Goal: Transaction & Acquisition: Purchase product/service

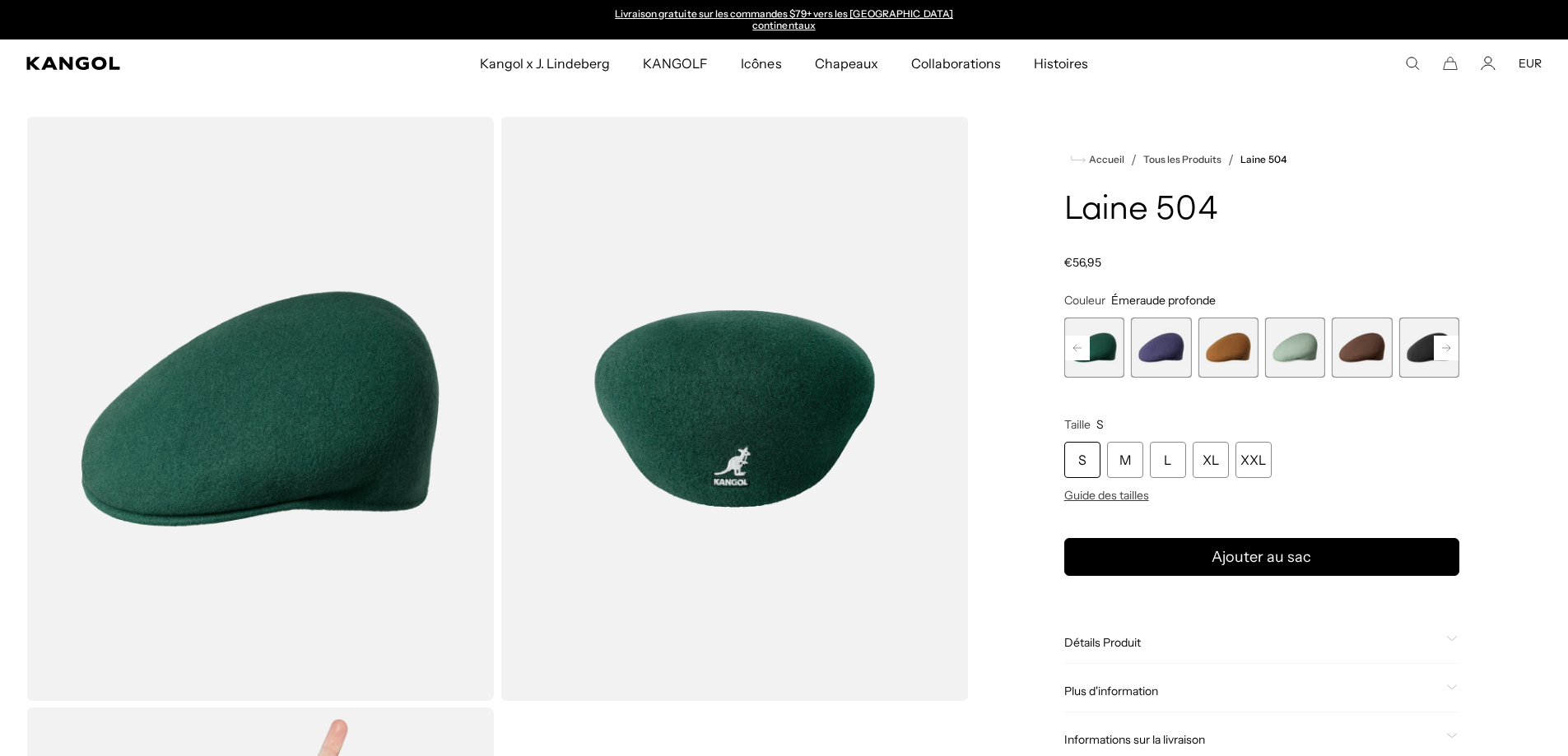
click at [1412, 59] on icon "Rechercher ici" at bounding box center [1412, 63] width 14 height 14
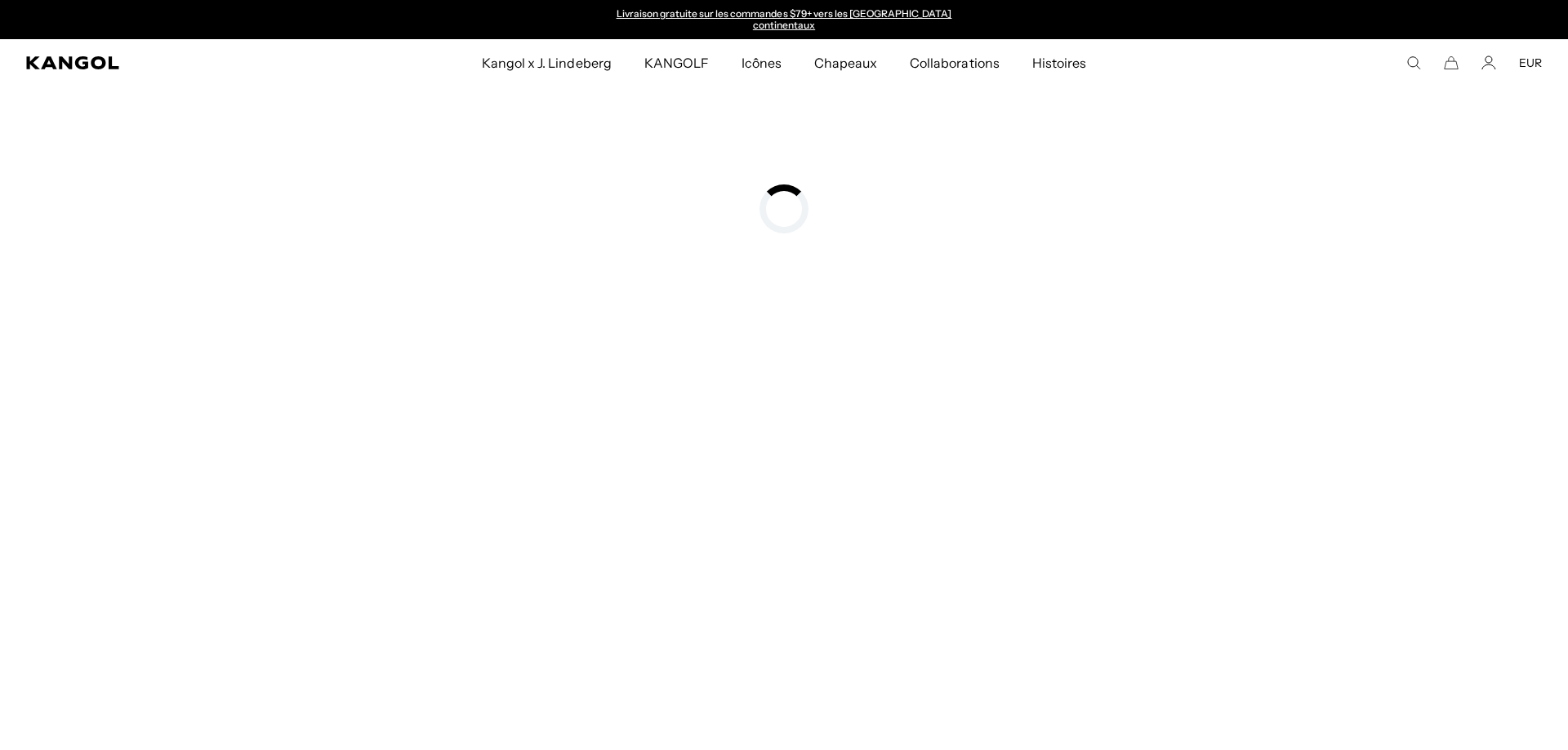
type input "*****"
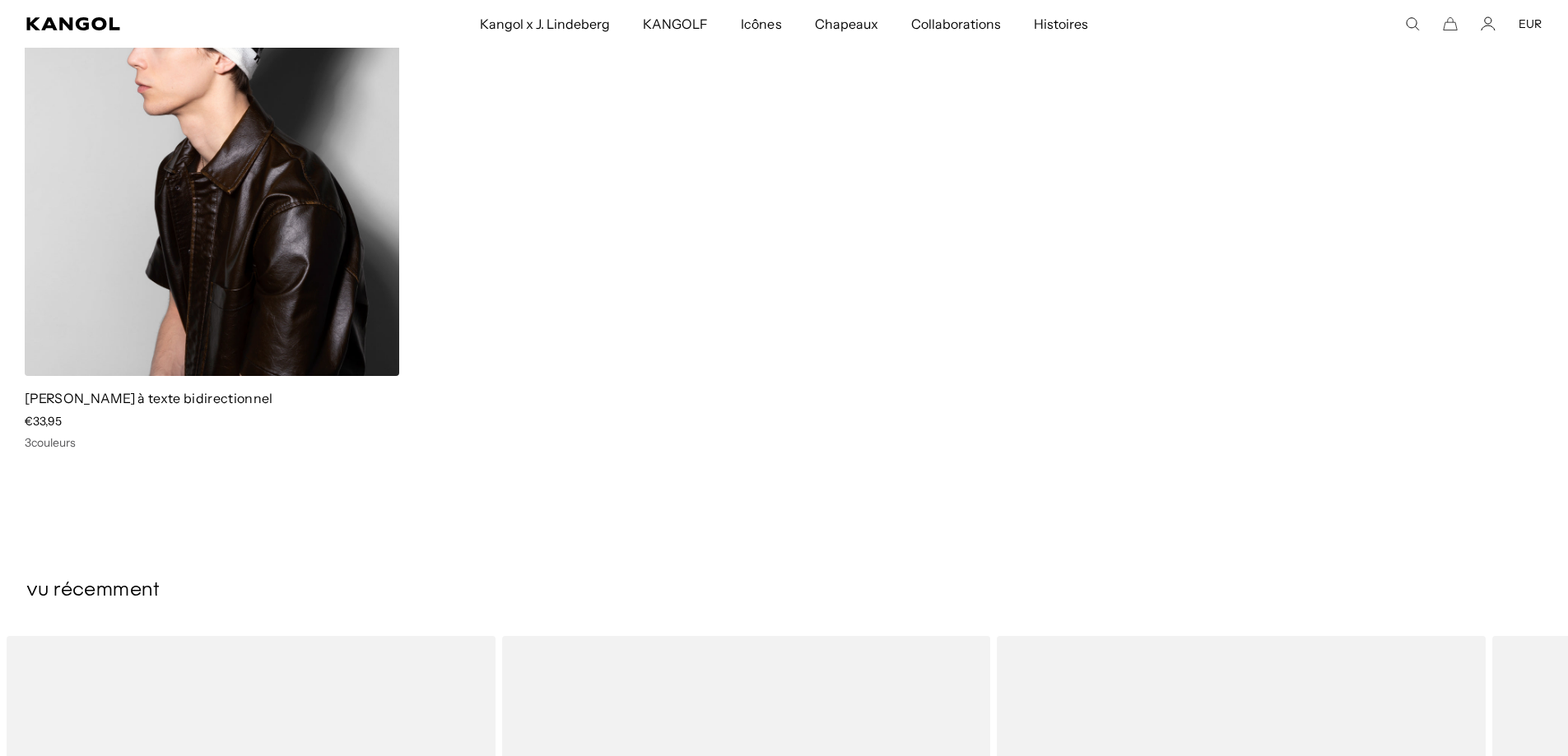
click at [188, 260] on img at bounding box center [211, 141] width 374 height 470
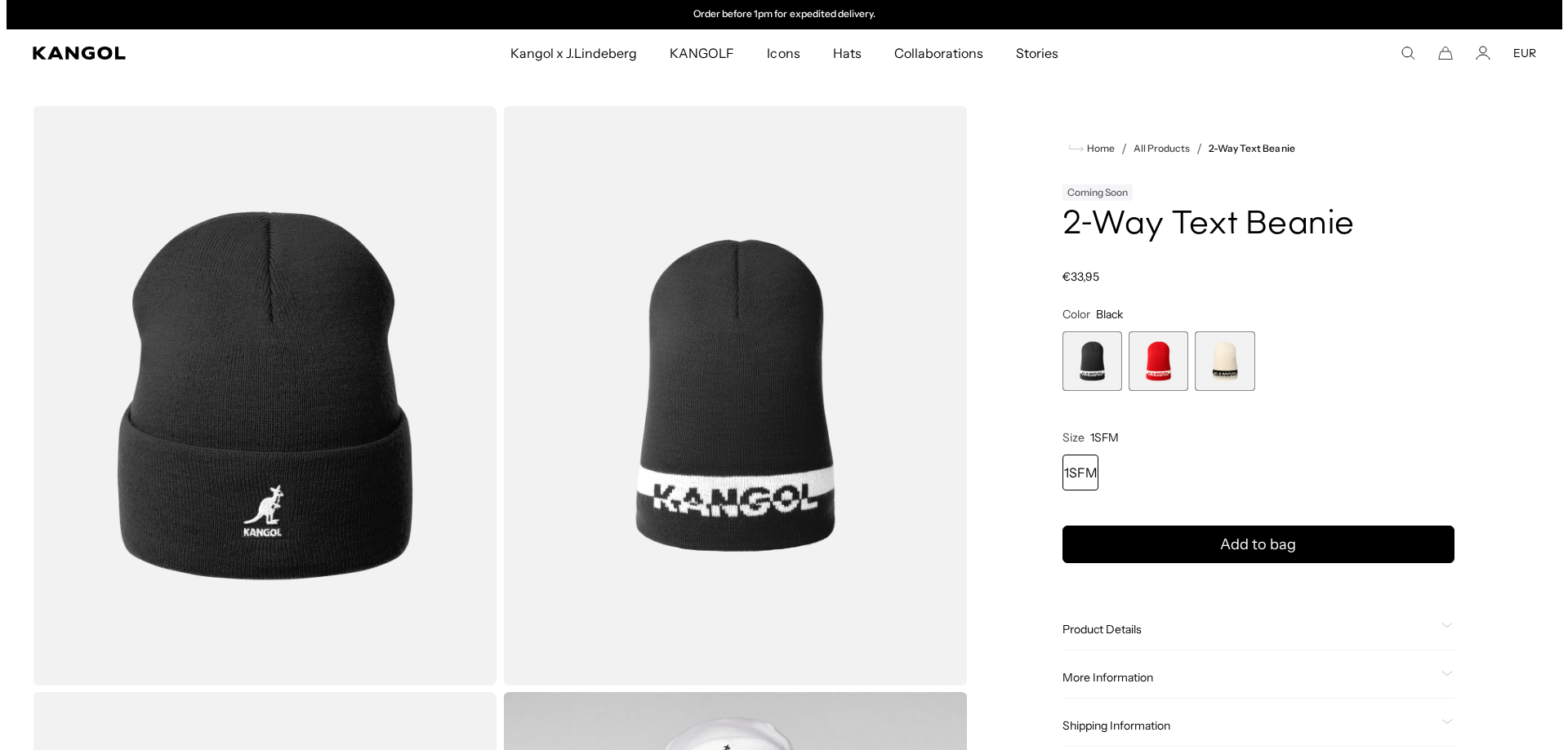
scroll to position [245, 0]
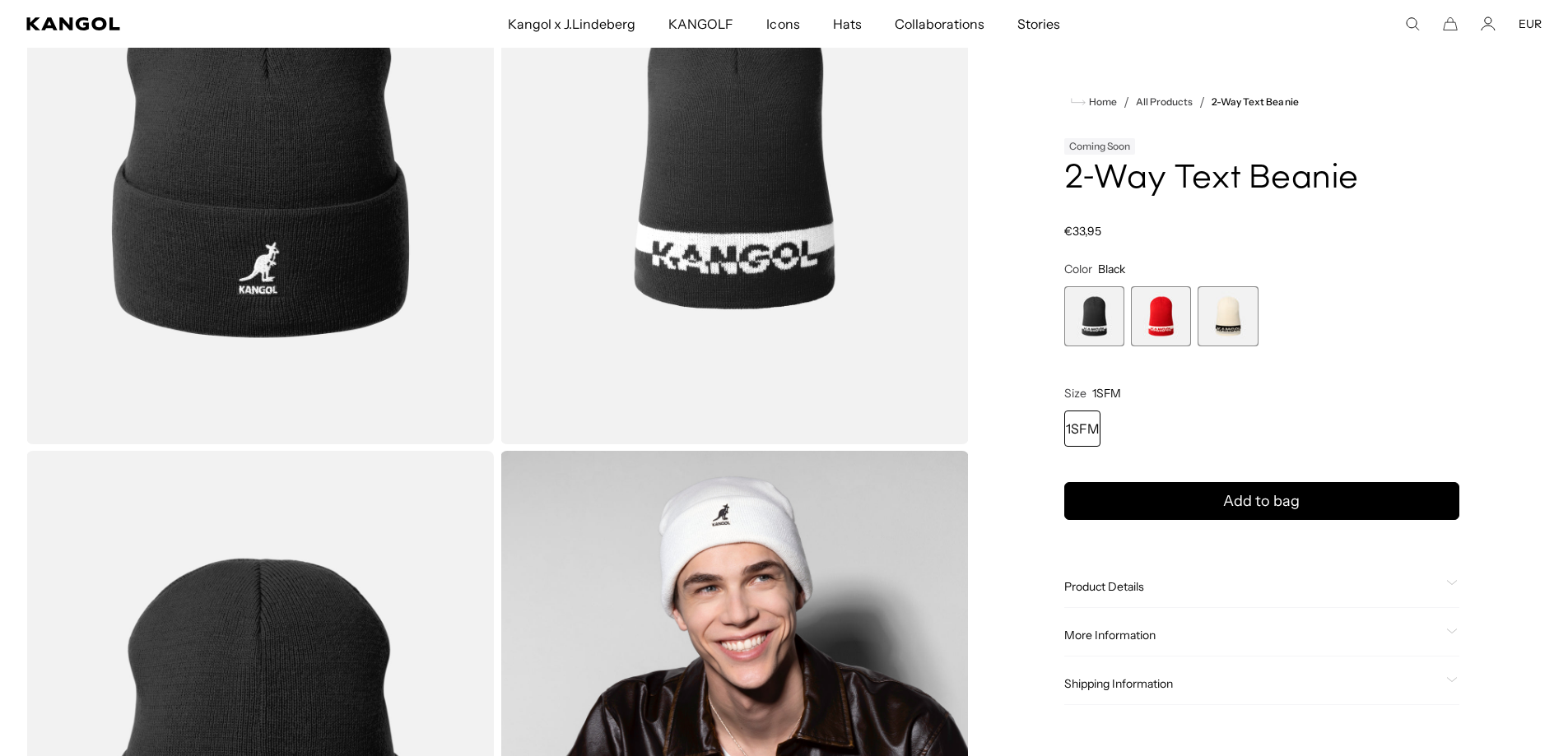
click at [290, 254] on img "Gallery Viewer" at bounding box center [260, 152] width 468 height 585
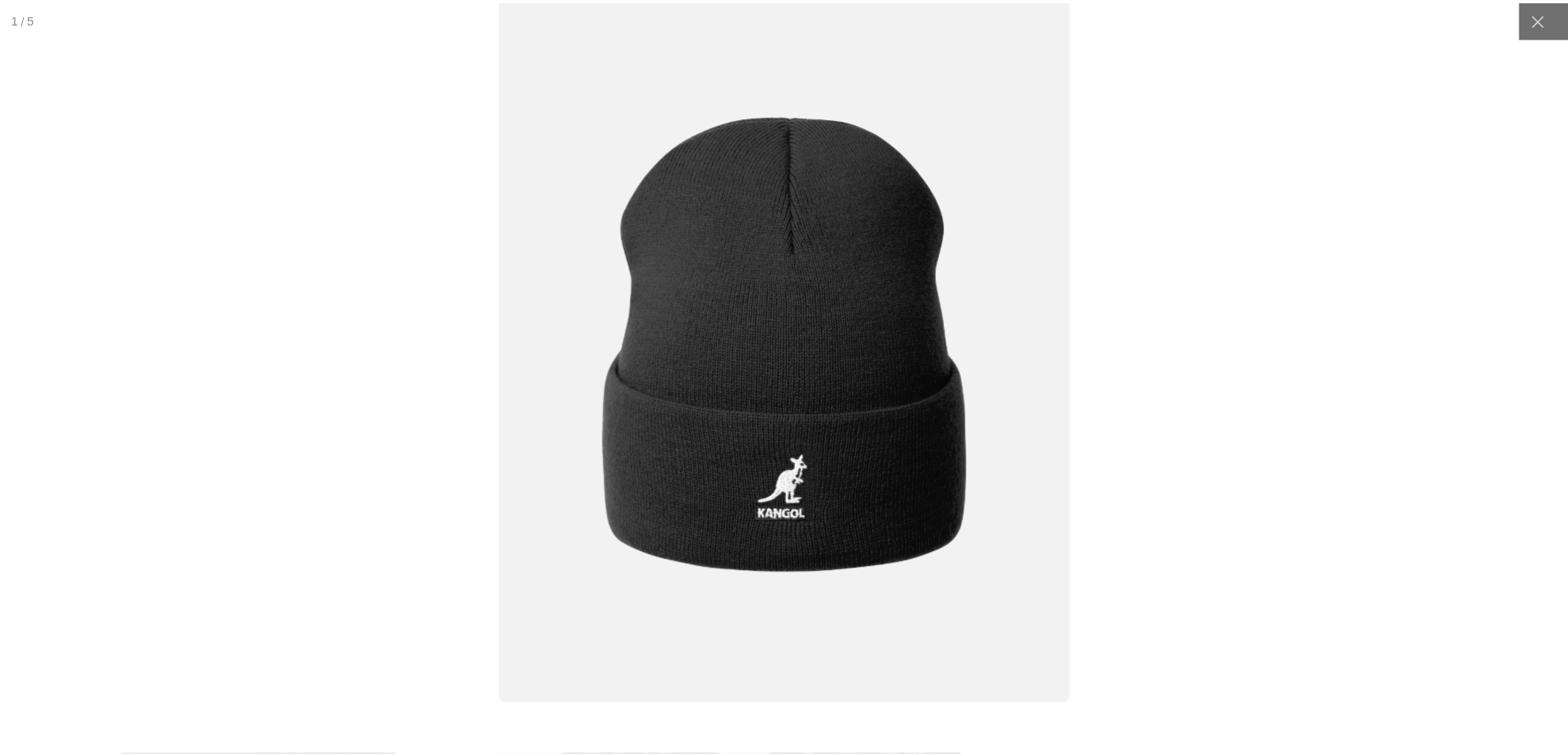
scroll to position [0, 0]
drag, startPoint x: 781, startPoint y: 328, endPoint x: 1541, endPoint y: 20, distance: 820.0
click at [1542, 20] on icon at bounding box center [1550, 19] width 16 height 16
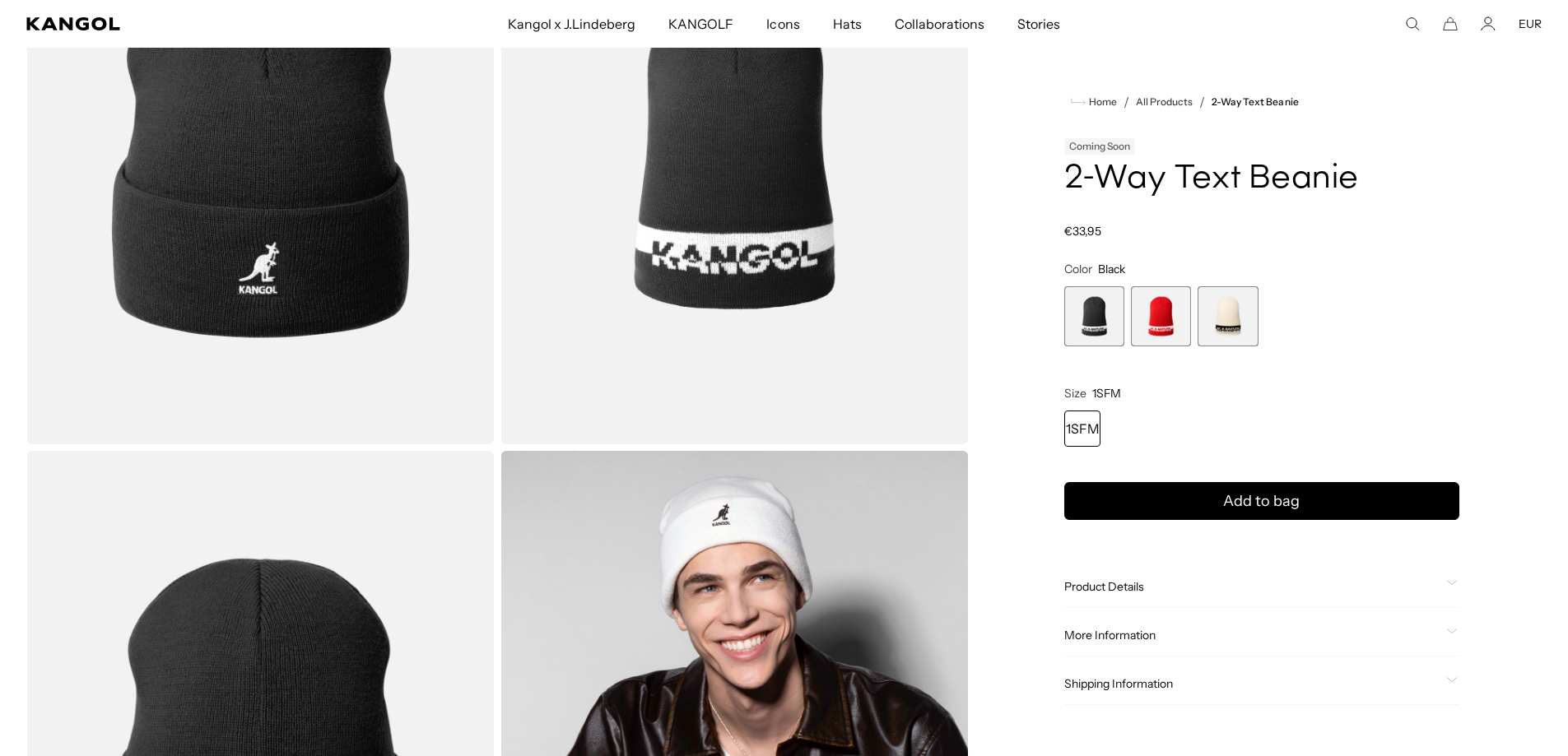
scroll to position [0, 339]
click at [1077, 312] on span "1 of 3" at bounding box center [1094, 316] width 60 height 60
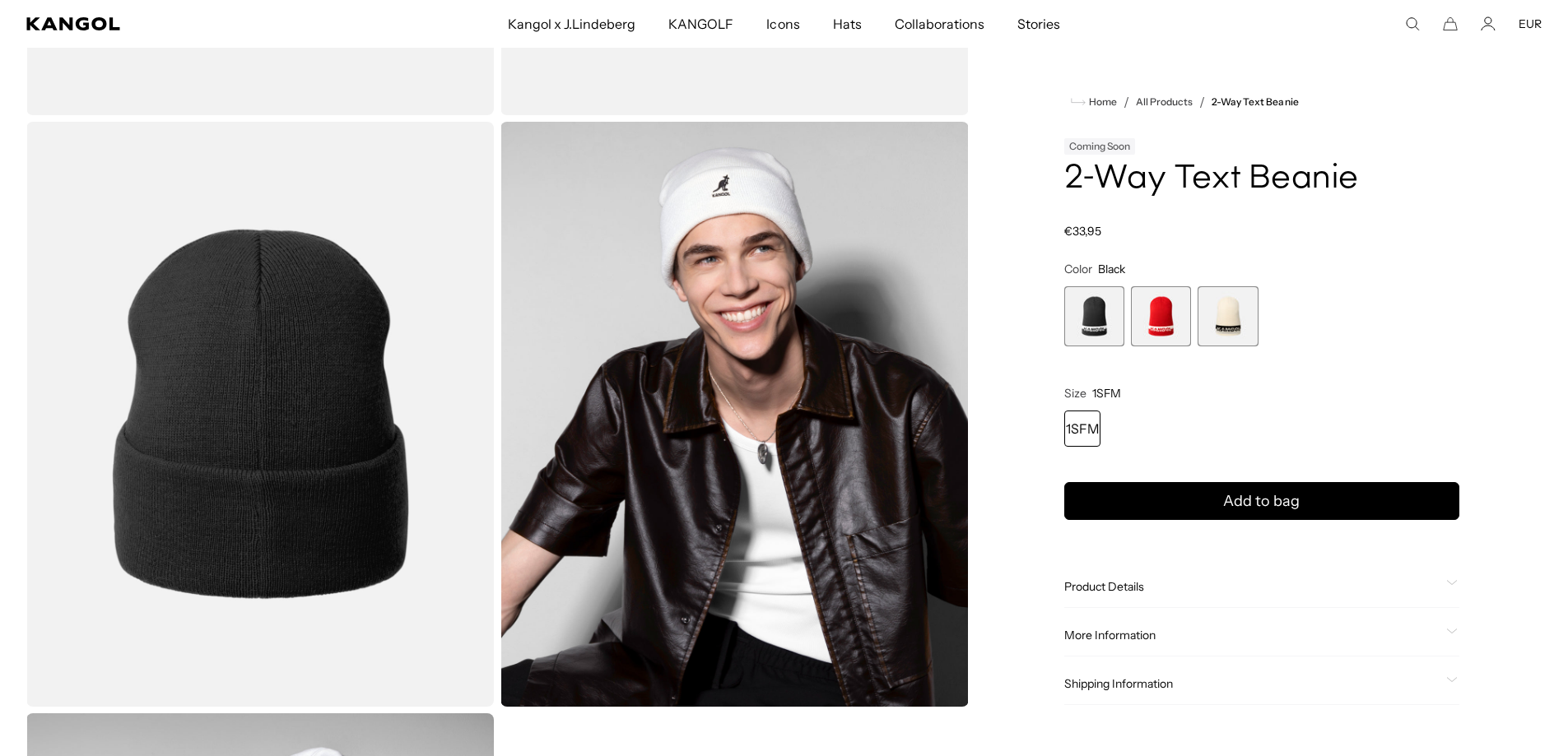
click at [1158, 312] on span "2 of 3" at bounding box center [1160, 316] width 60 height 60
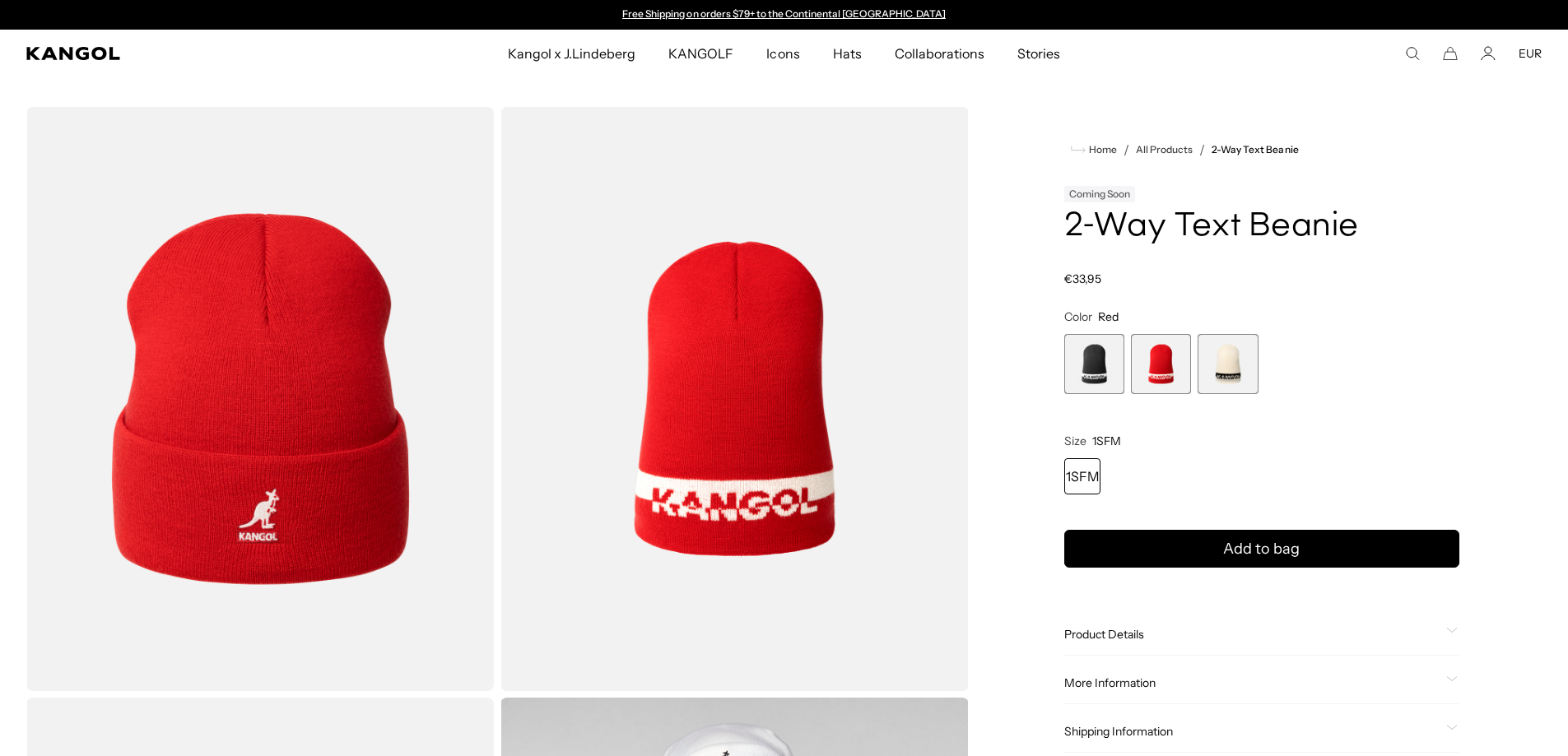
click at [1415, 55] on icon "Search here" at bounding box center [1412, 53] width 14 height 14
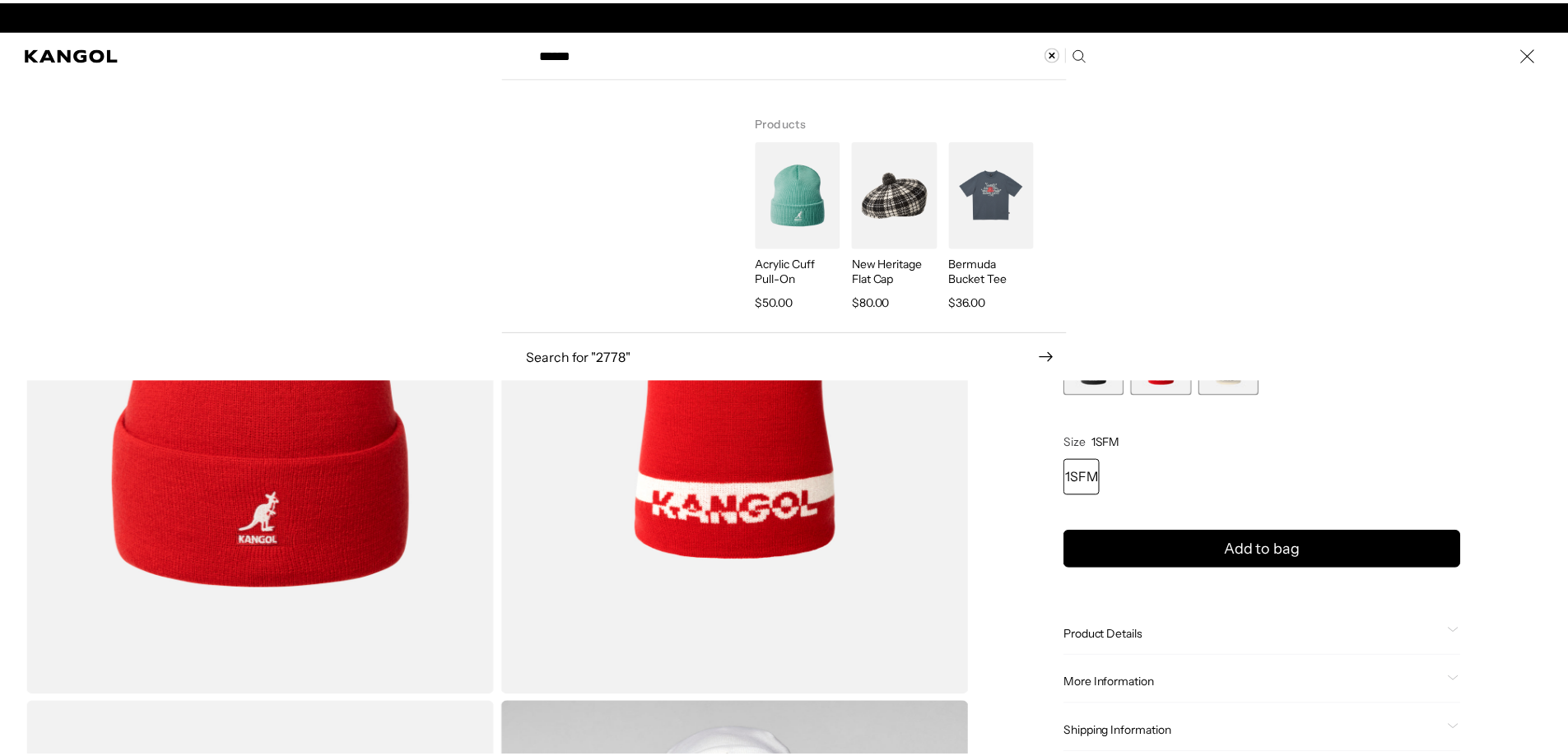
scroll to position [0, 339]
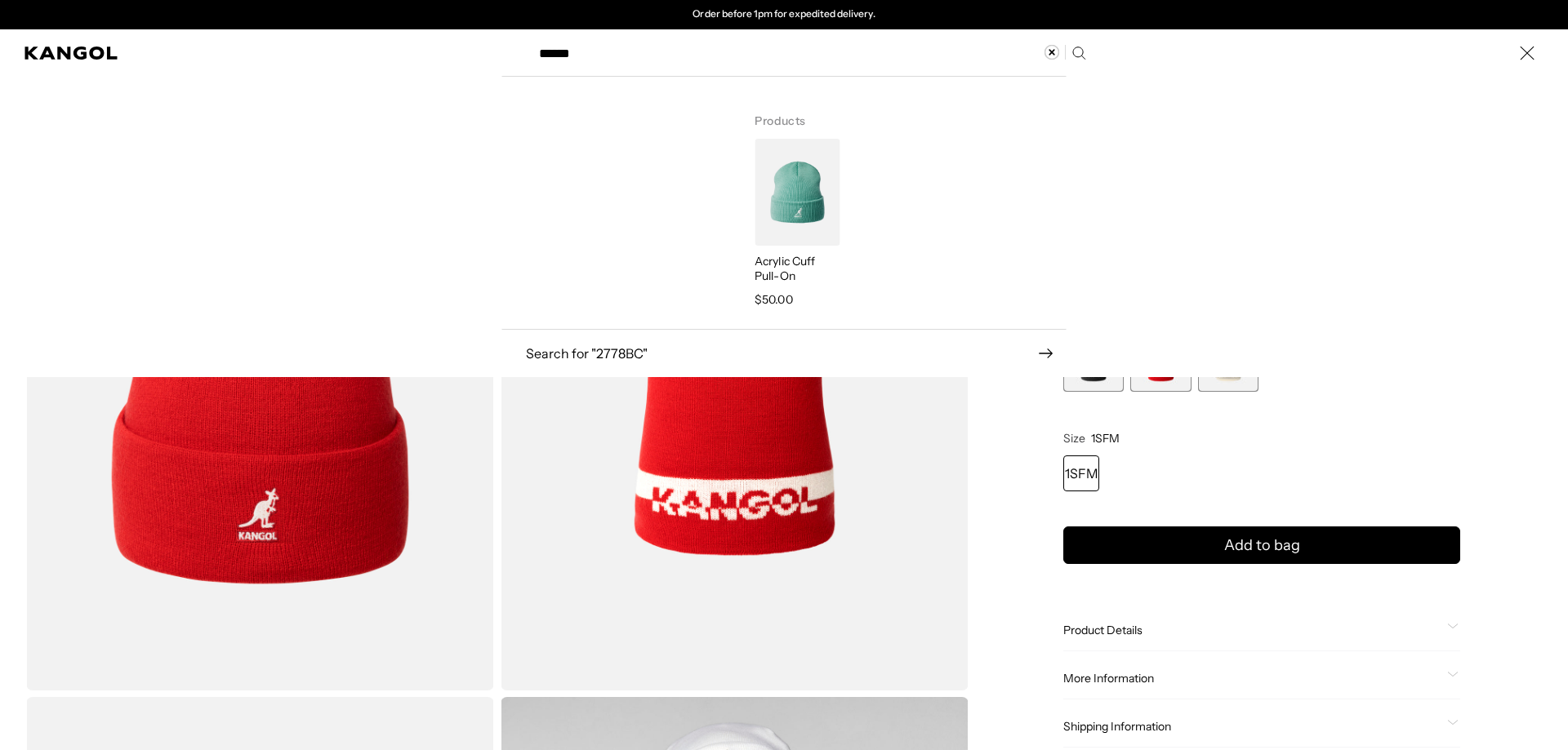
type input "******"
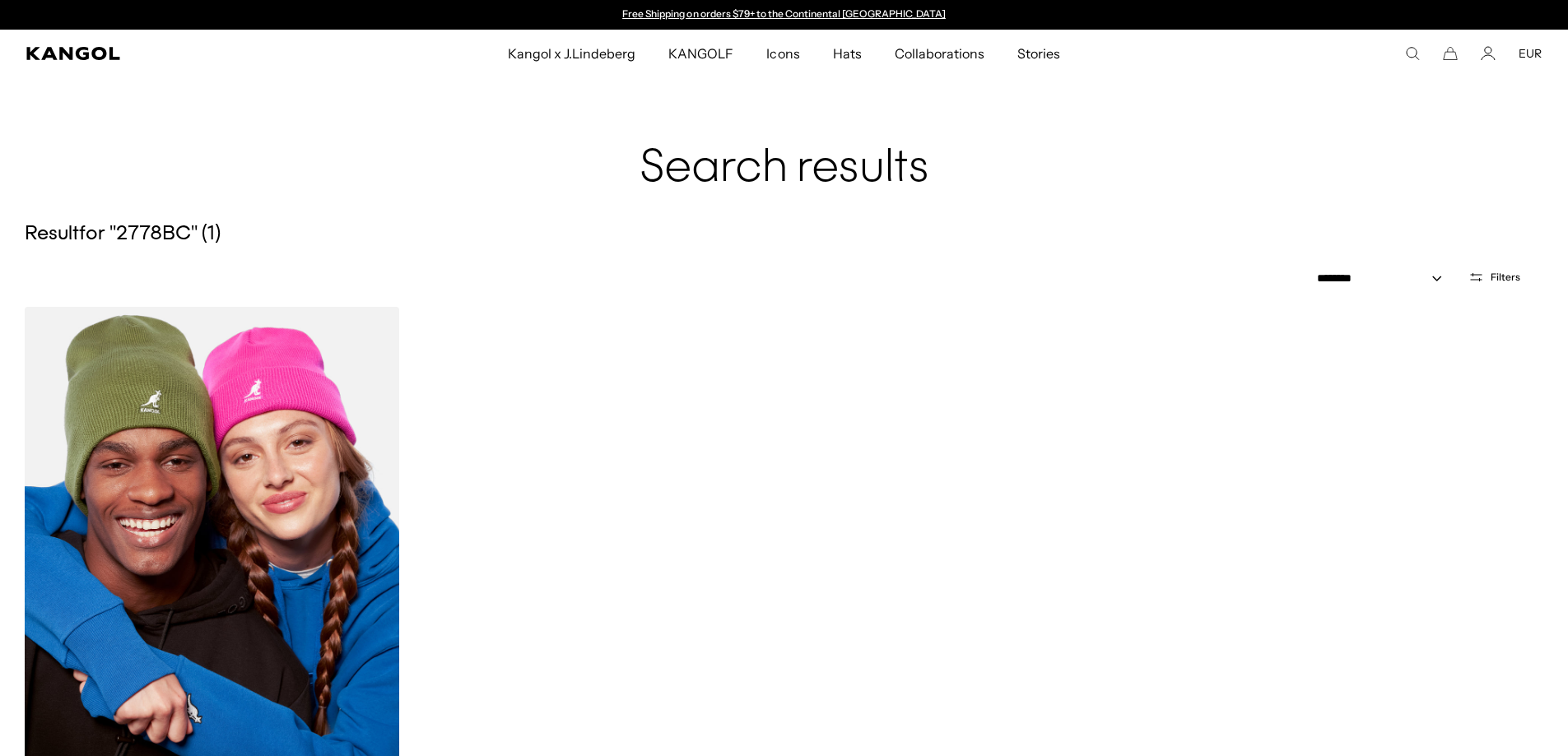
click at [217, 503] on img at bounding box center [211, 542] width 374 height 470
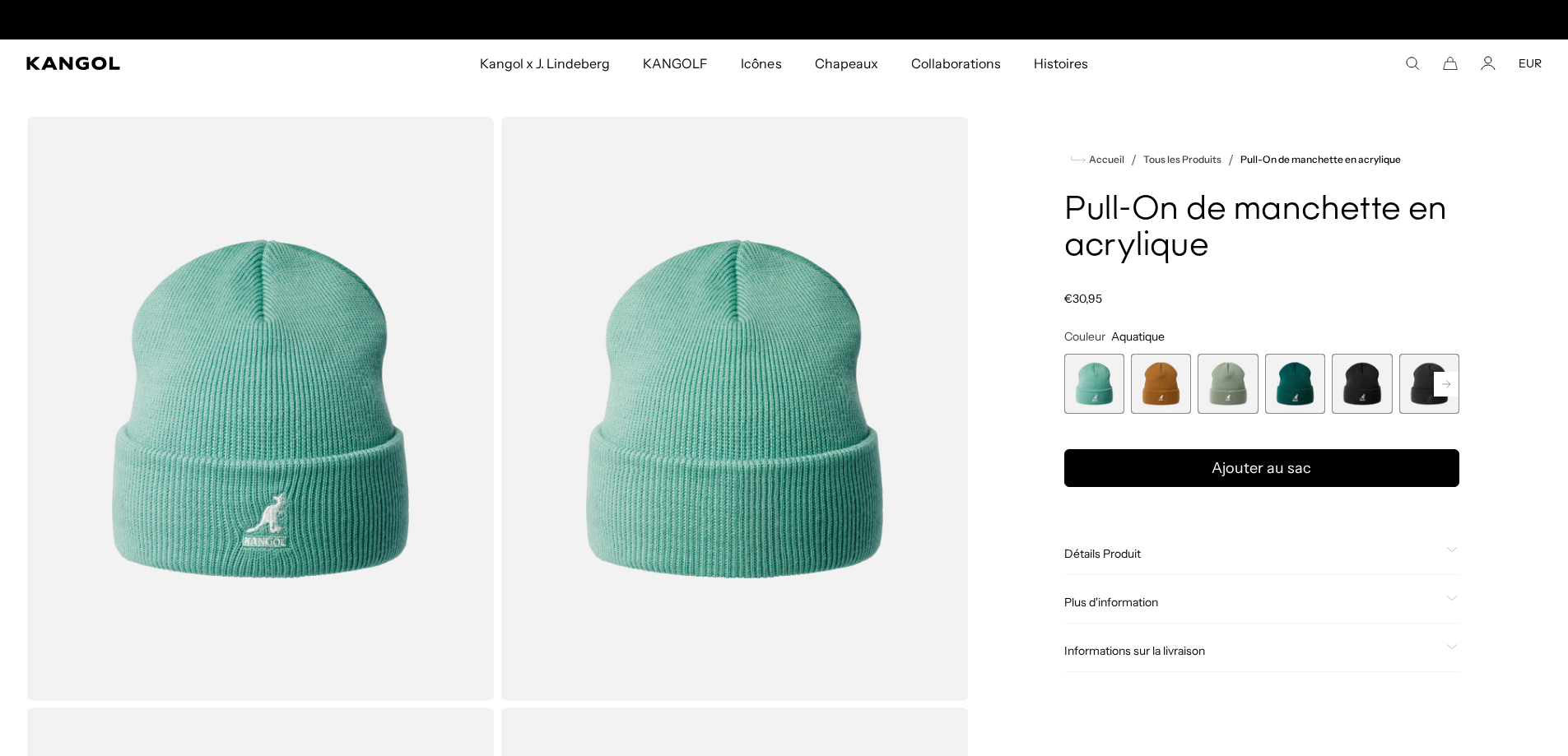
scroll to position [0, 339]
click at [1444, 386] on rect at bounding box center [1446, 383] width 24 height 24
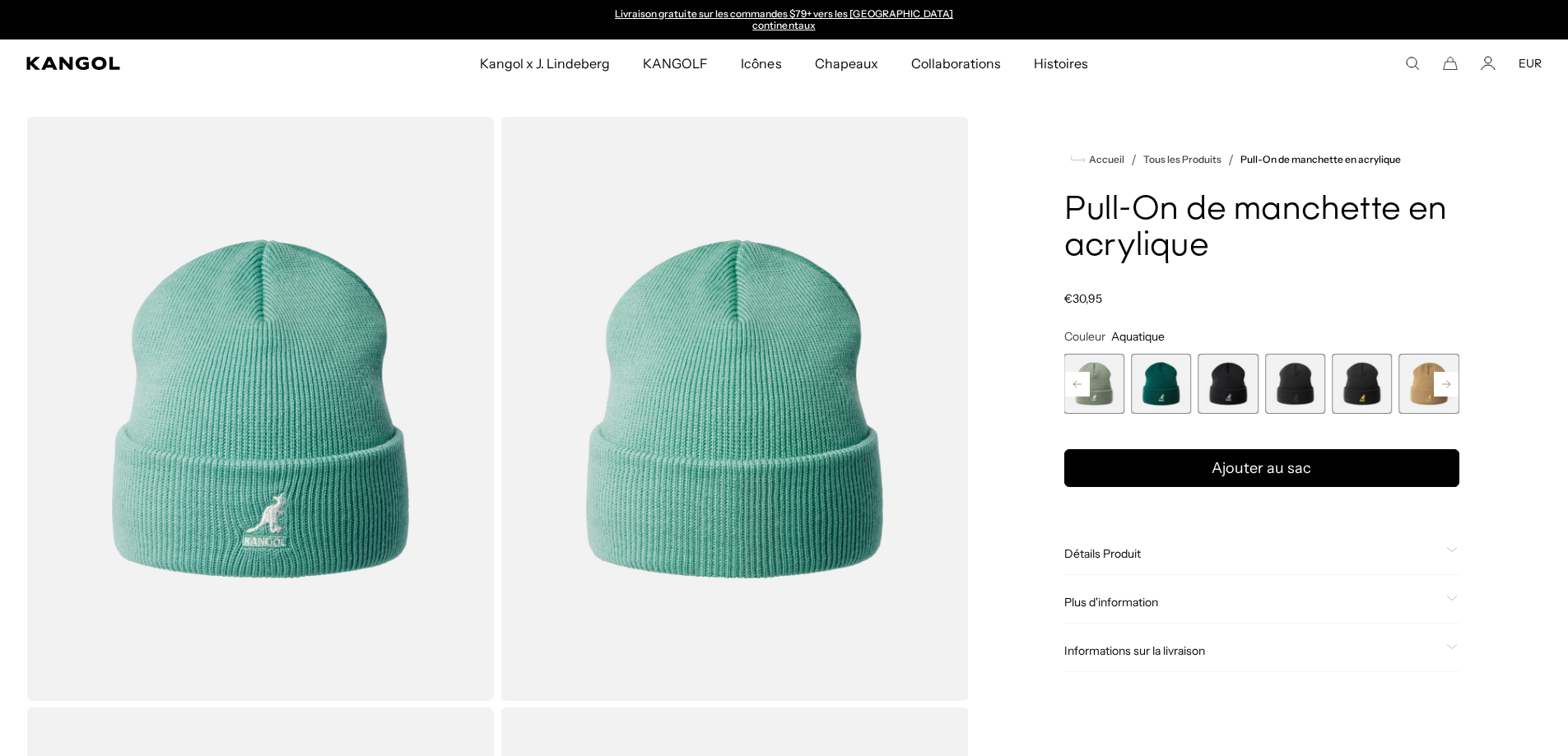
click at [1444, 386] on rect at bounding box center [1446, 383] width 24 height 24
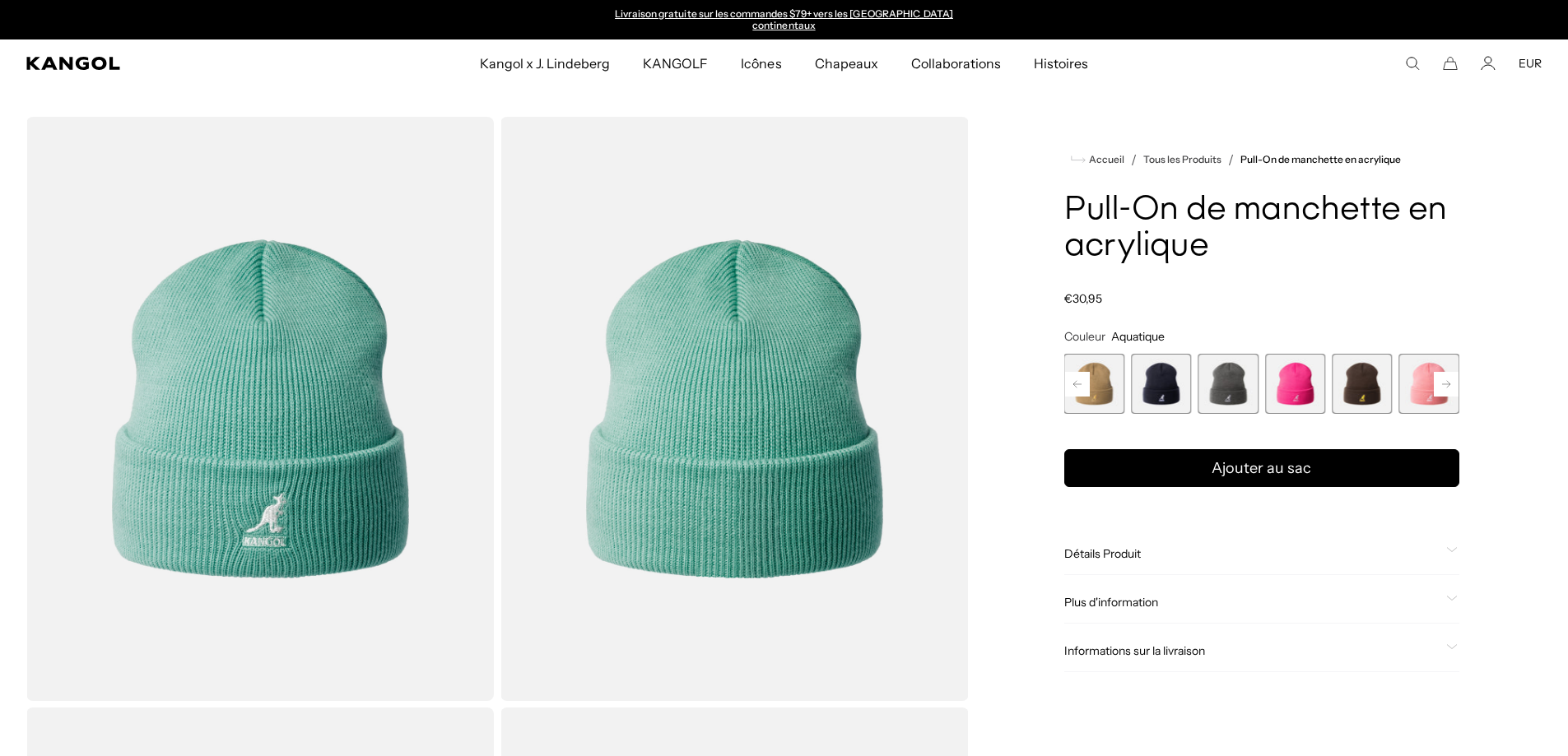
click at [1444, 386] on rect at bounding box center [1446, 383] width 24 height 24
click at [1444, 386] on span "13 sur 13" at bounding box center [1429, 383] width 60 height 60
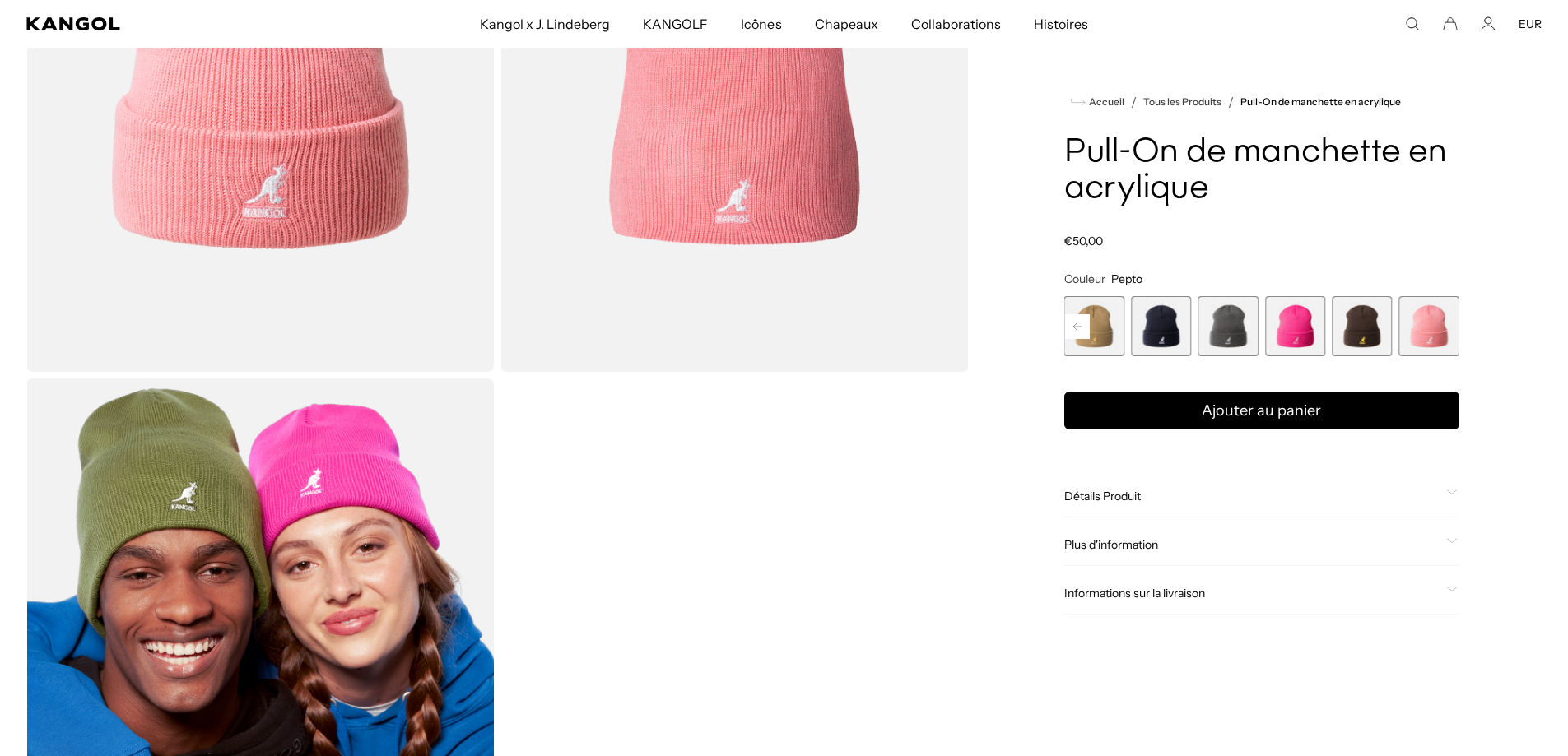
scroll to position [568, 0]
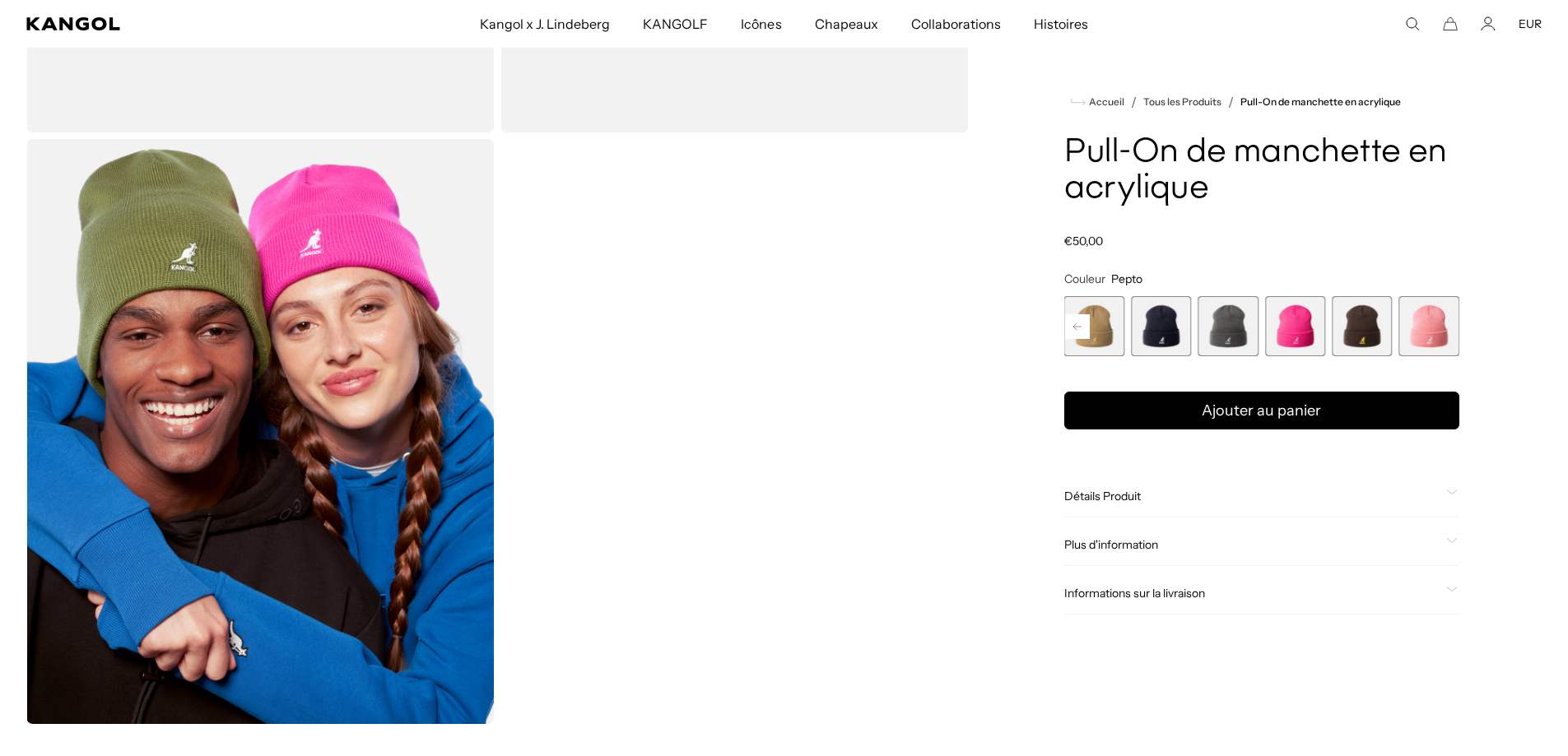
click at [1078, 328] on rect at bounding box center [1077, 326] width 24 height 24
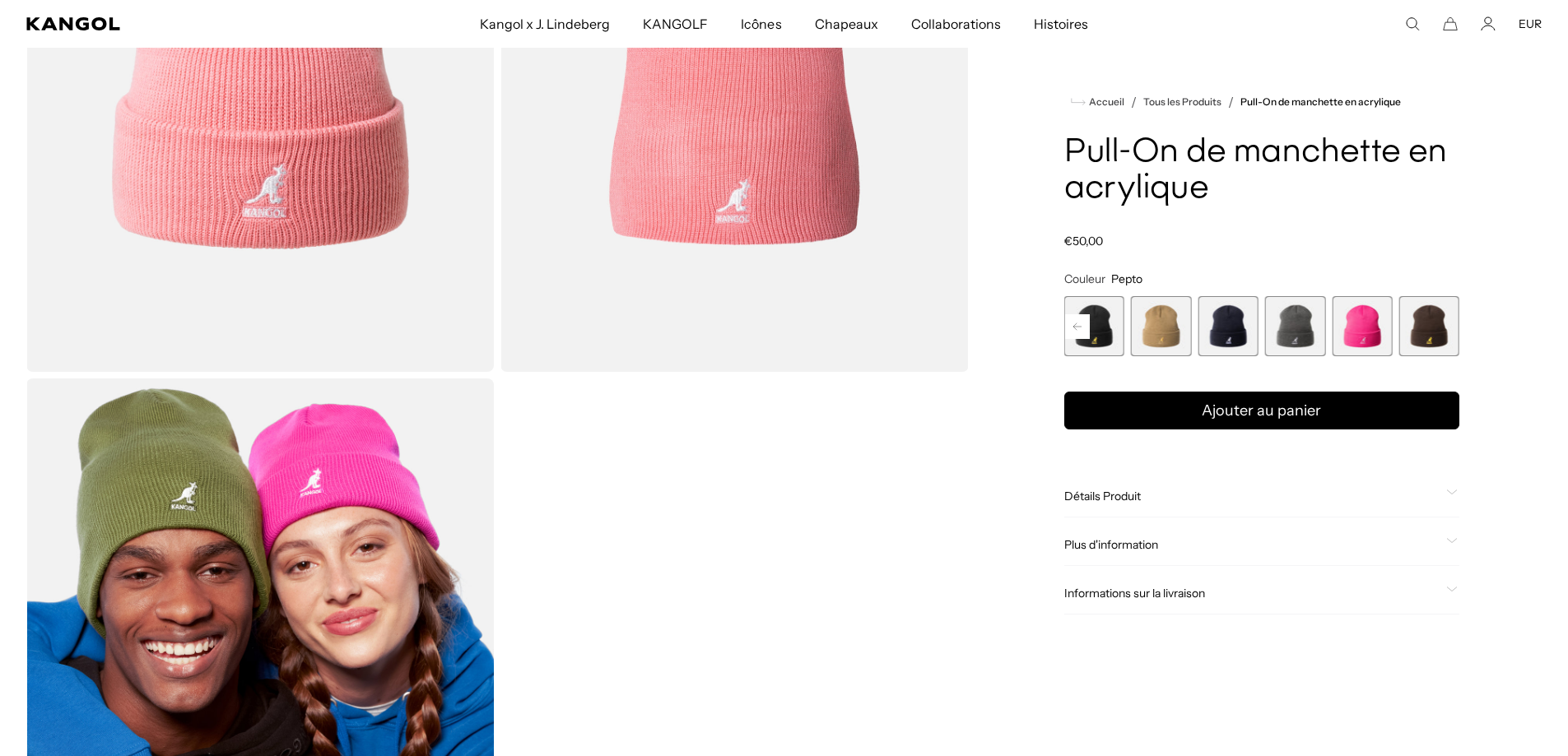
scroll to position [0, 0]
click at [1081, 321] on rect at bounding box center [1077, 326] width 24 height 24
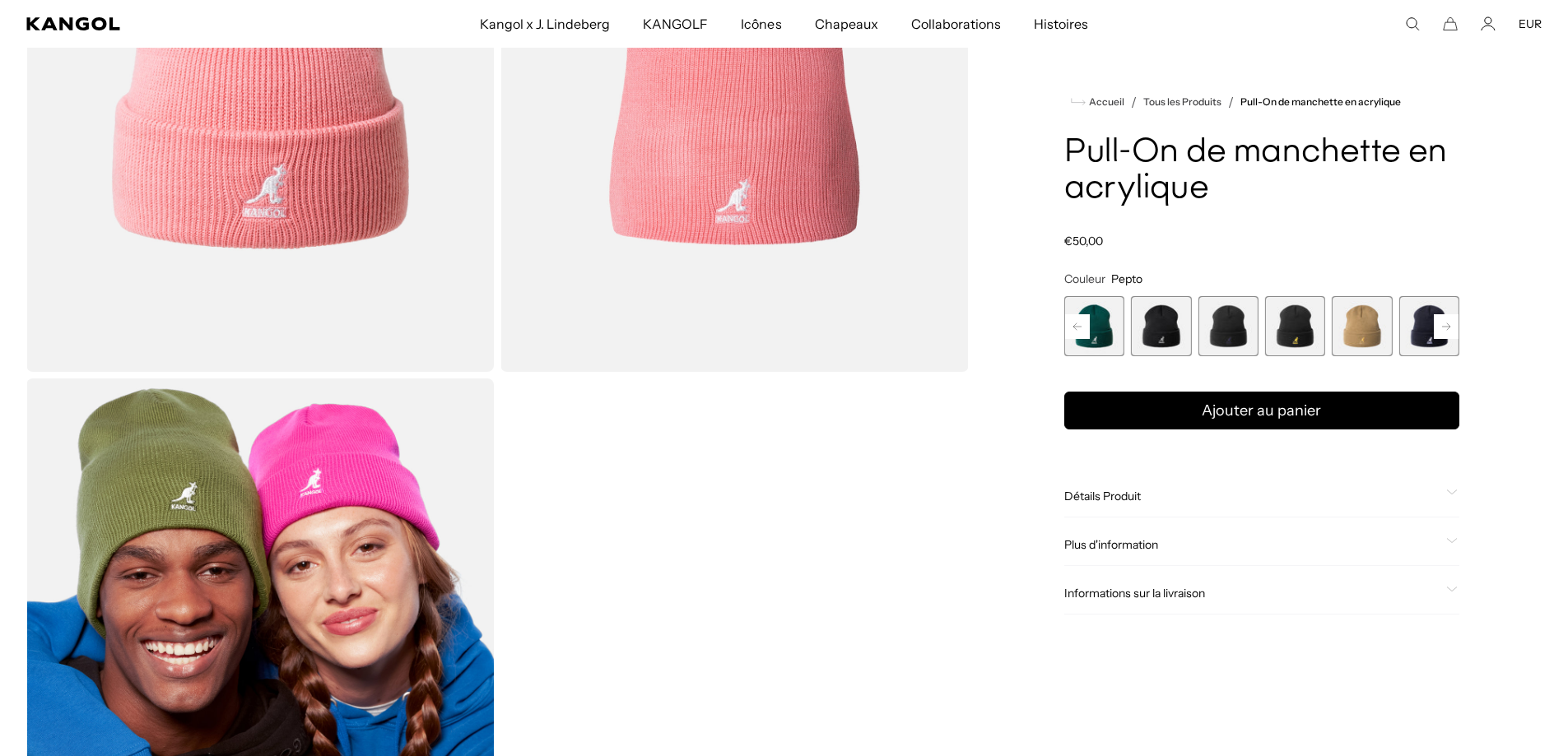
click at [1081, 321] on rect at bounding box center [1077, 326] width 24 height 24
click at [1167, 330] on span "2 sur 13" at bounding box center [1160, 326] width 60 height 60
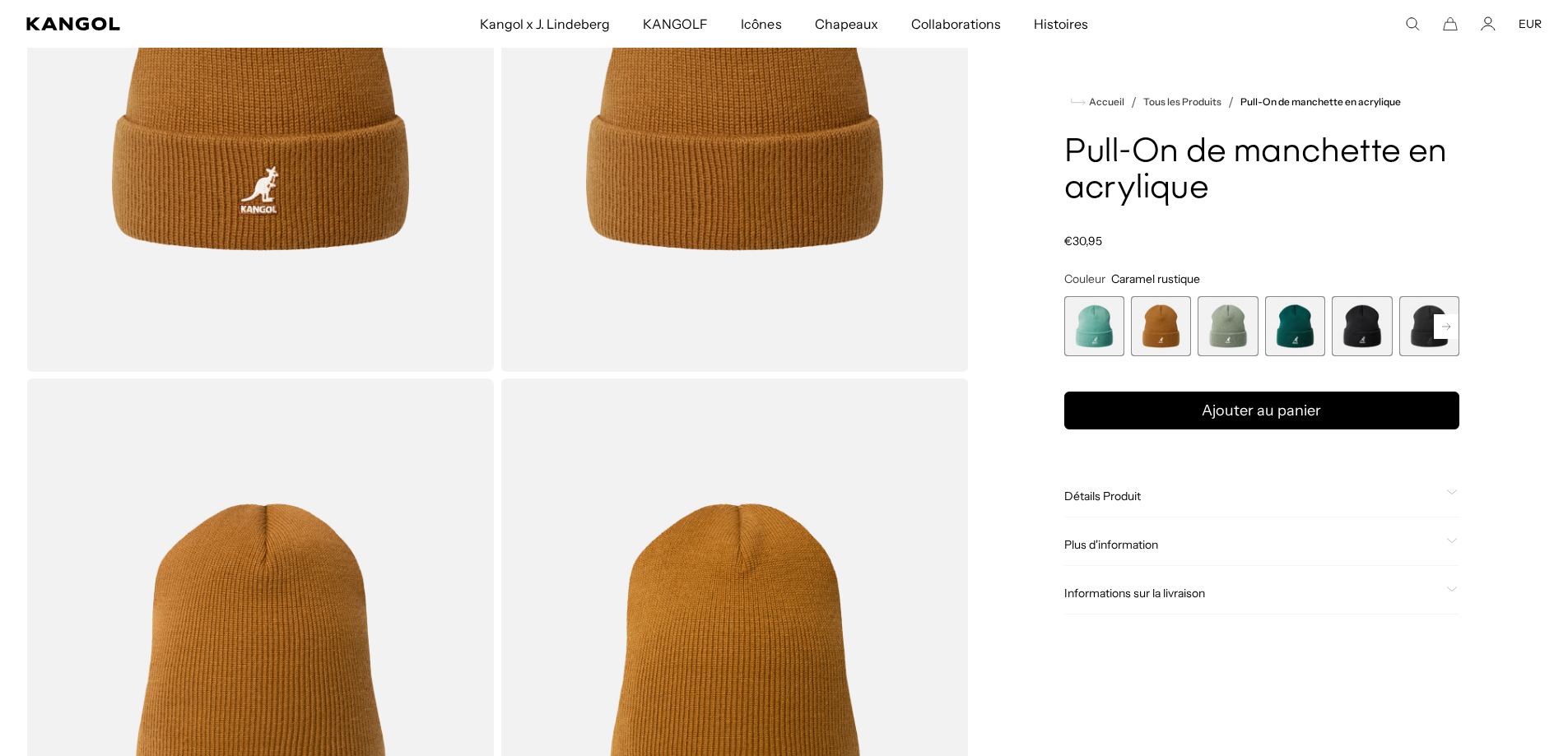
scroll to position [0, 339]
click at [1448, 325] on rect at bounding box center [1446, 326] width 24 height 24
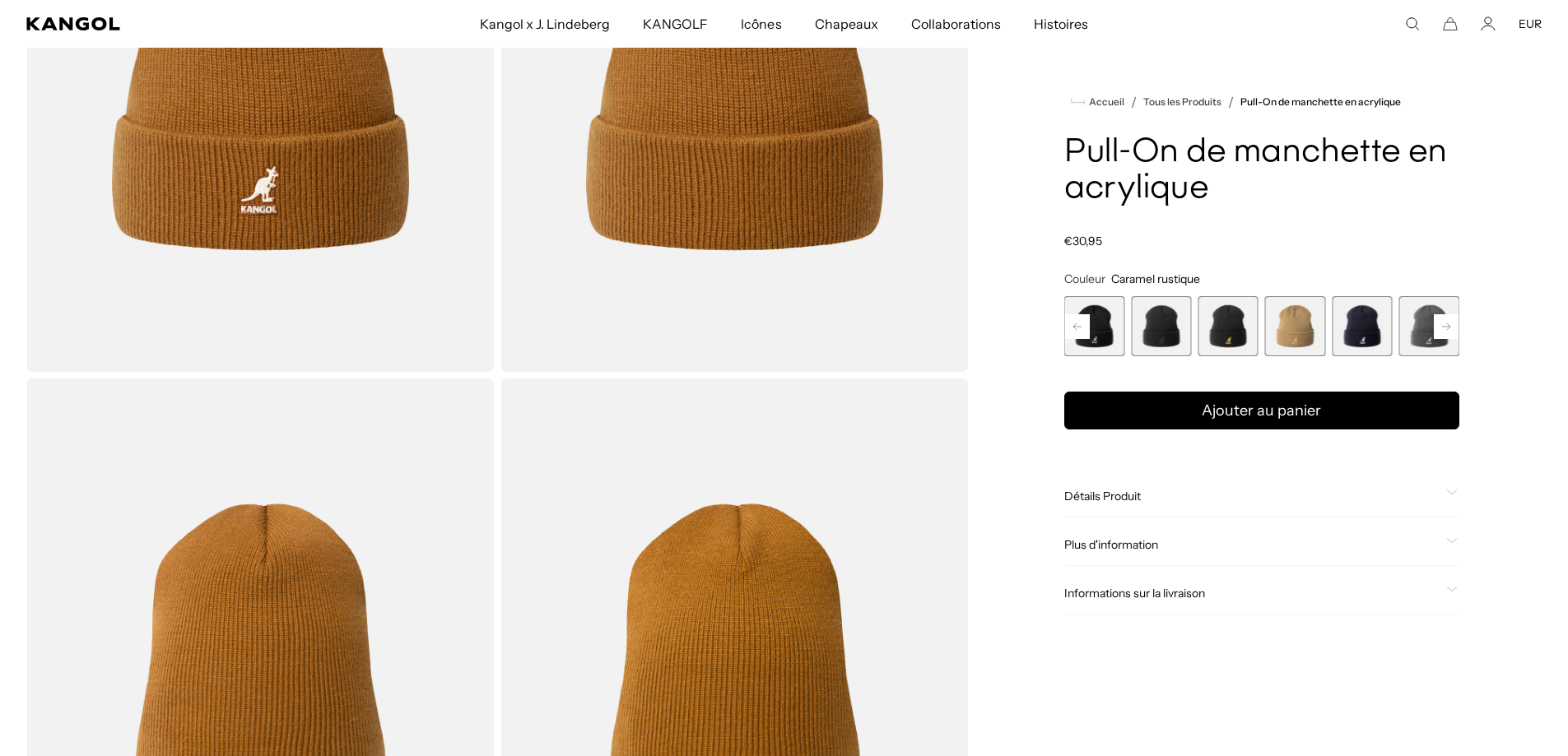
click at [1448, 325] on rect at bounding box center [1446, 326] width 24 height 24
click at [1448, 325] on span "13 sur 13" at bounding box center [1429, 326] width 60 height 60
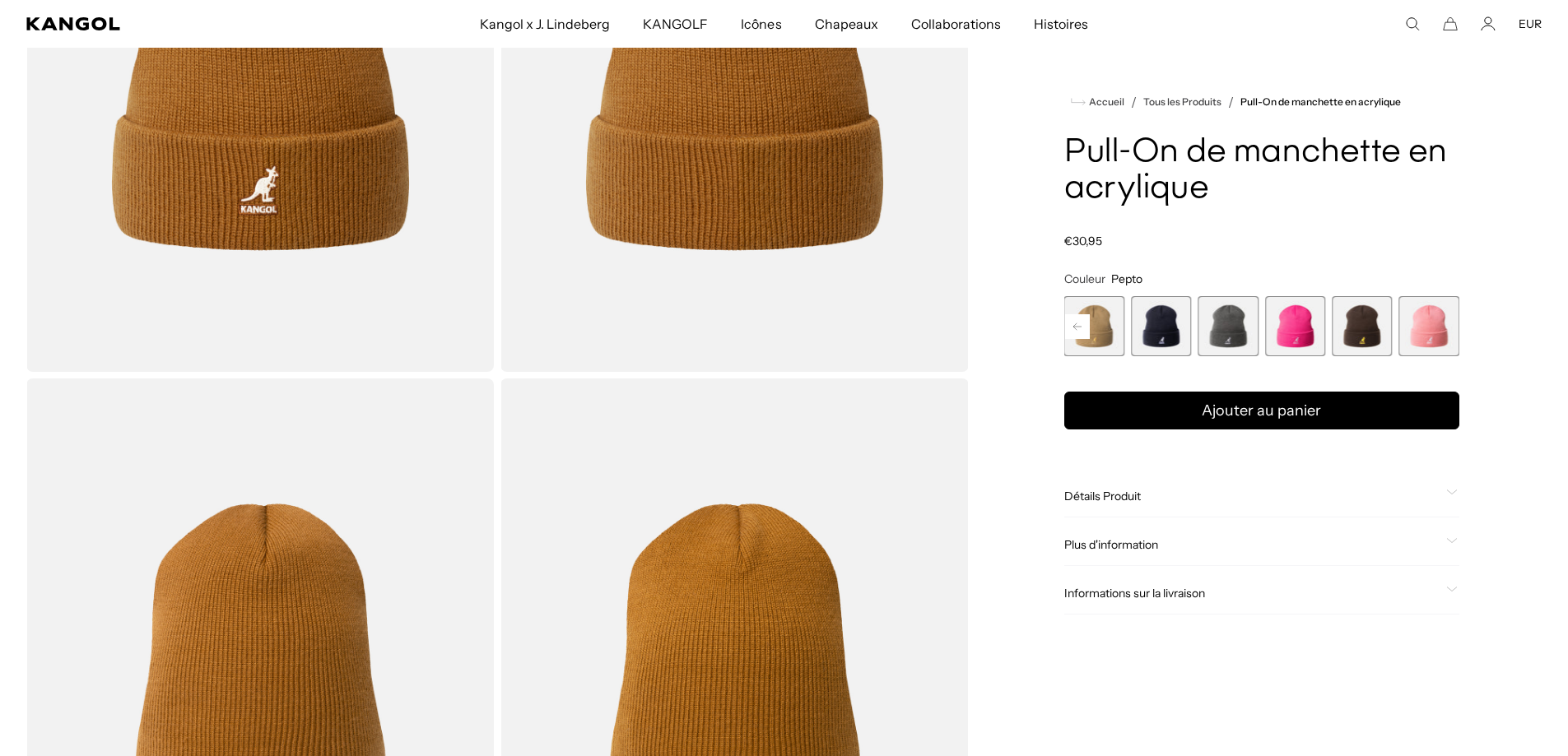
click at [1448, 325] on span "13 sur 13" at bounding box center [1429, 326] width 60 height 60
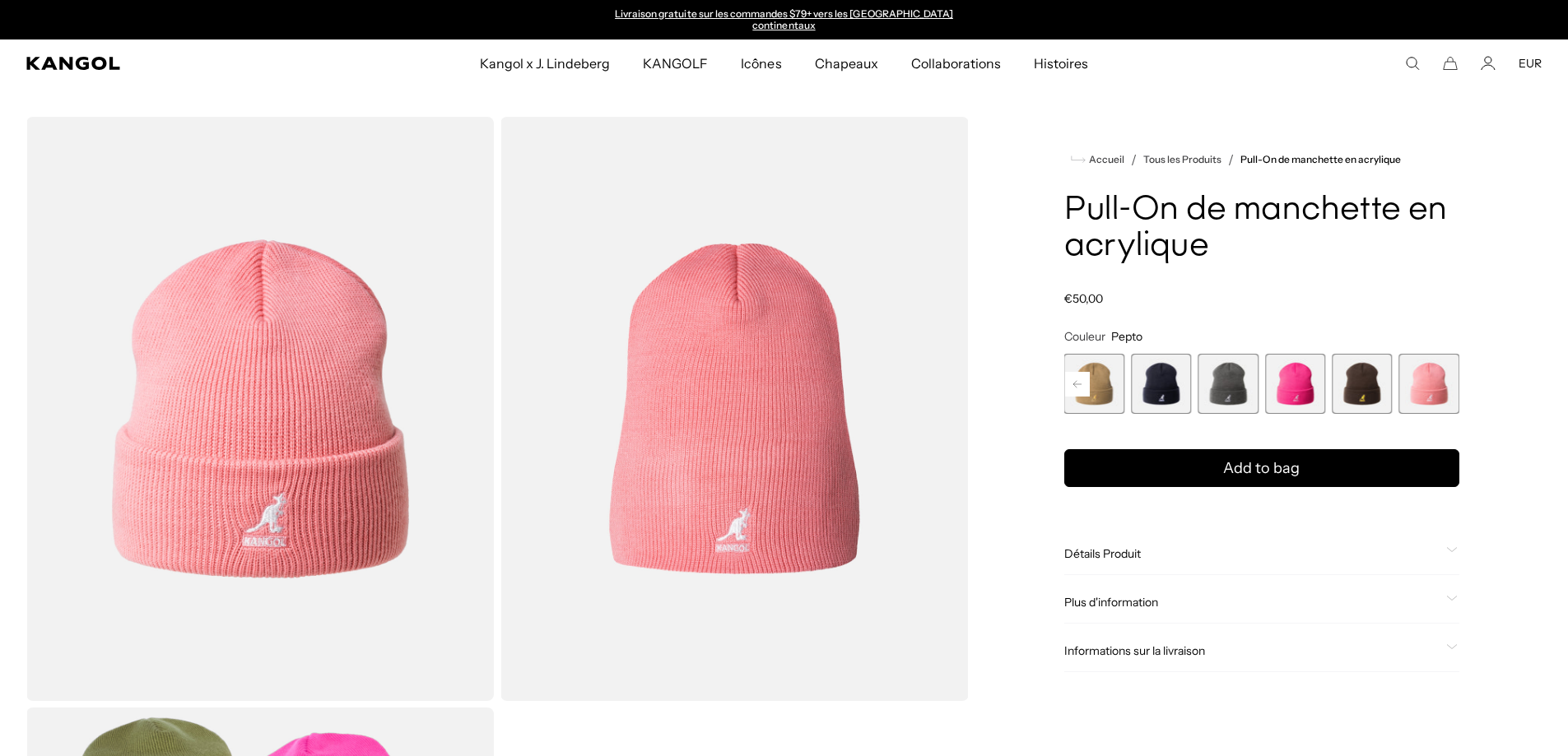
click at [1410, 60] on icon "Rechercher ici" at bounding box center [1412, 63] width 14 height 14
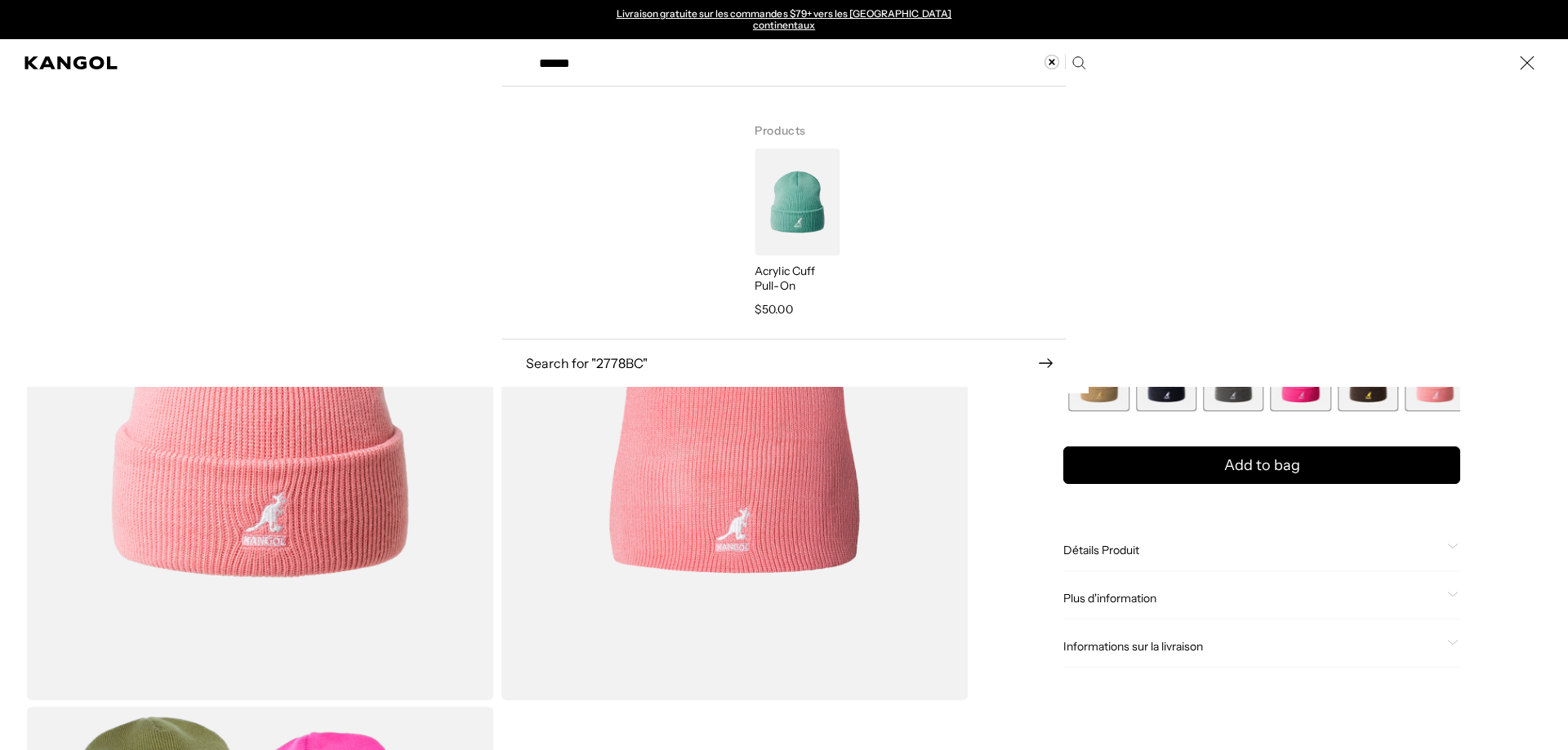
type input "******"
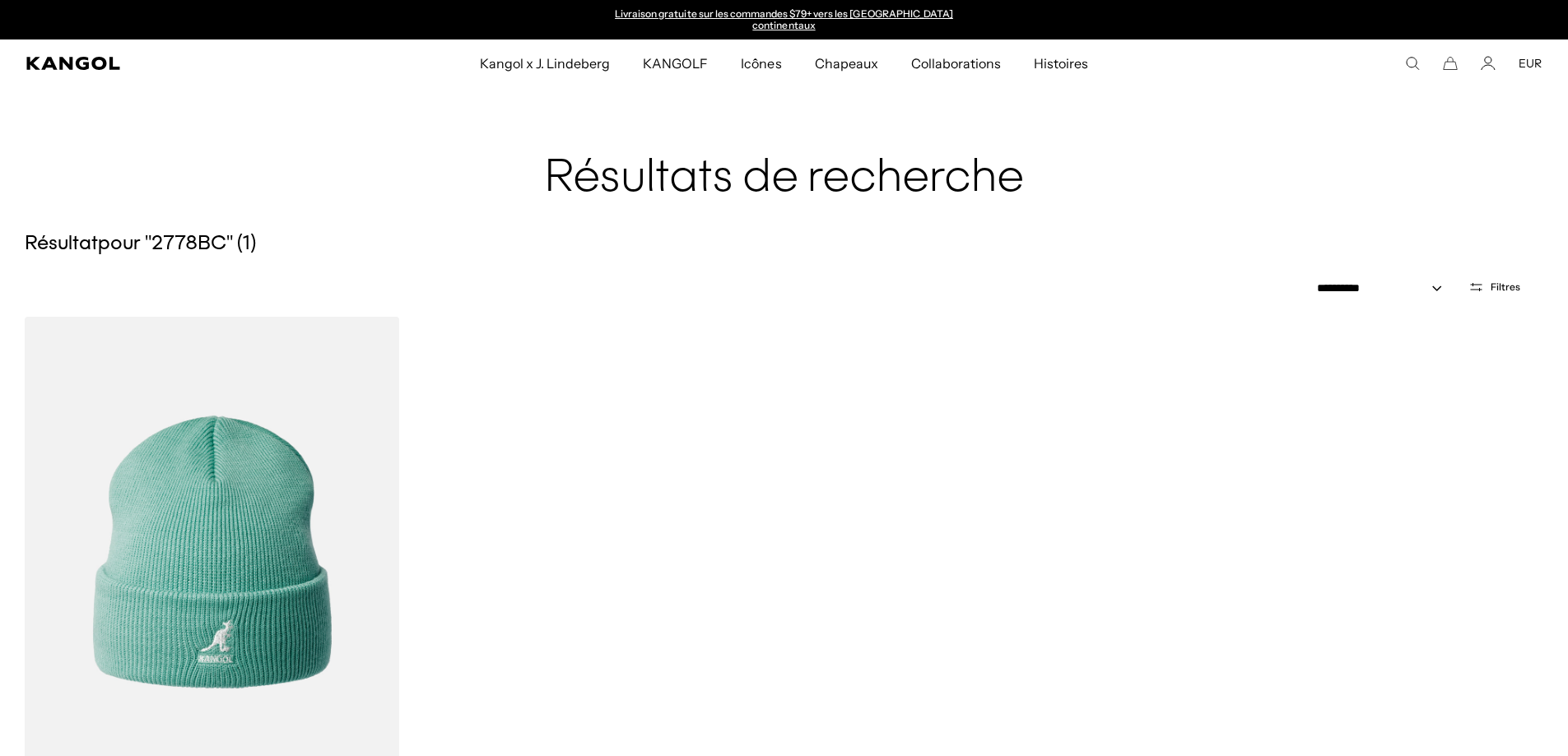
click at [1412, 59] on icon "Rechercher ici" at bounding box center [1412, 63] width 14 height 14
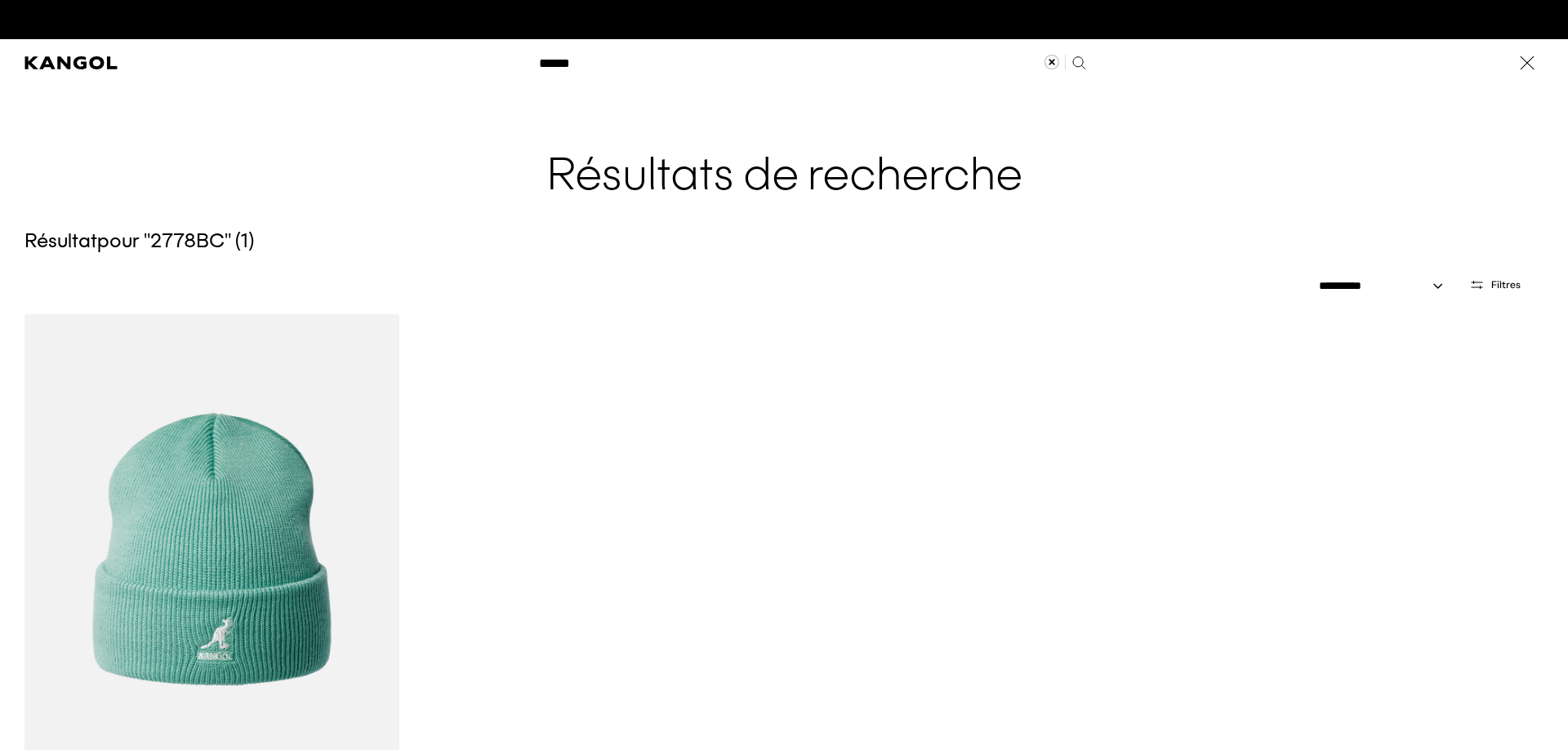
scroll to position [0, 337]
click at [1043, 59] on icon "Terme de recherche clair" at bounding box center [1050, 61] width 15 height 15
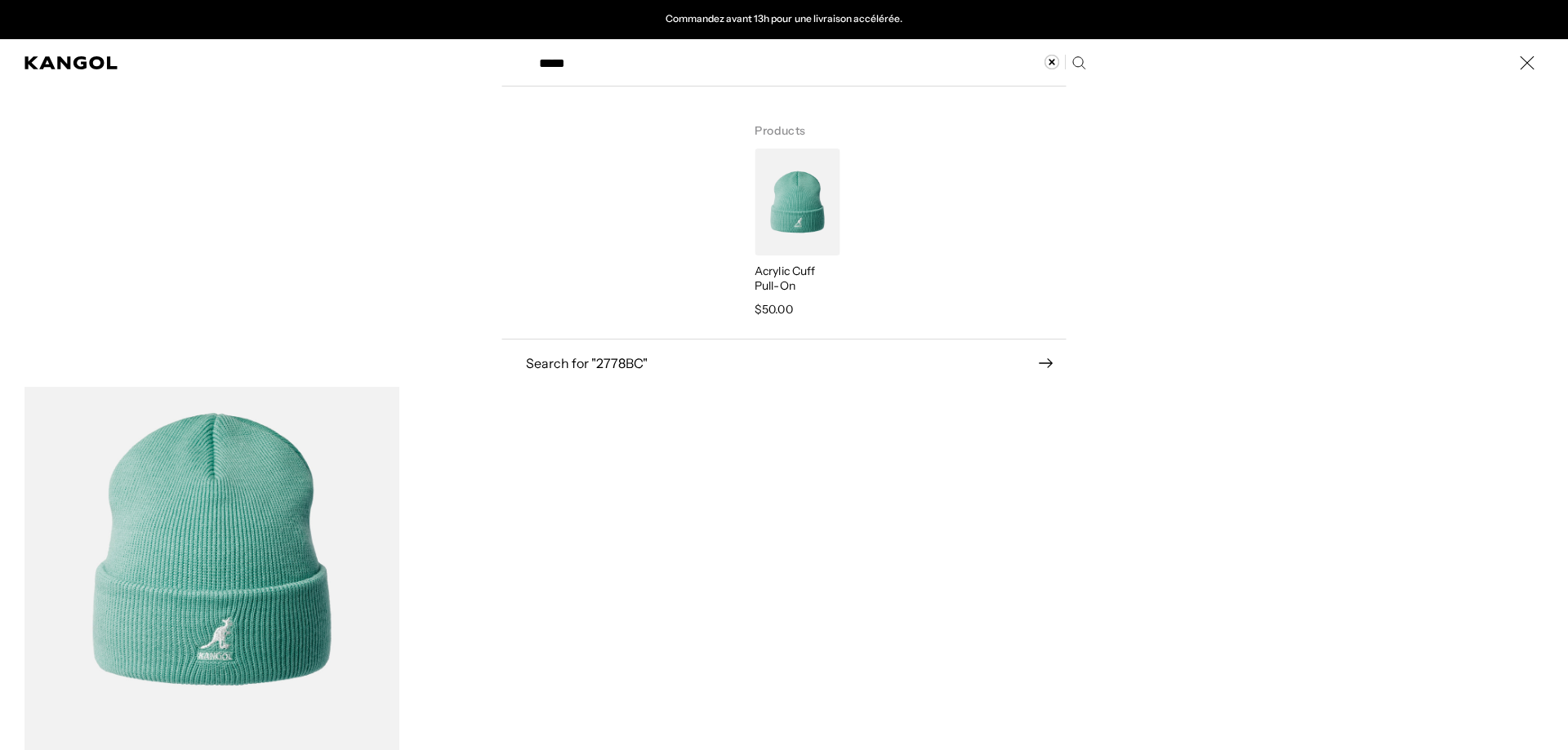
type input "*****"
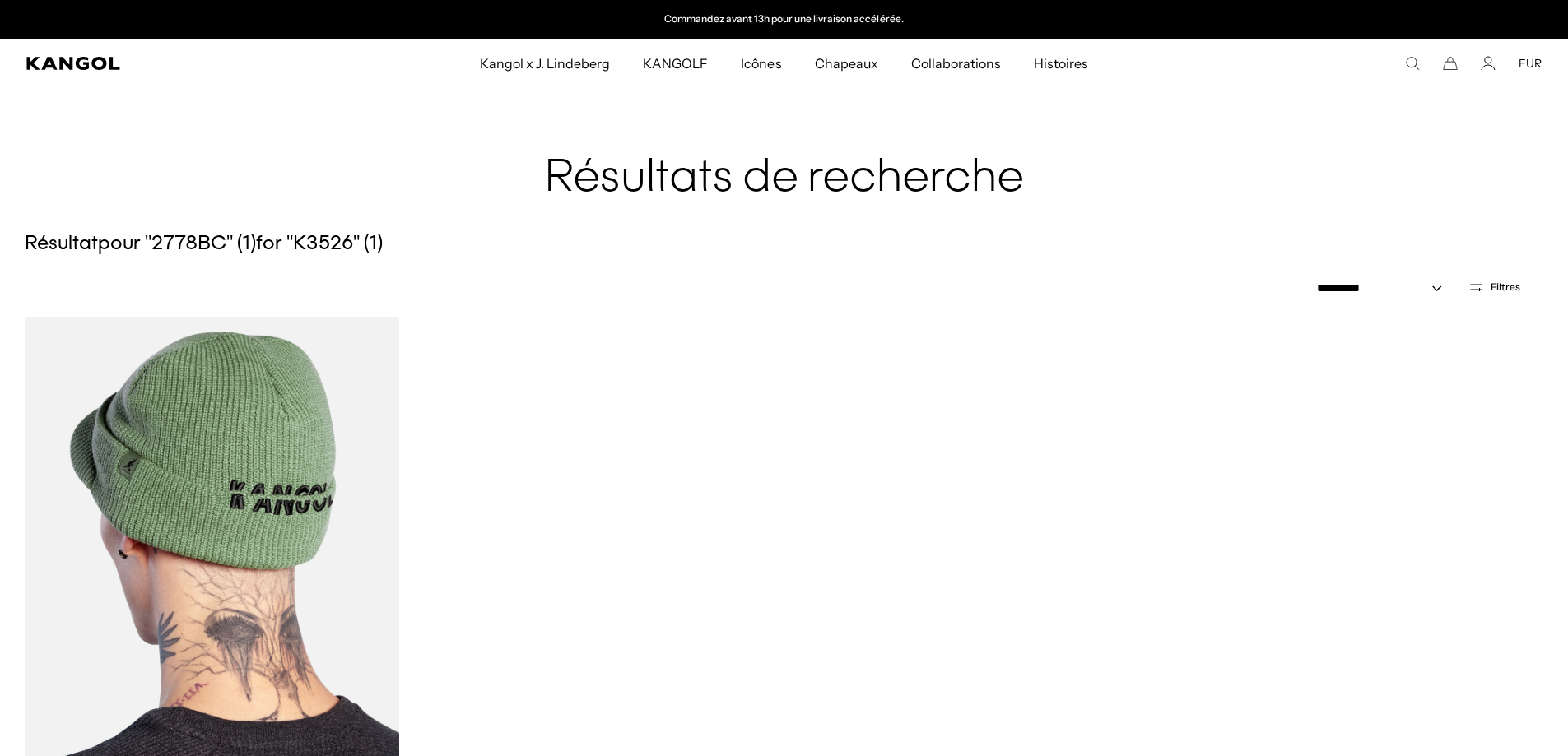
click at [232, 524] on img at bounding box center [211, 552] width 374 height 470
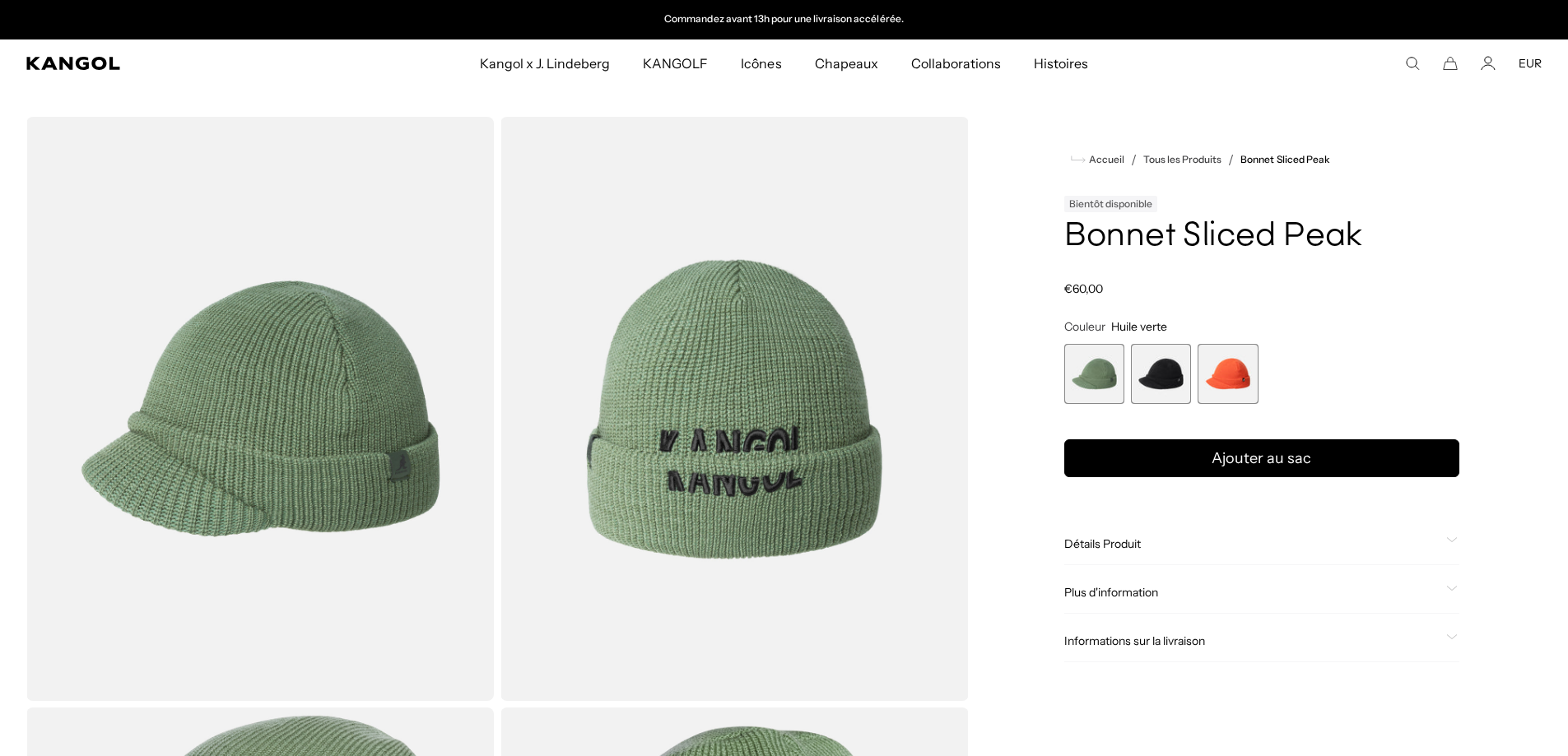
click at [1158, 382] on span "2 sur 3" at bounding box center [1160, 374] width 60 height 60
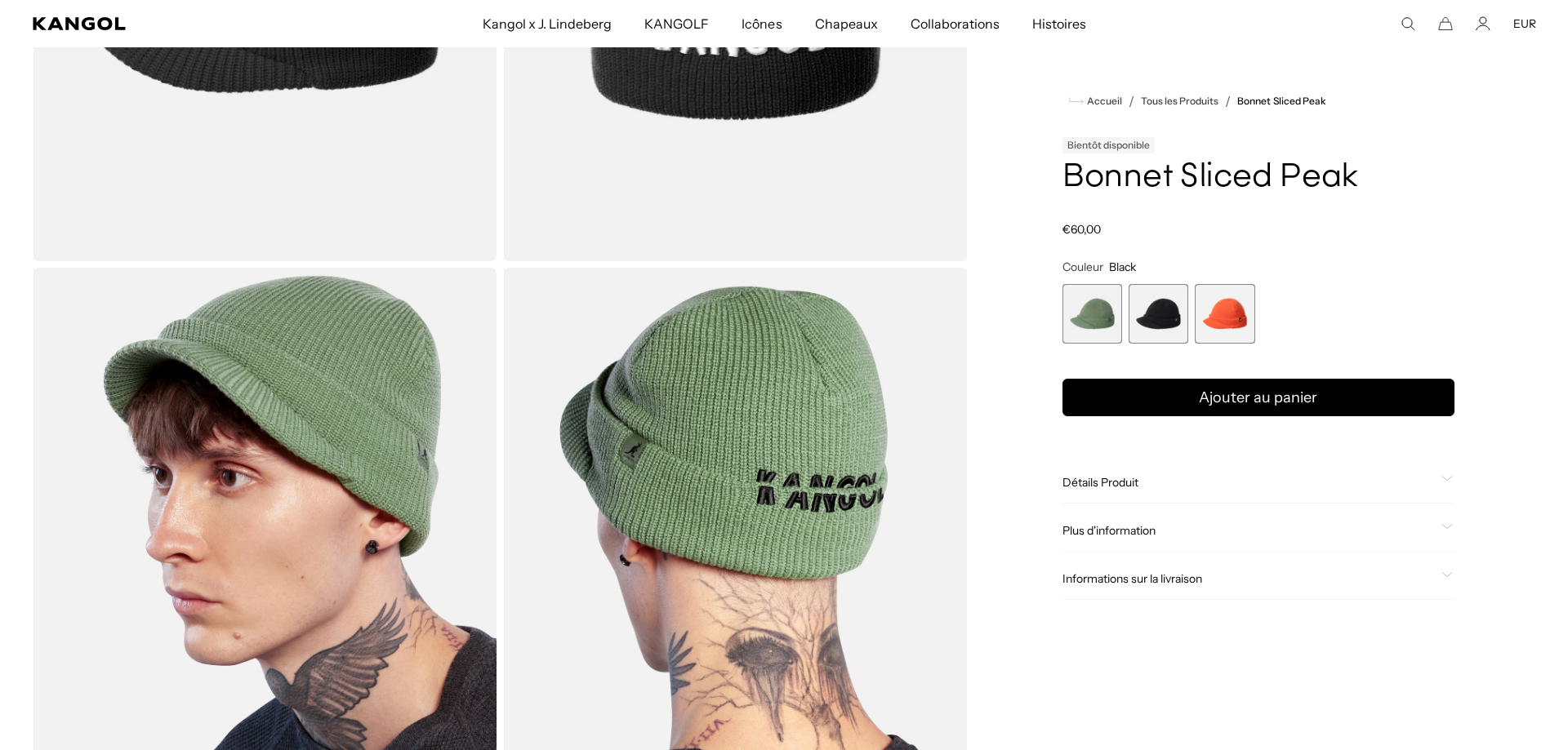
scroll to position [327, 0]
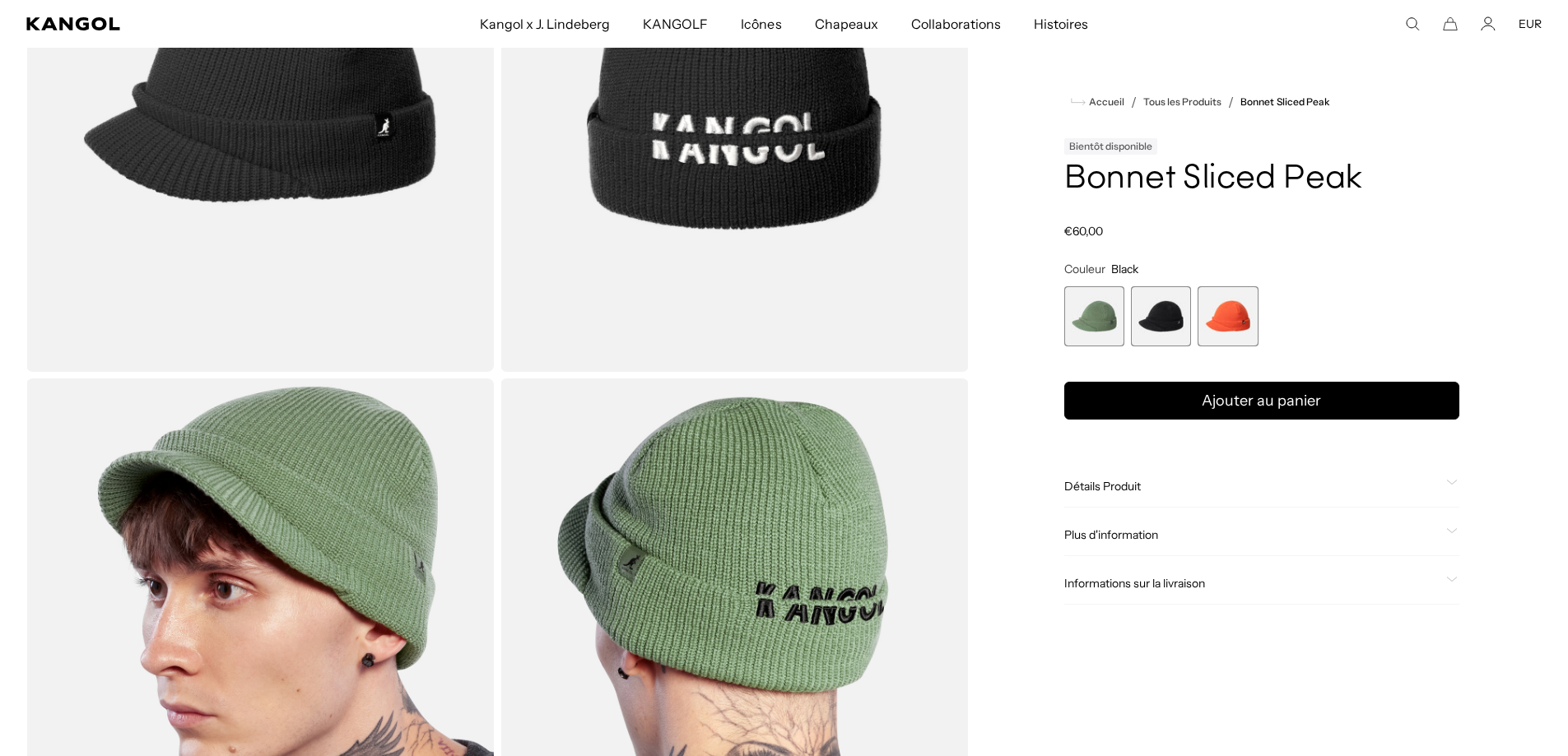
click at [1414, 23] on icon "Rechercher ici" at bounding box center [1412, 23] width 14 height 14
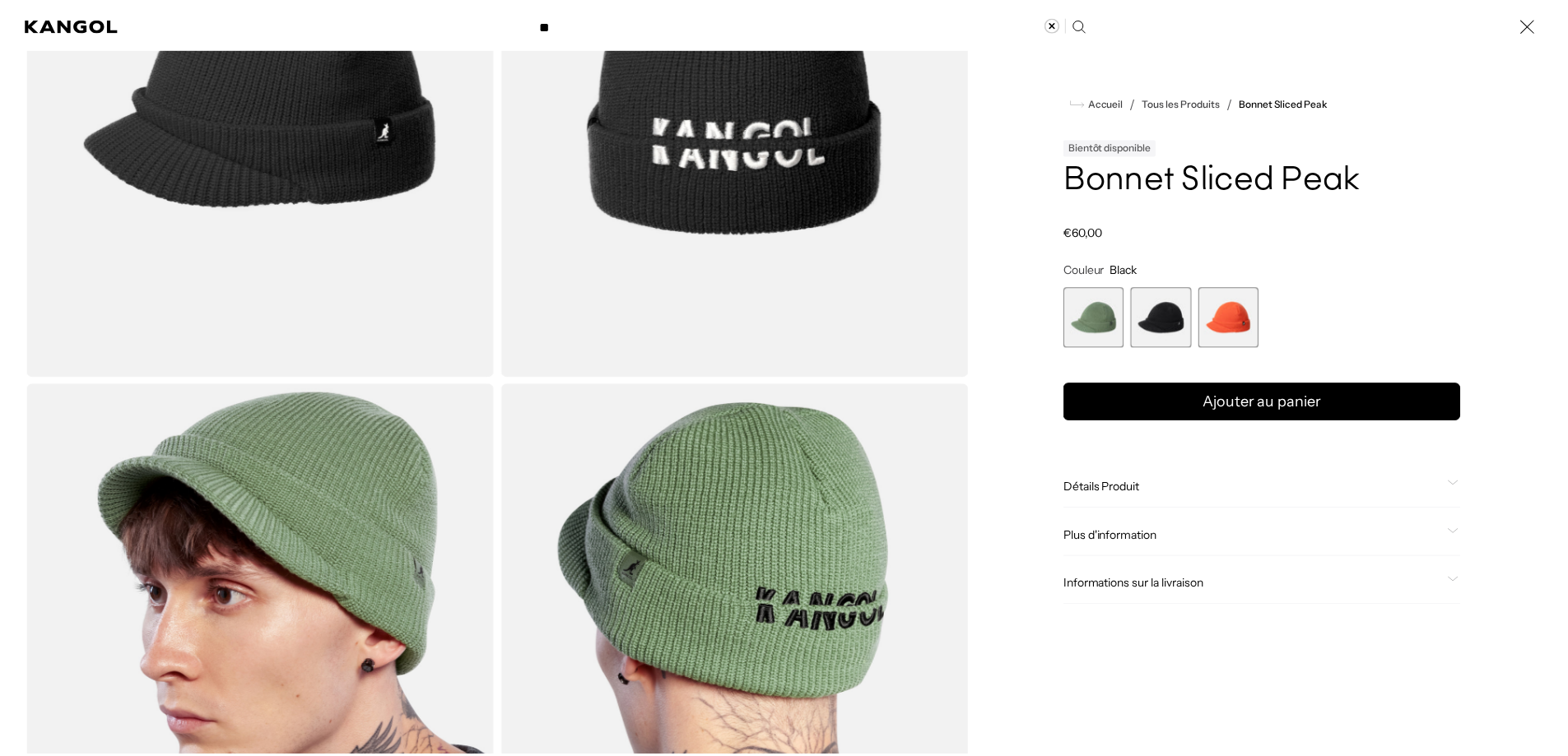
scroll to position [0, 0]
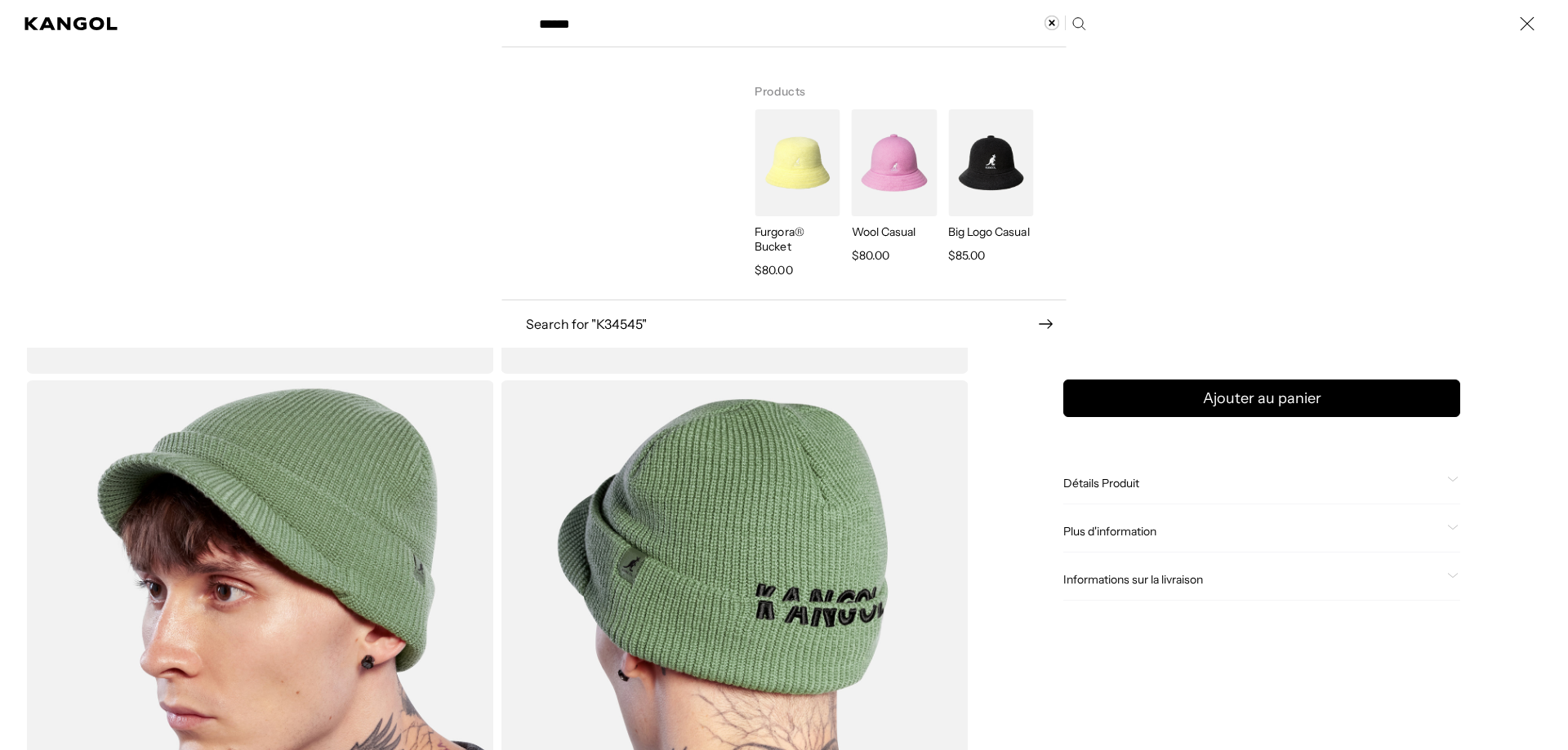
type input "******"
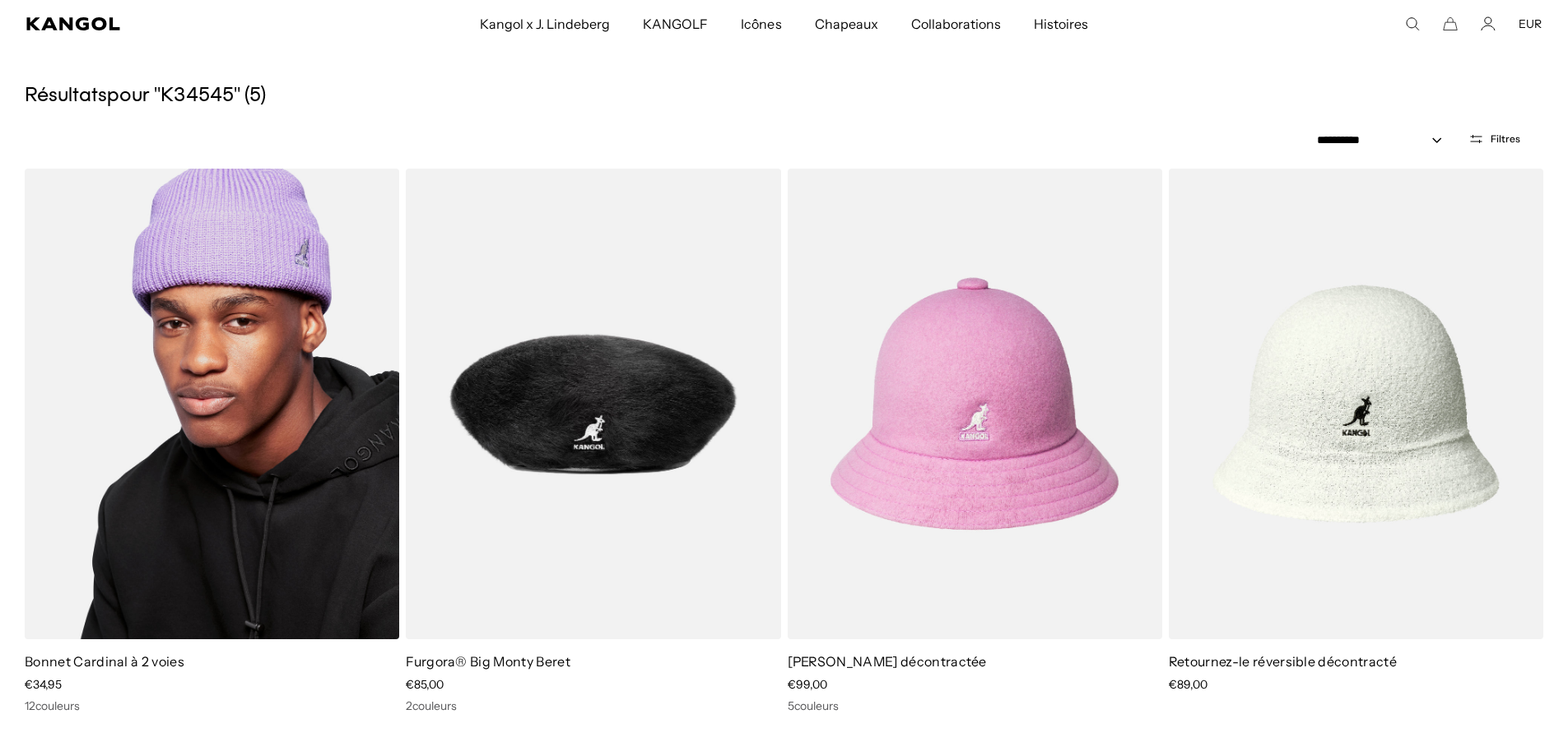
scroll to position [83, 0]
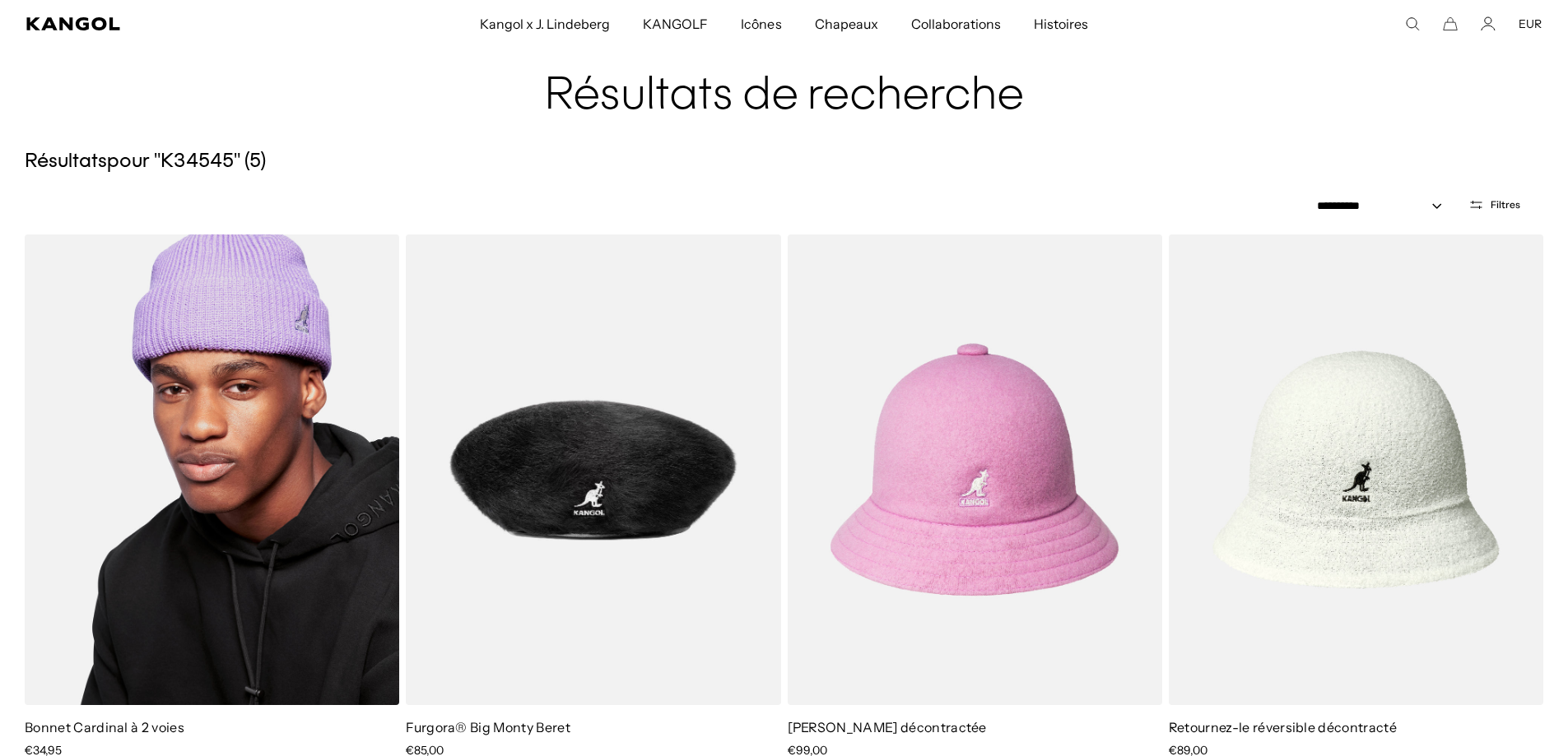
click at [271, 326] on img at bounding box center [211, 470] width 374 height 470
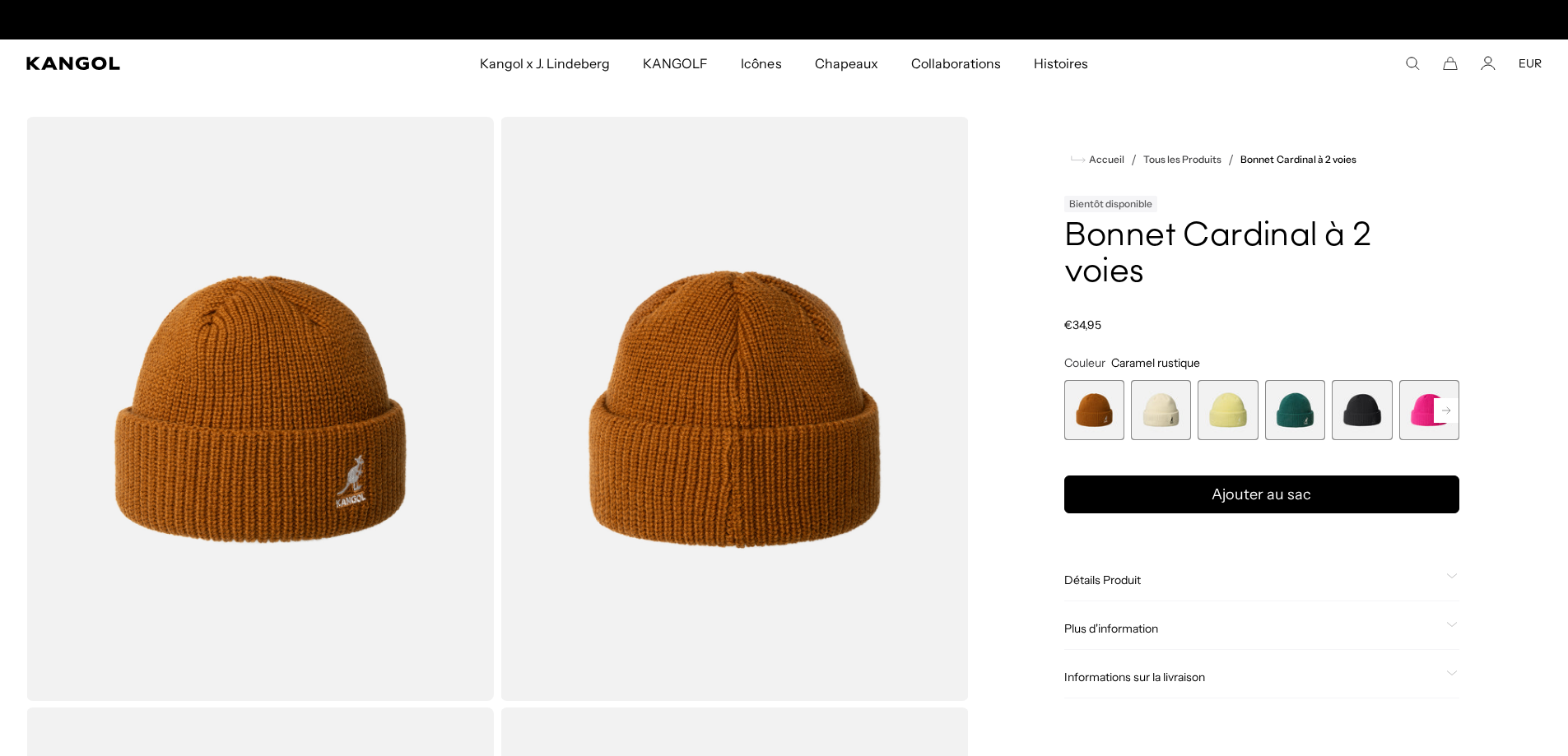
scroll to position [0, 339]
click at [1229, 380] on span "3 sur 14" at bounding box center [1228, 409] width 60 height 60
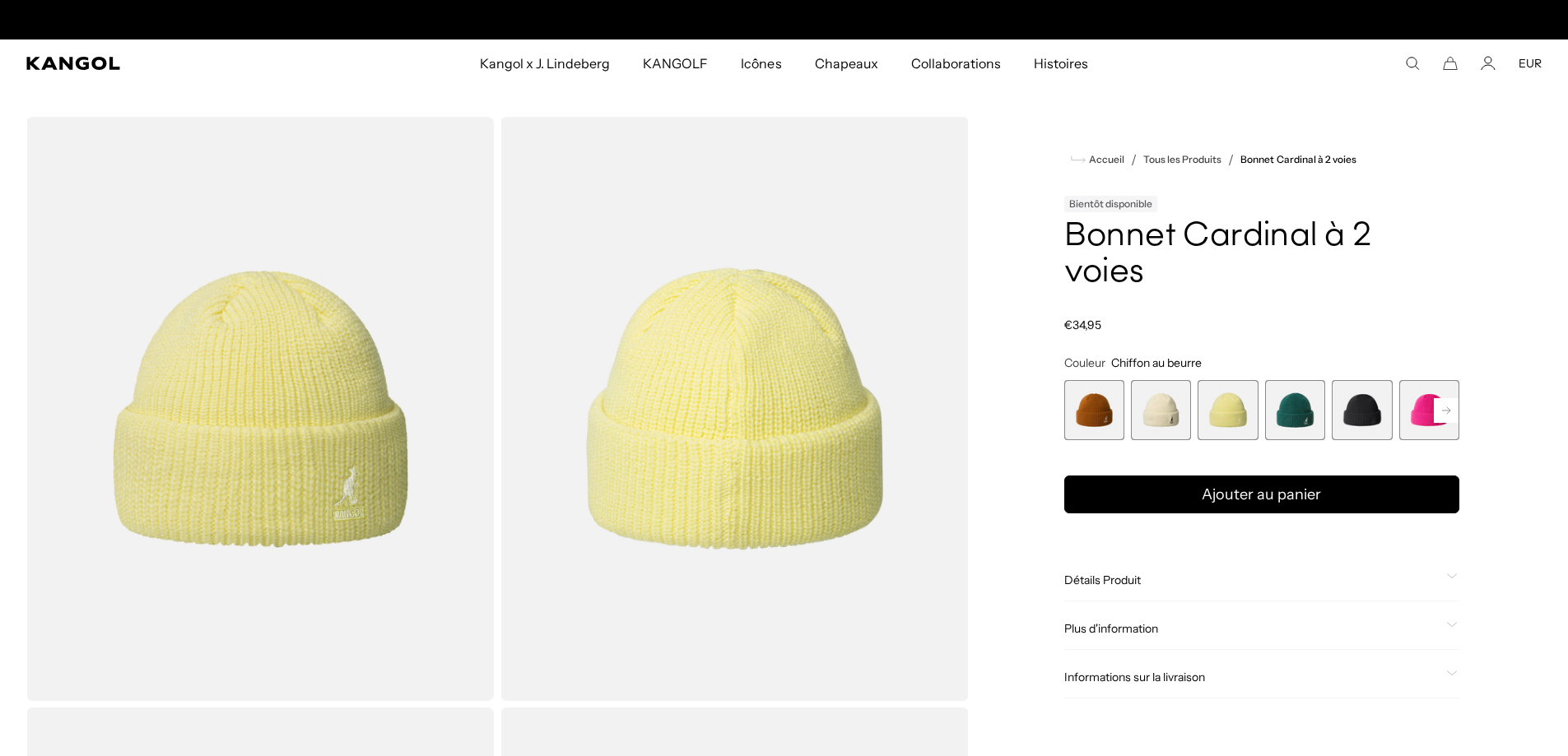
scroll to position [0, 339]
drag, startPoint x: 1112, startPoint y: 323, endPoint x: 1208, endPoint y: 327, distance: 96.1
click at [1208, 356] on fieldset "Couleur Chiffon au beurre Précédent Suivant Caramel rustique Variante épuisée o…" at bounding box center [1262, 398] width 395 height 84
click at [1139, 356] on font "Chiffon au beurre" at bounding box center [1156, 363] width 91 height 14
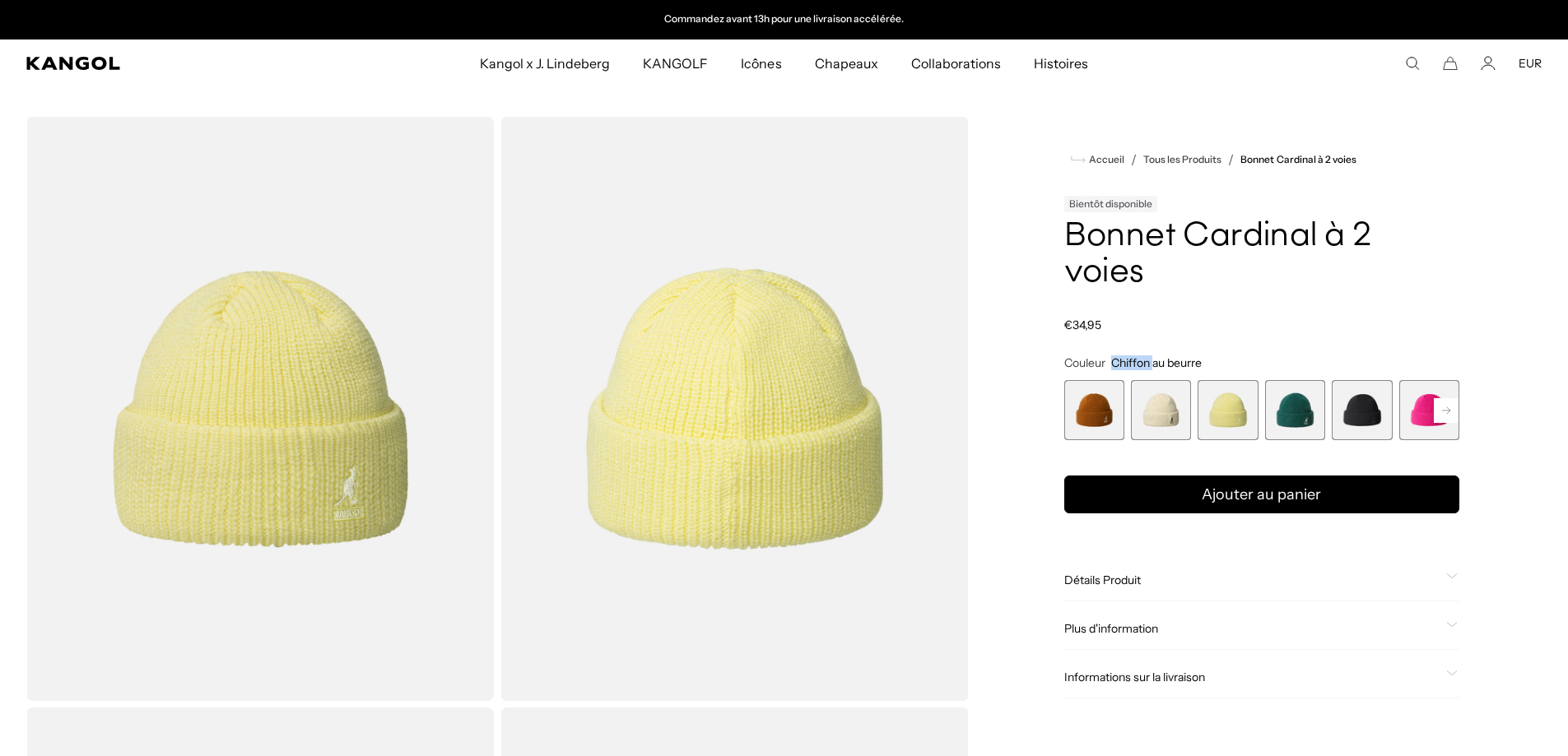
click at [1139, 356] on font "Chiffon au beurre" at bounding box center [1156, 363] width 91 height 14
click at [1116, 356] on font "Chiffon au beurre" at bounding box center [1156, 363] width 91 height 14
click at [1441, 399] on rect at bounding box center [1446, 410] width 24 height 24
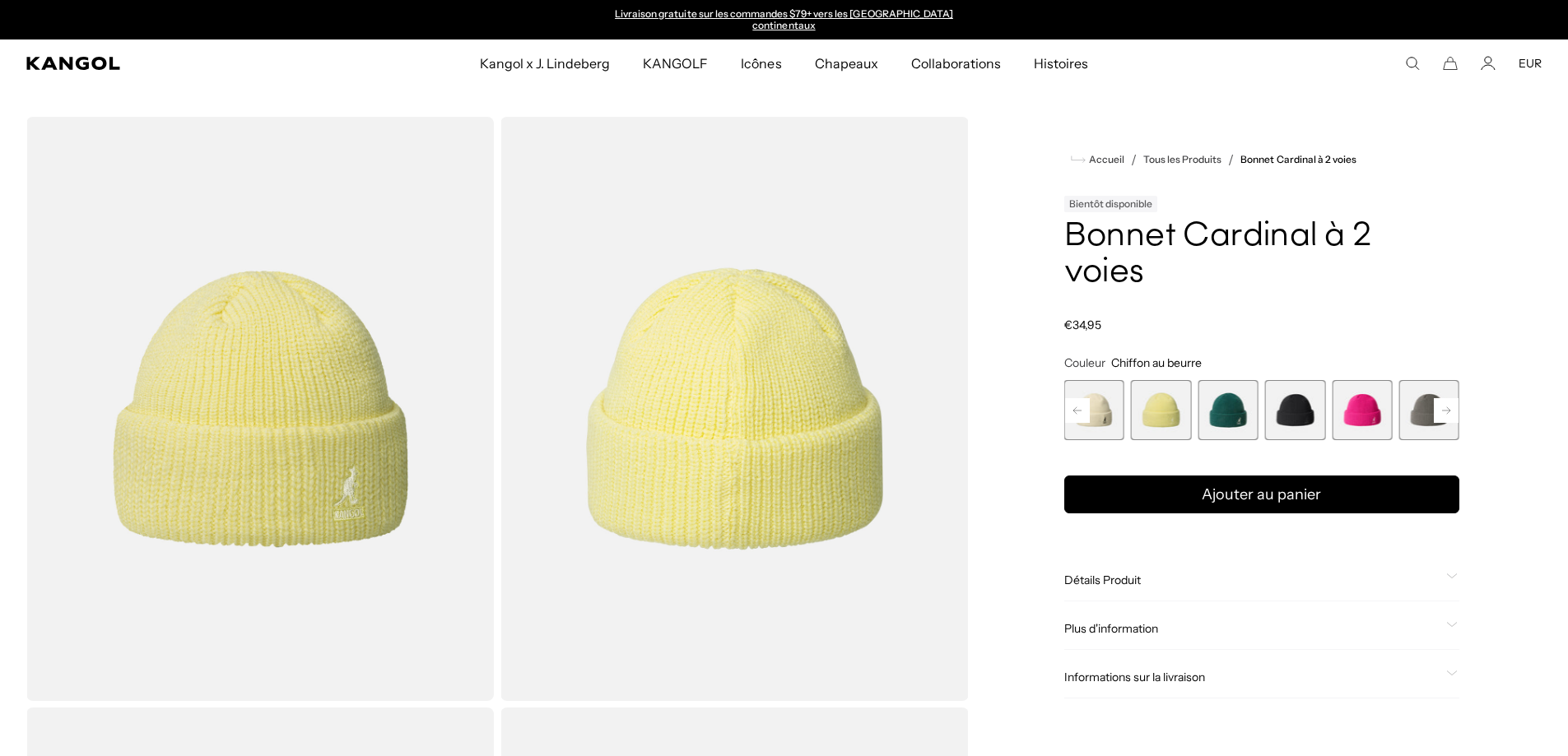
click at [1440, 399] on rect at bounding box center [1446, 410] width 24 height 24
click at [1440, 399] on rect at bounding box center [1446, 410] width 24 height 24
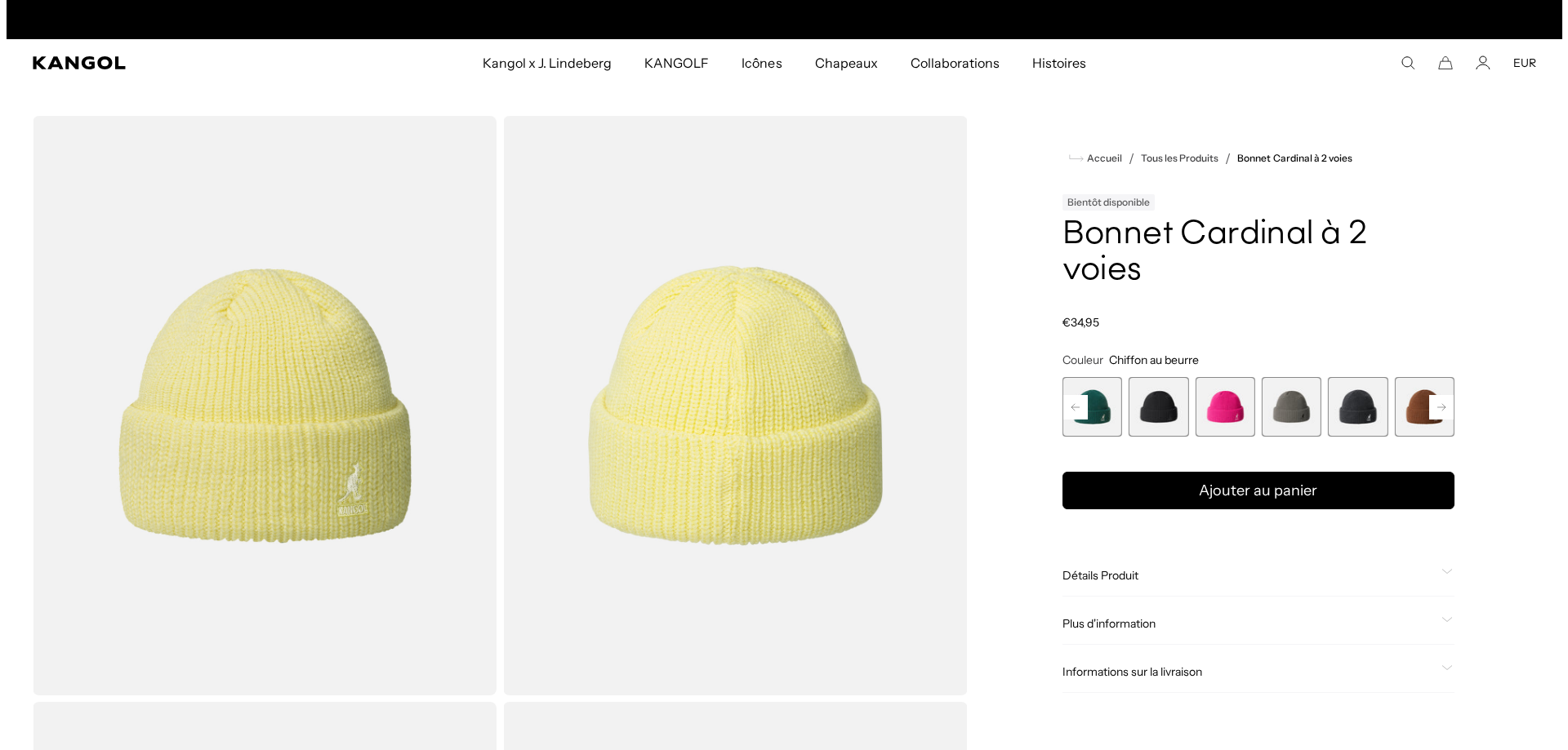
scroll to position [0, 337]
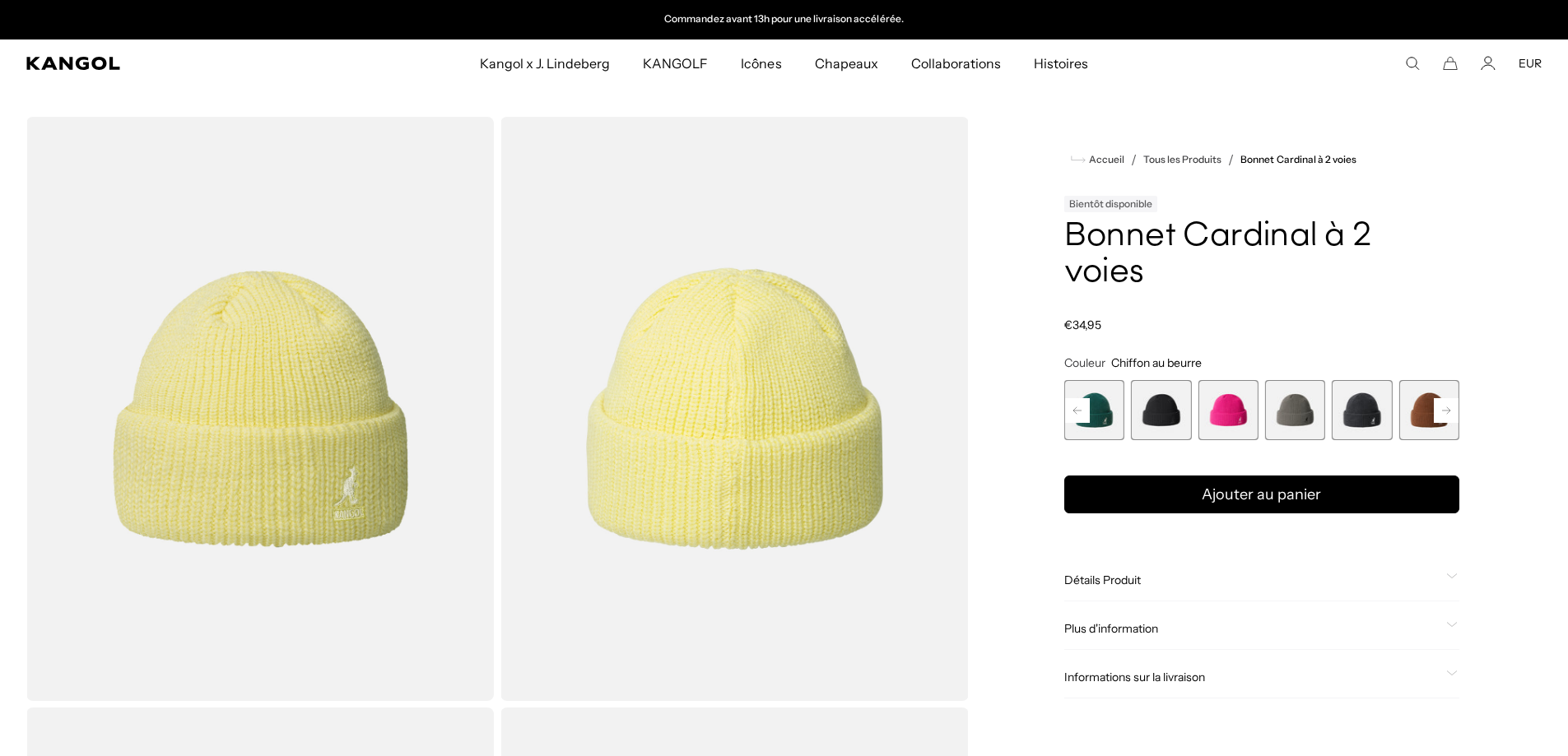
click at [1414, 64] on icon "Rechercher ici" at bounding box center [1412, 63] width 14 height 14
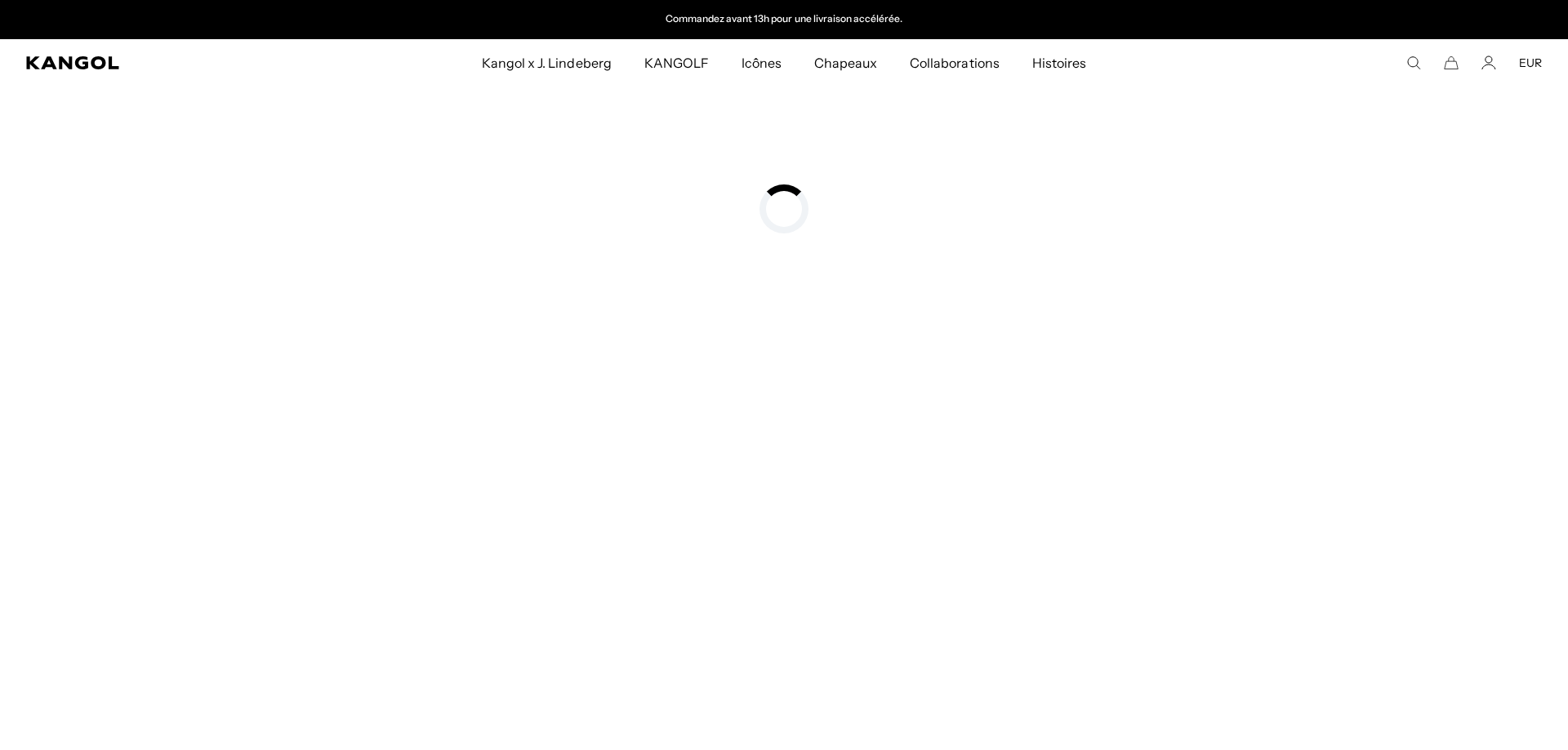
type input "*****"
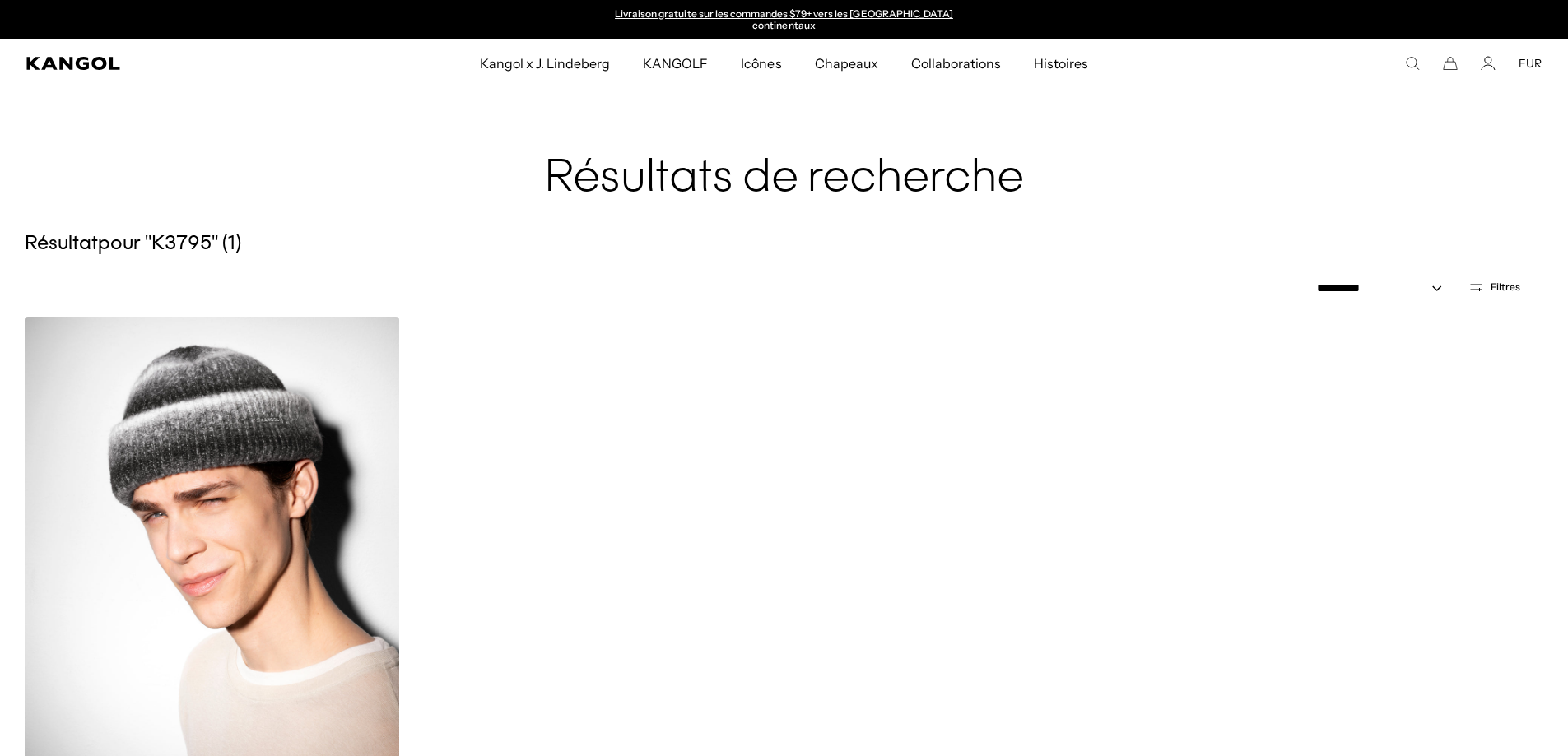
click at [219, 453] on img at bounding box center [211, 552] width 374 height 470
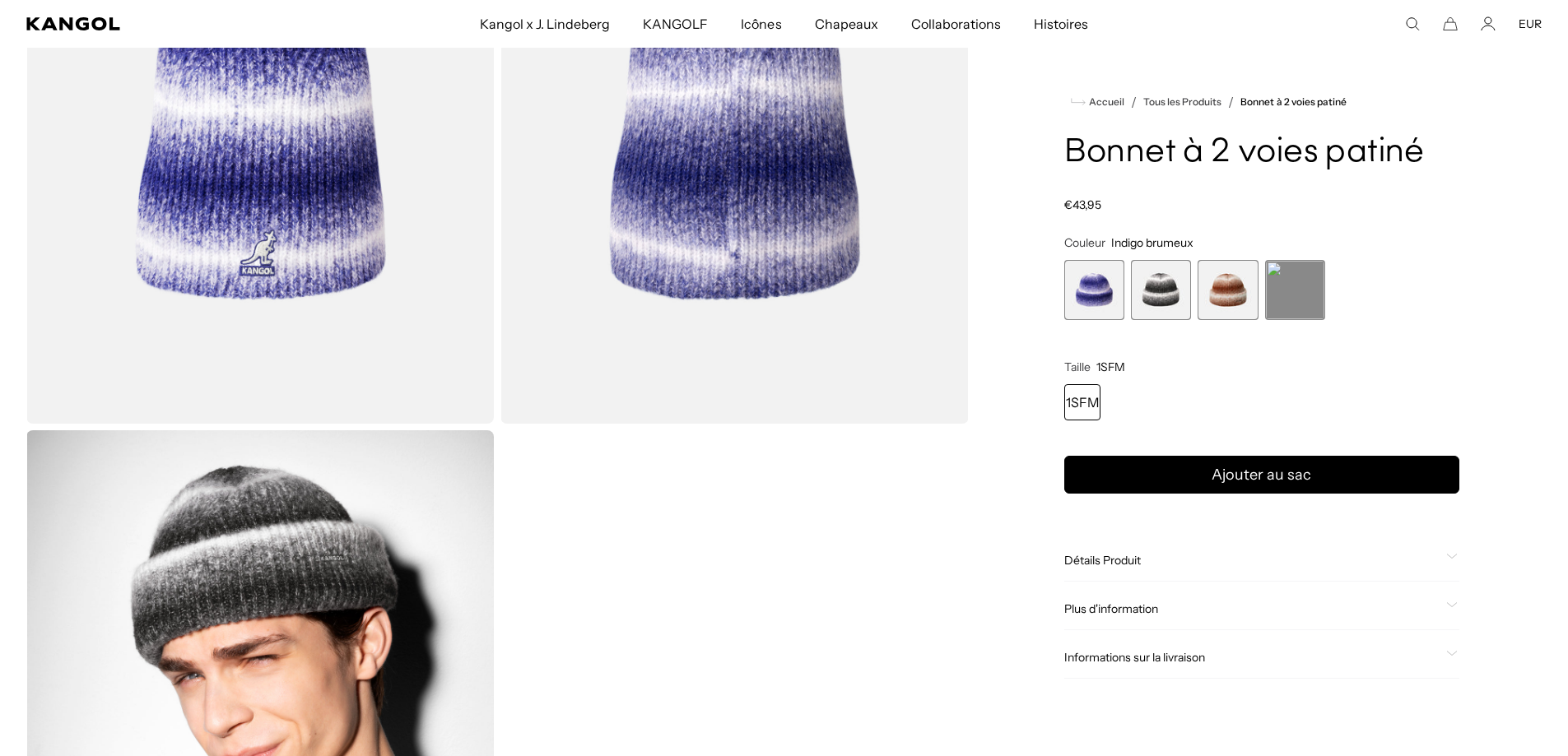
scroll to position [658, 0]
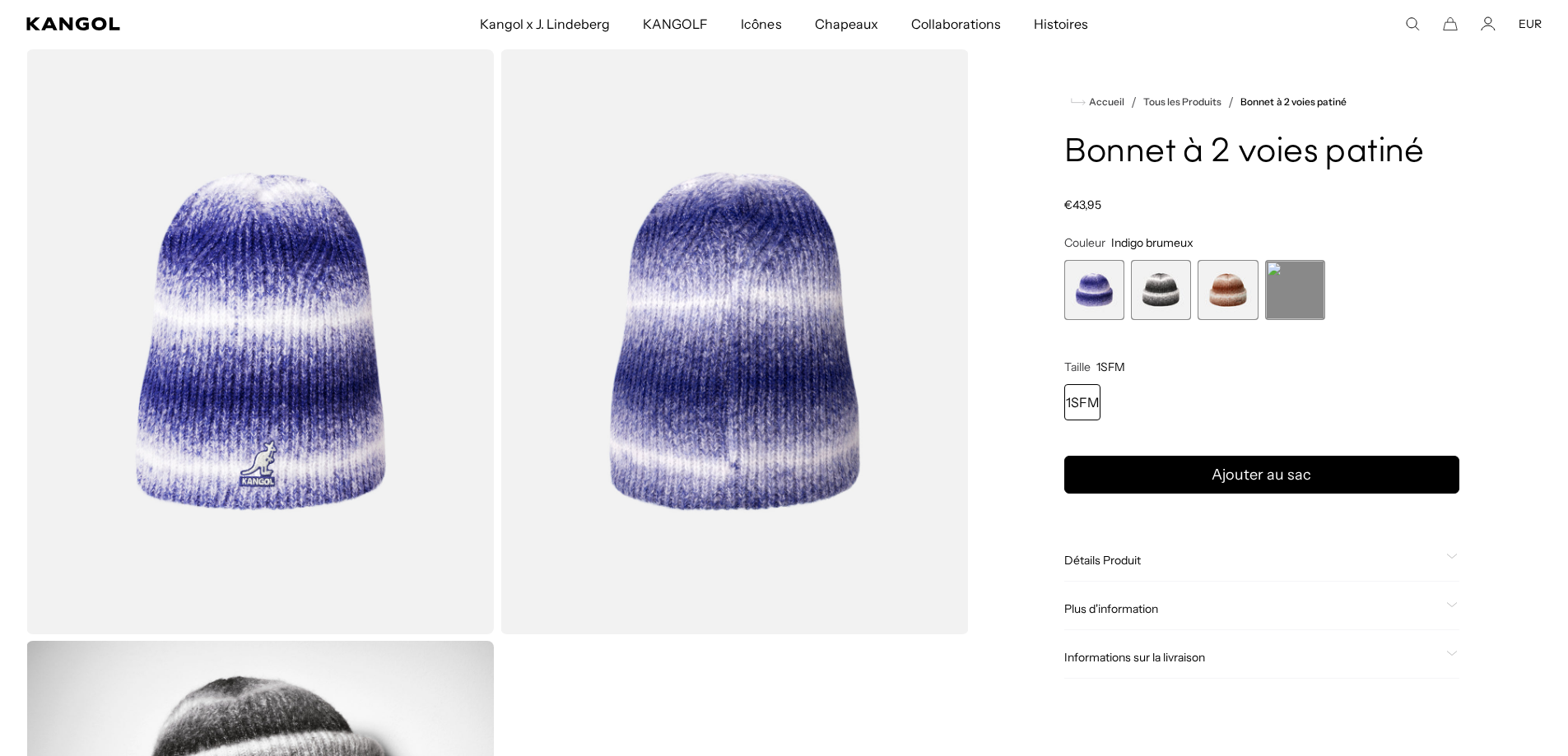
drag, startPoint x: 1294, startPoint y: 286, endPoint x: 481, endPoint y: 215, distance: 816.1
click at [1294, 286] on span "4 sur 4" at bounding box center [1295, 290] width 60 height 60
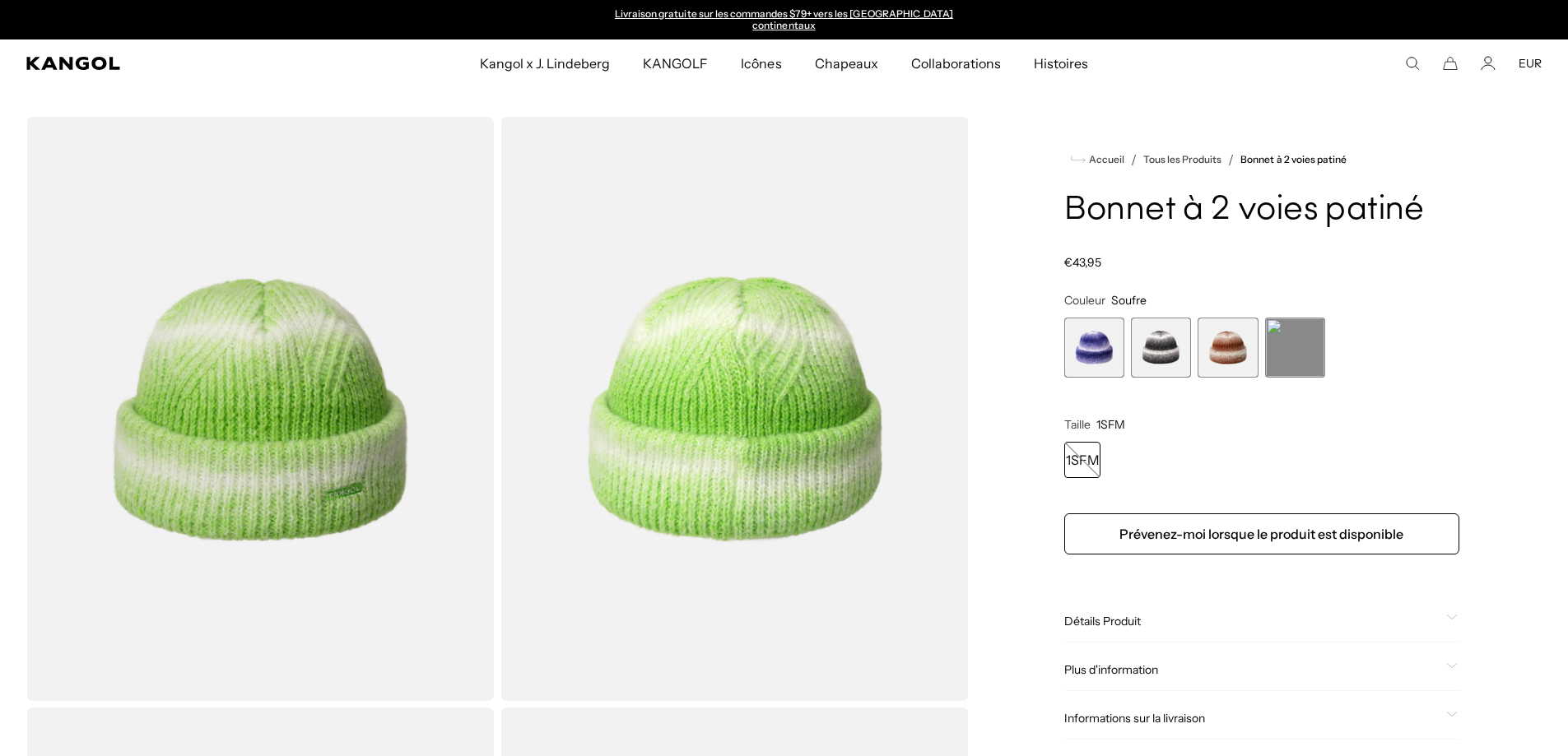
click at [736, 368] on img "Visionneuse de galerie" at bounding box center [734, 409] width 468 height 585
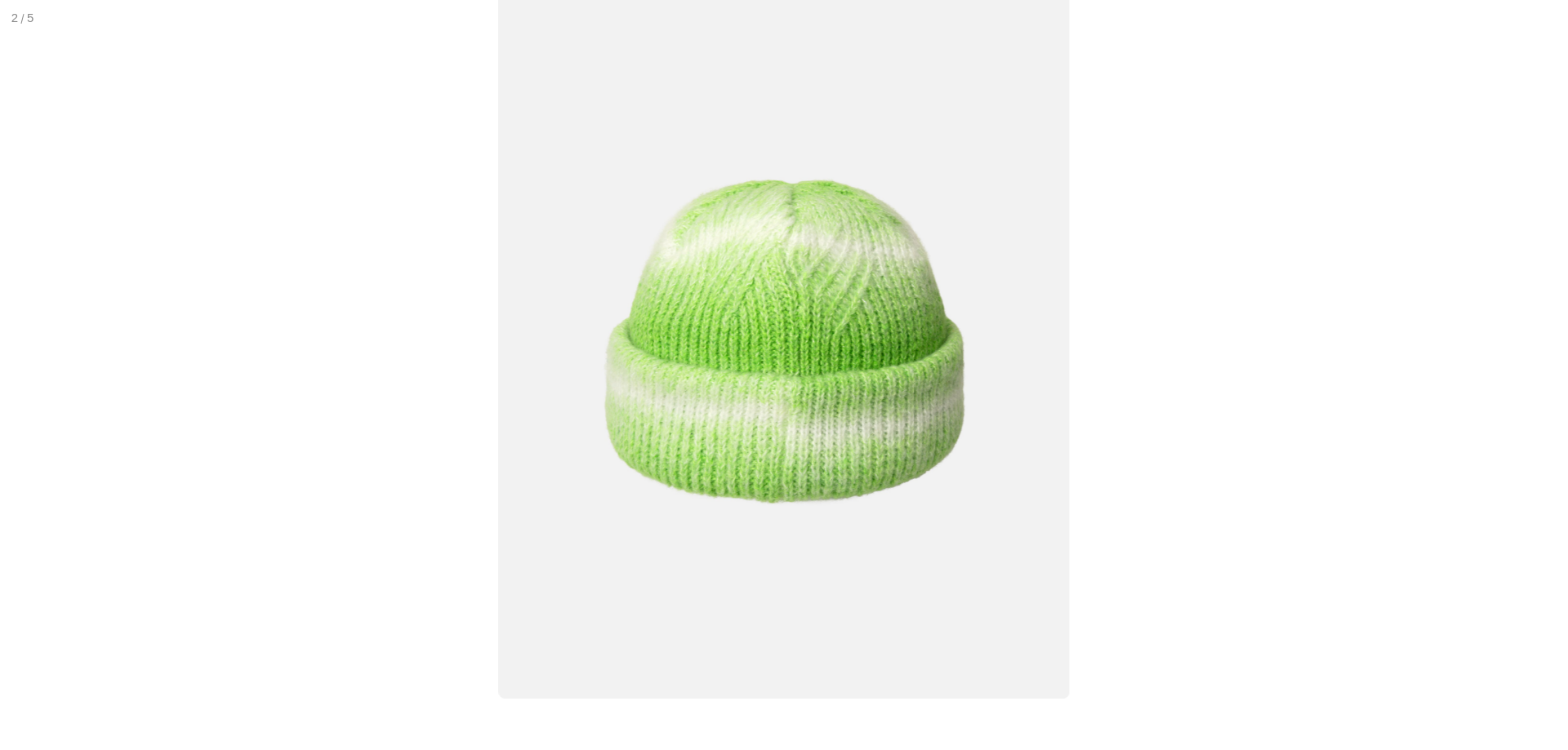
scroll to position [0, 337]
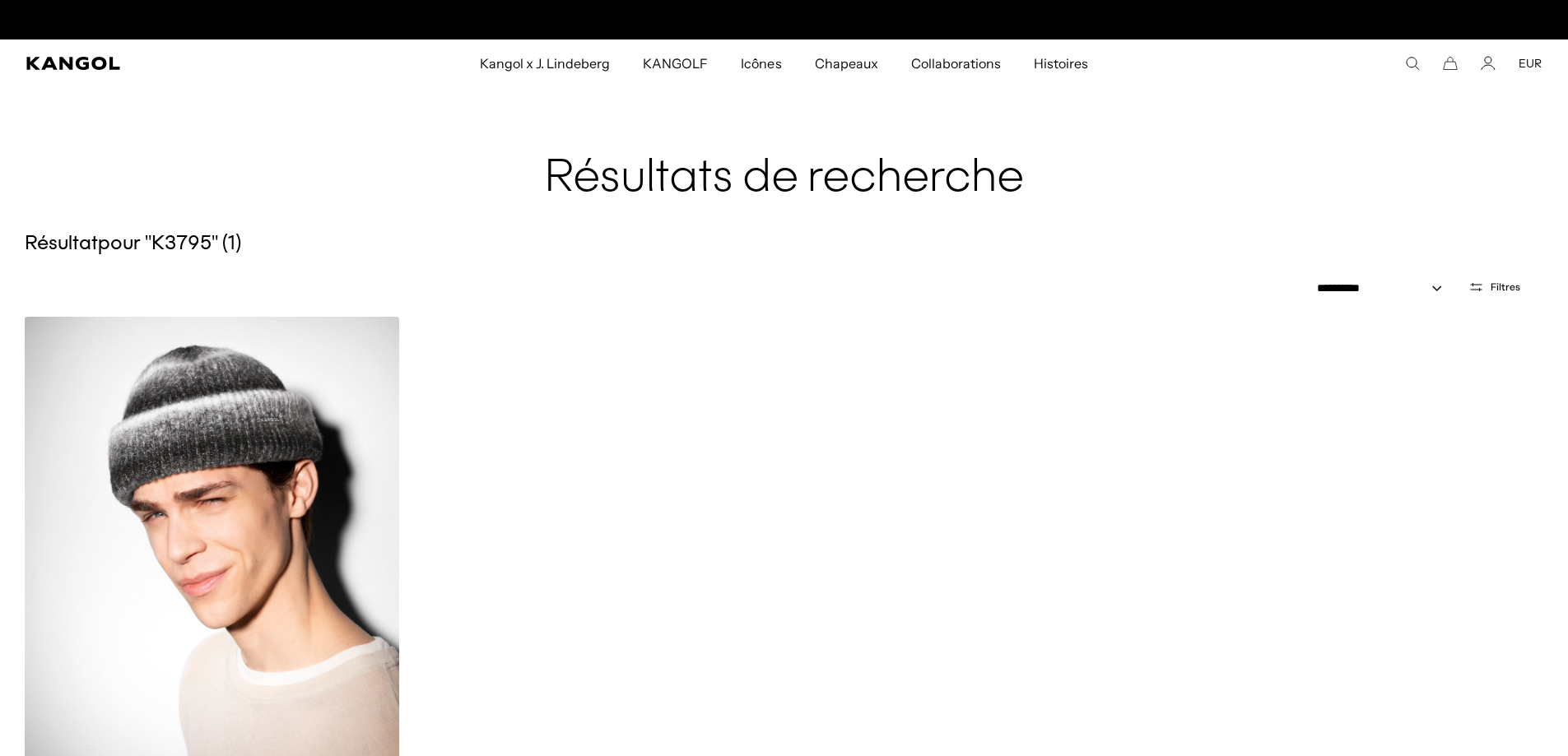
scroll to position [0, 339]
click at [267, 444] on img at bounding box center [211, 552] width 374 height 470
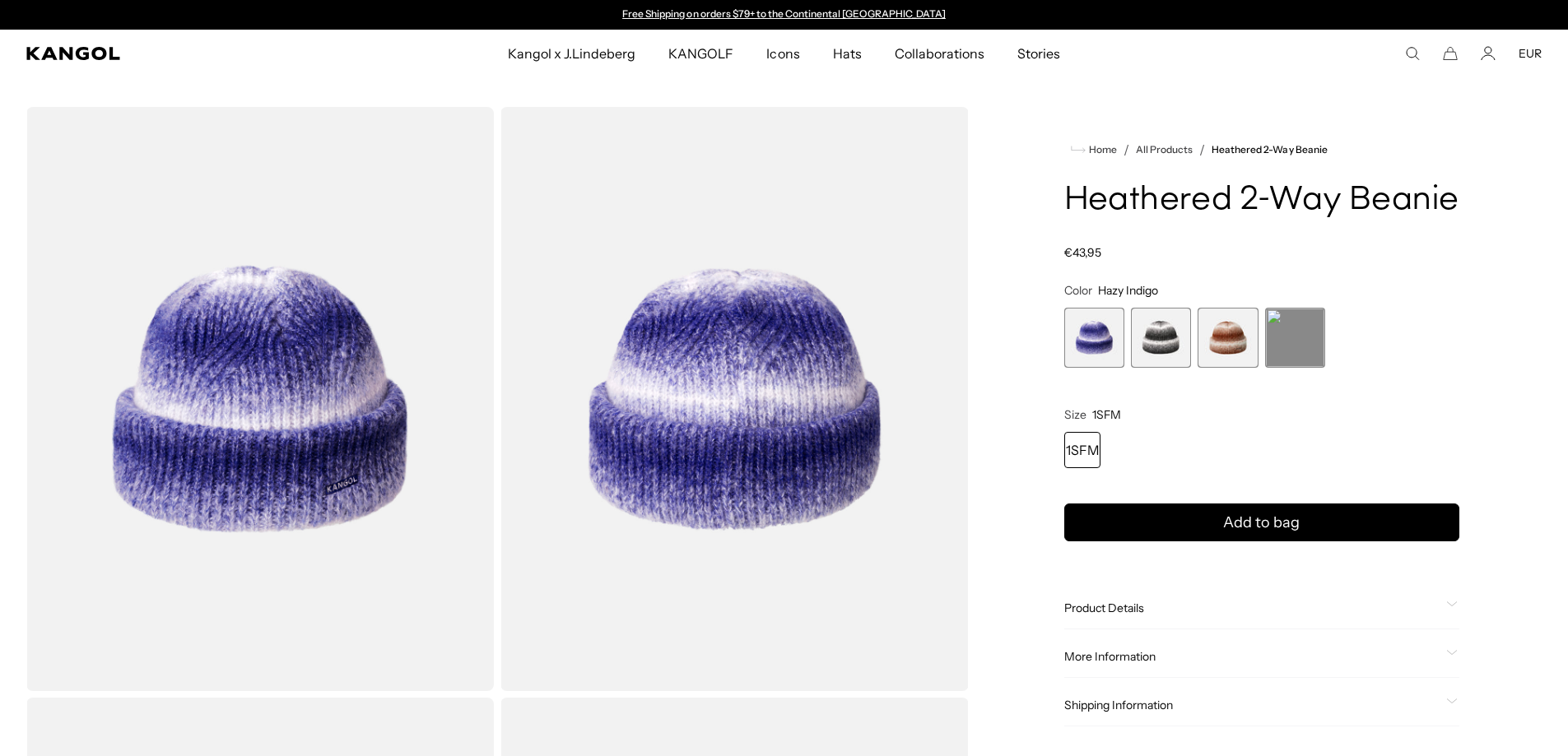
click at [1291, 330] on span "4 of 4" at bounding box center [1295, 338] width 60 height 60
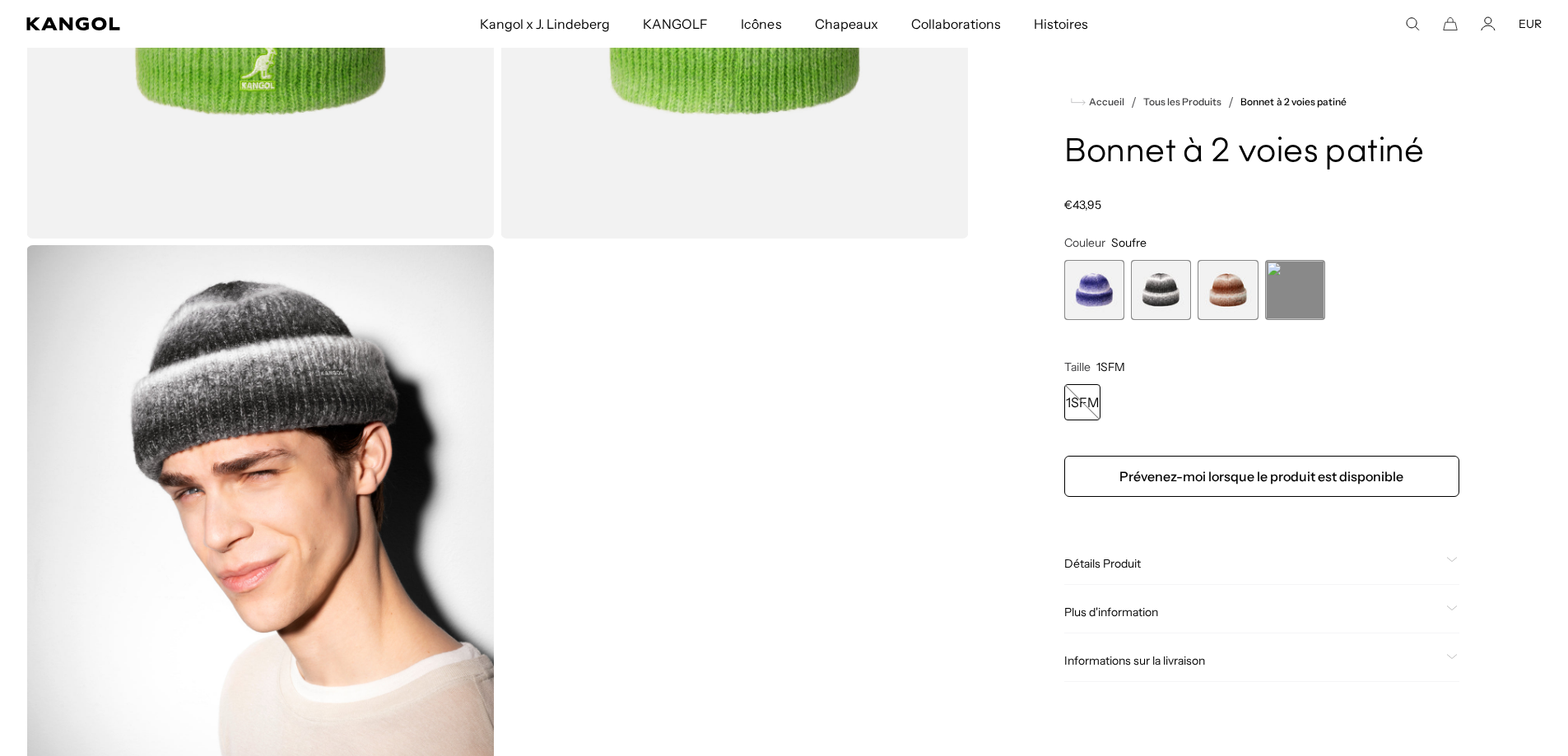
scroll to position [1162, 0]
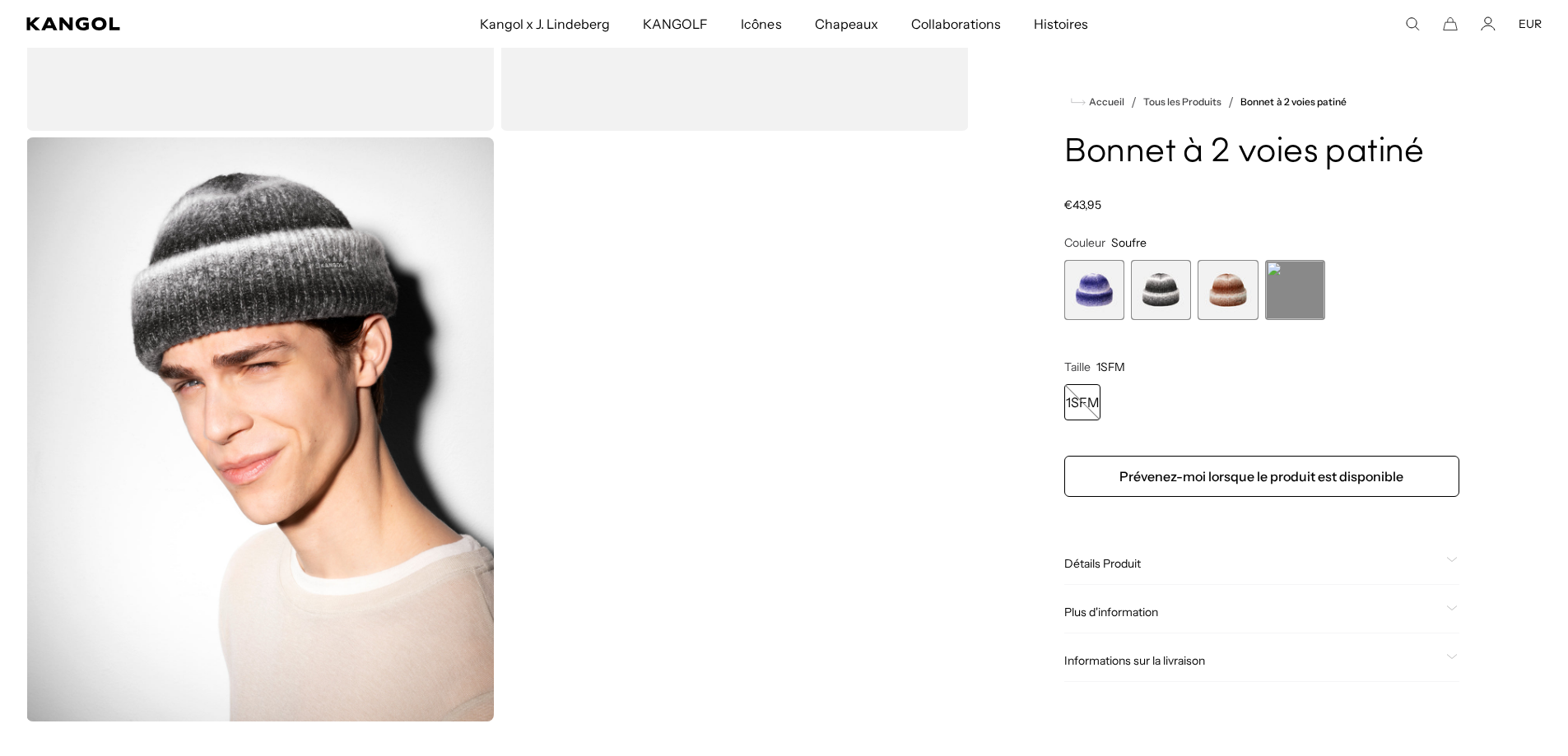
click at [1118, 560] on font "Détails Produit" at bounding box center [1102, 564] width 76 height 14
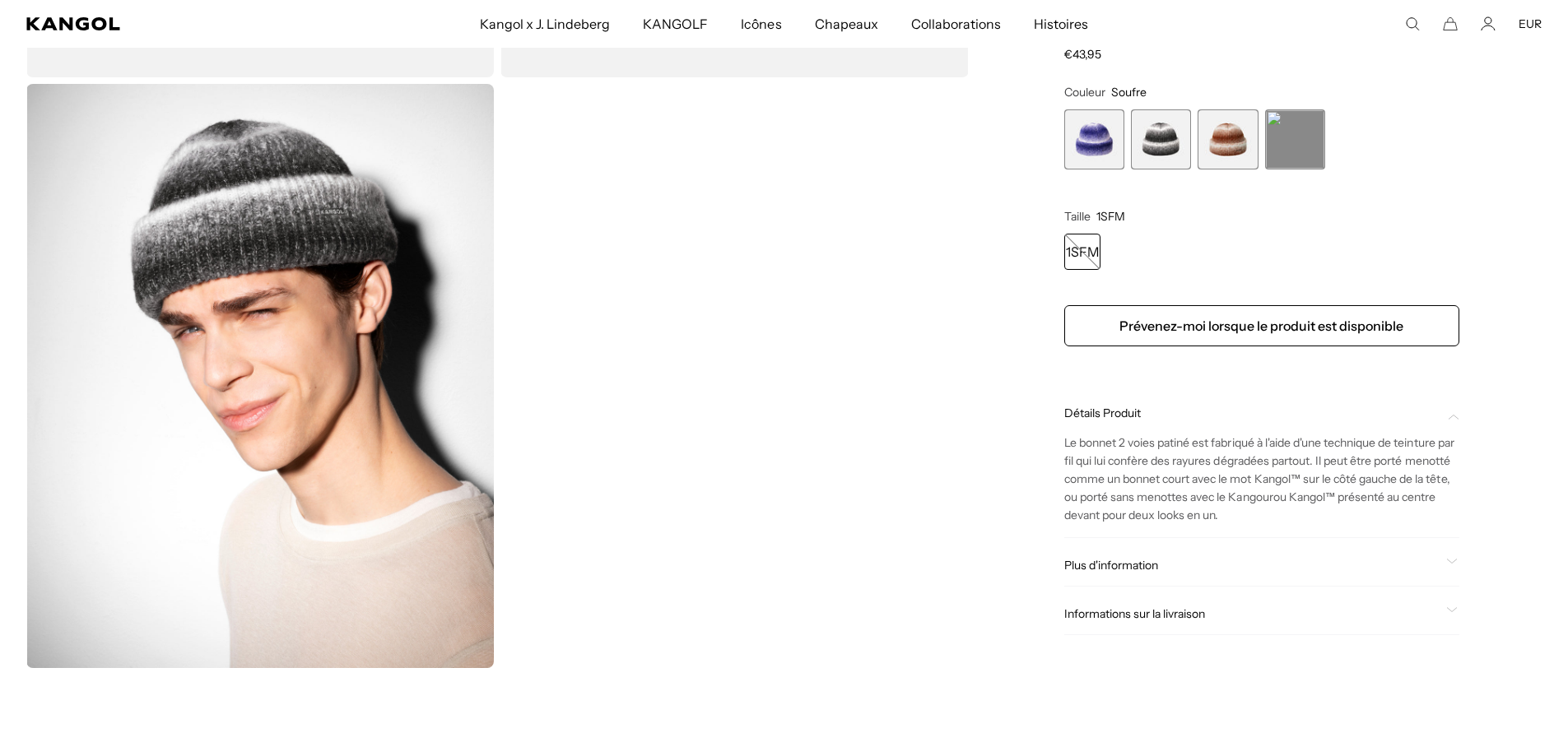
scroll to position [1244, 0]
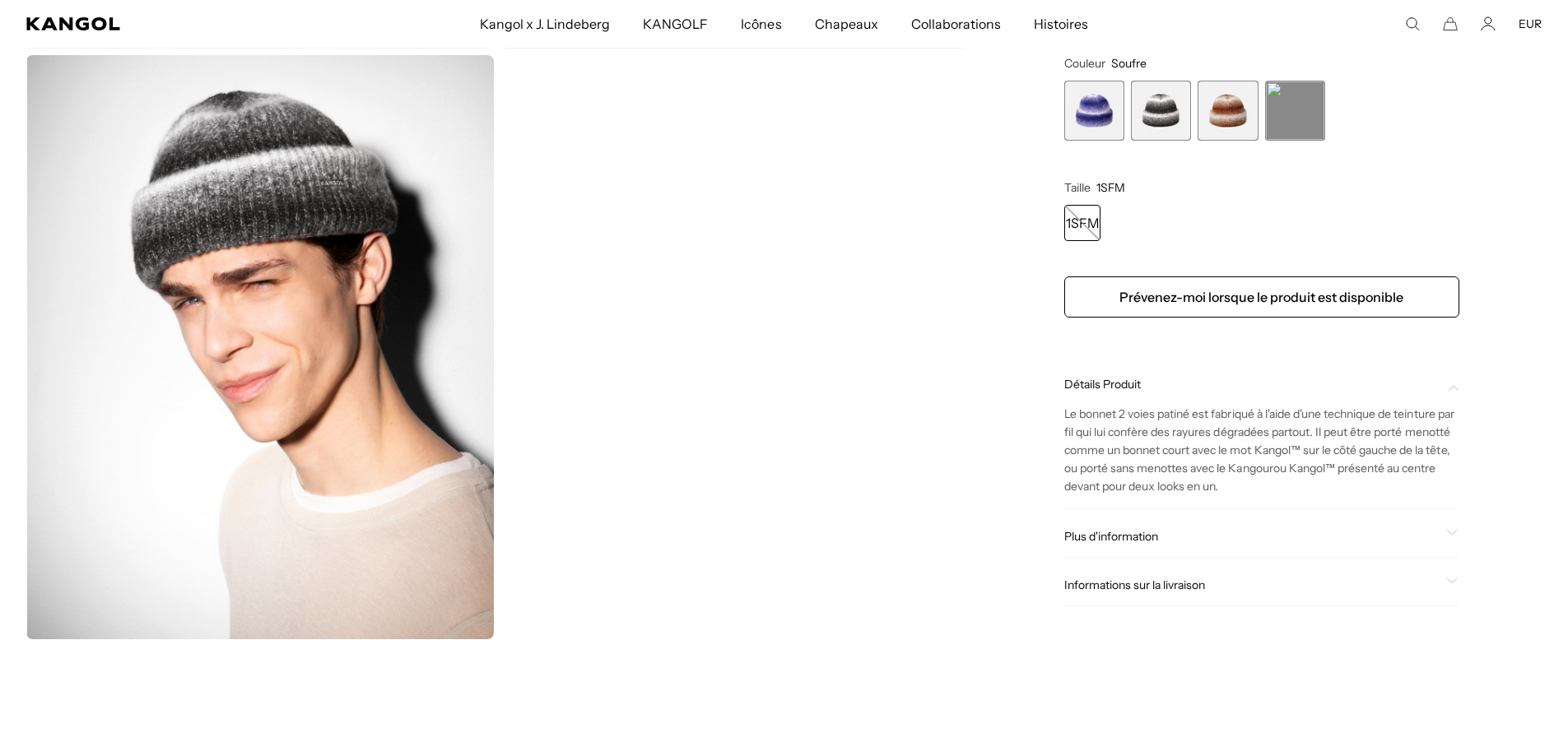
click at [1122, 538] on font "Plus d'information" at bounding box center [1111, 536] width 93 height 14
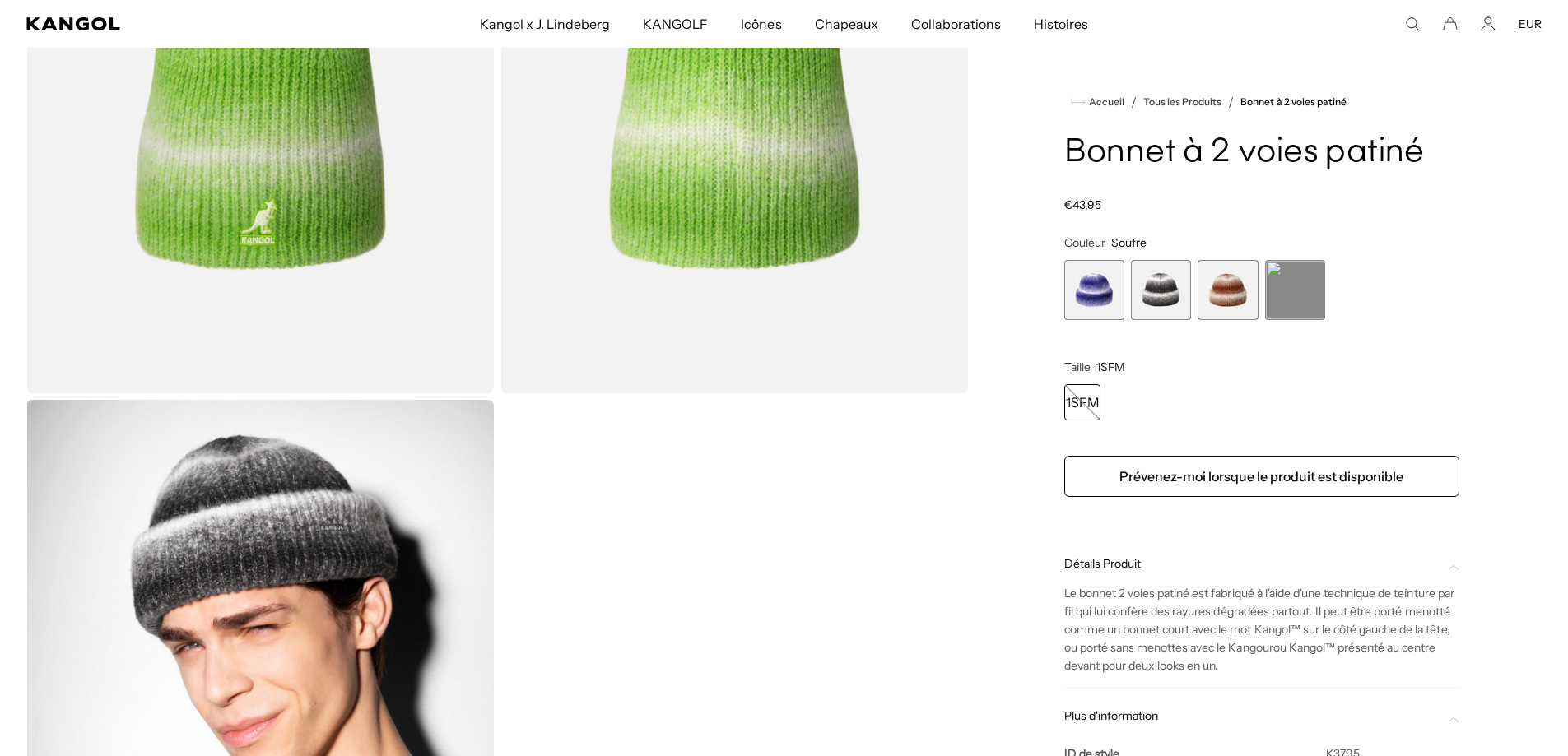
scroll to position [832, 0]
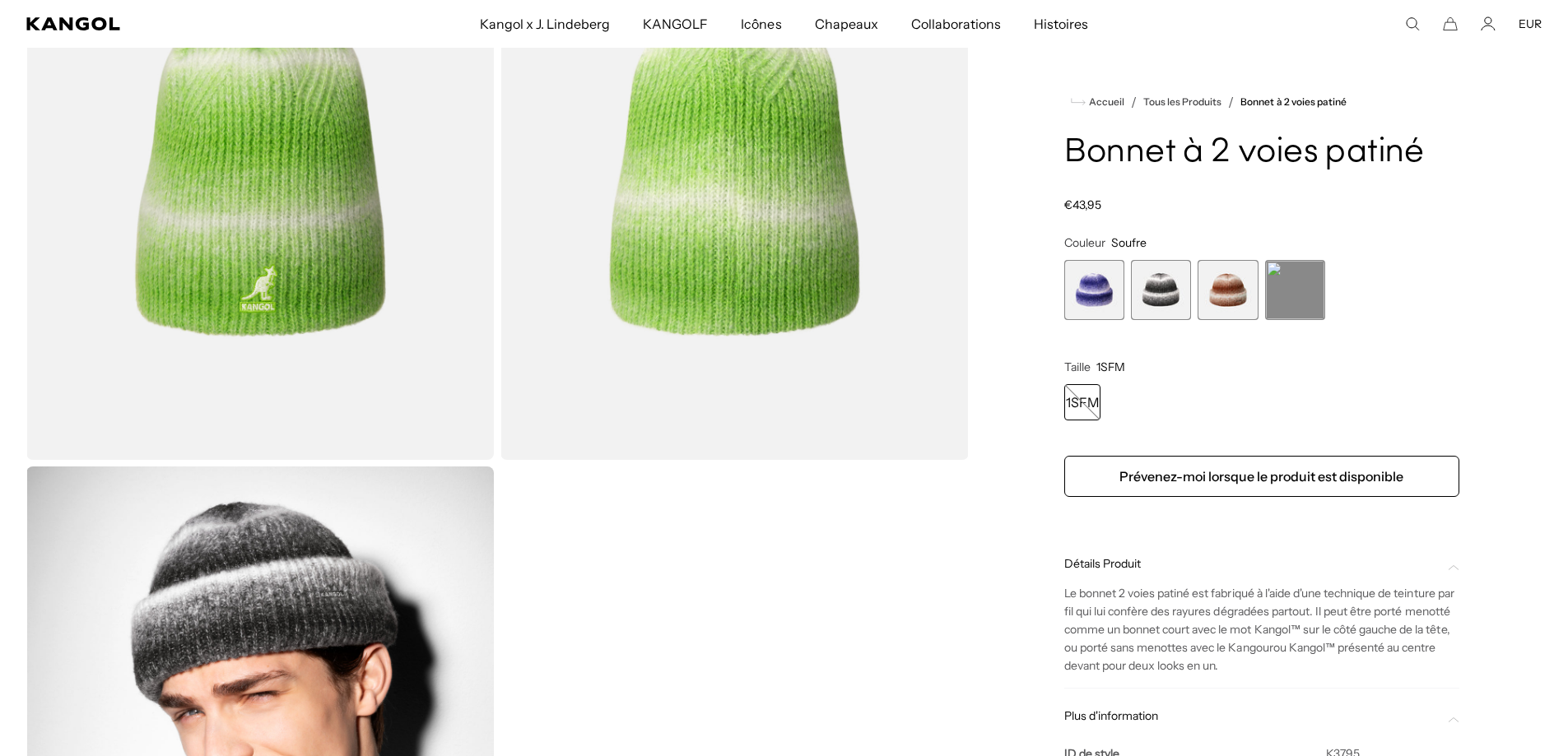
click at [1084, 291] on span "1 sur 4" at bounding box center [1094, 290] width 60 height 60
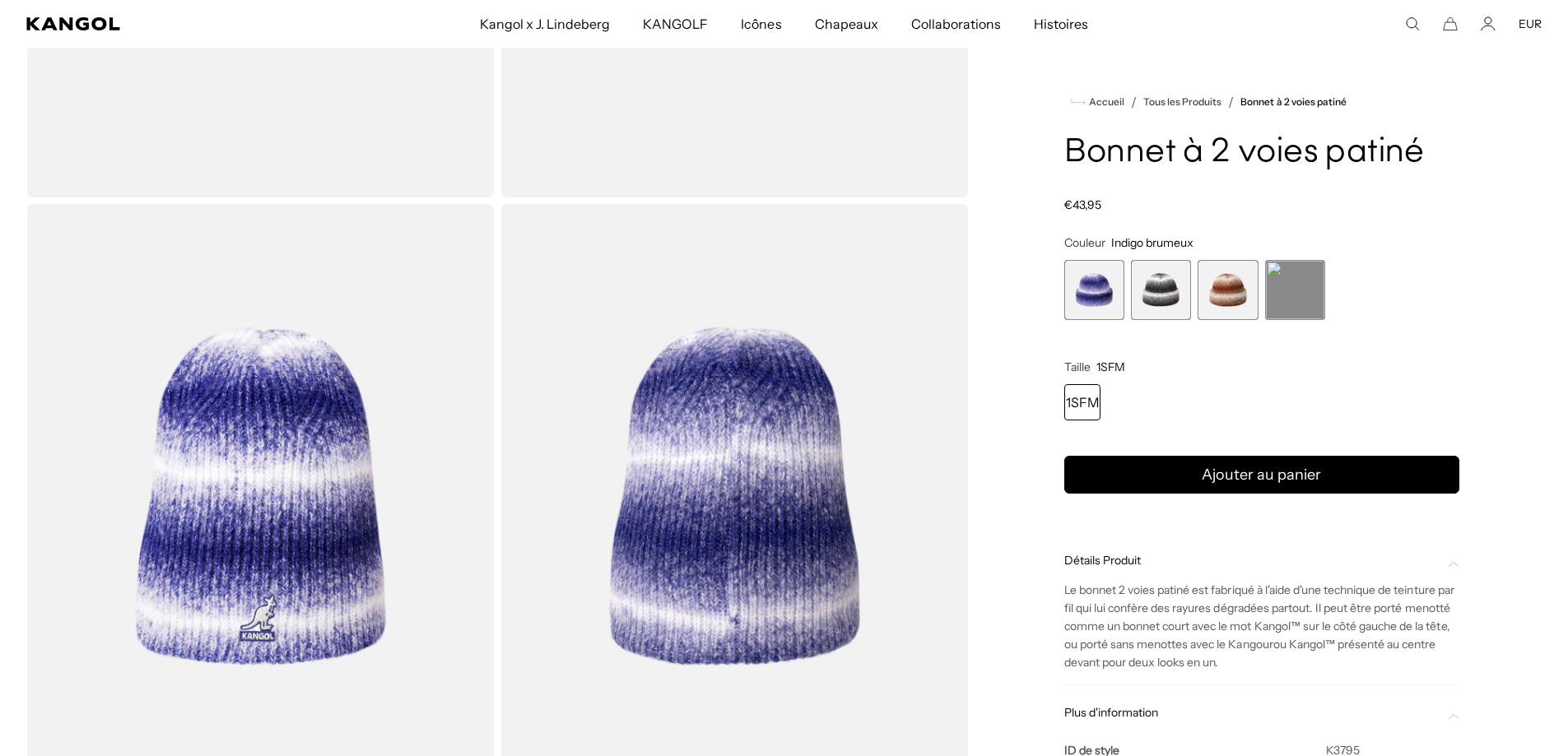
scroll to position [0, 339]
click at [1123, 242] on font "Indigo brumeux" at bounding box center [1152, 242] width 83 height 14
click at [1083, 207] on font "€43,95" at bounding box center [1082, 205] width 37 height 14
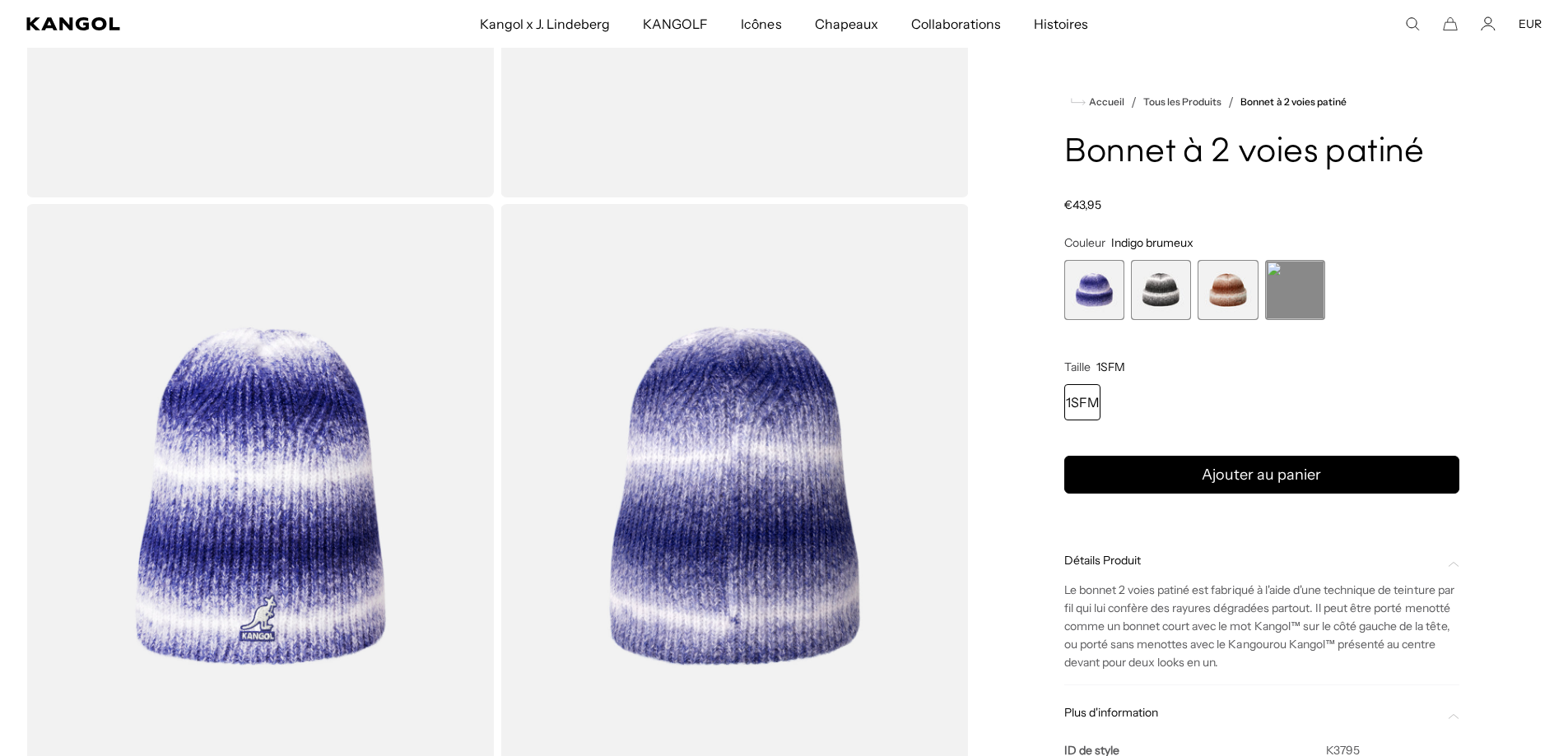
click at [1083, 207] on font "€43,95" at bounding box center [1082, 205] width 37 height 14
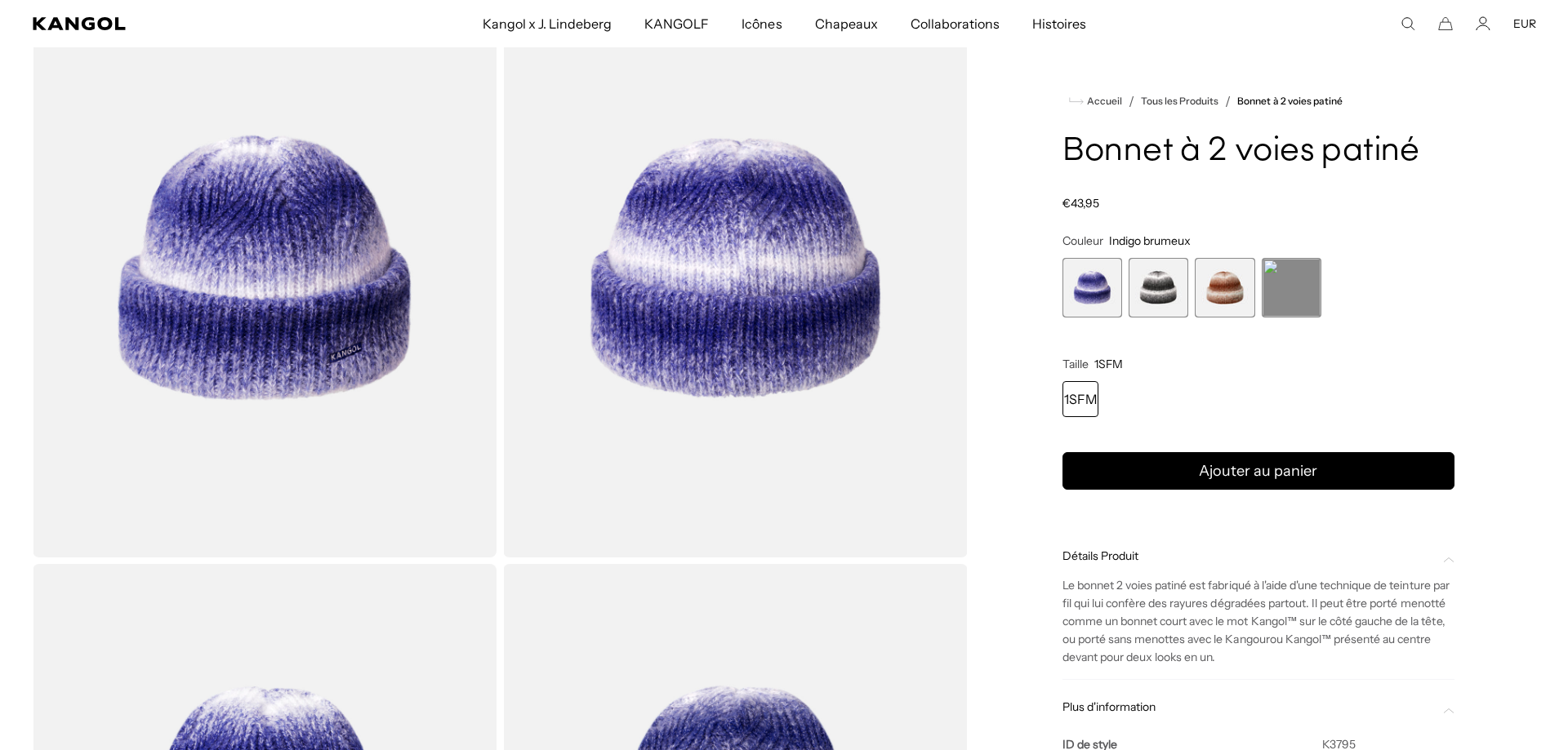
scroll to position [0, 0]
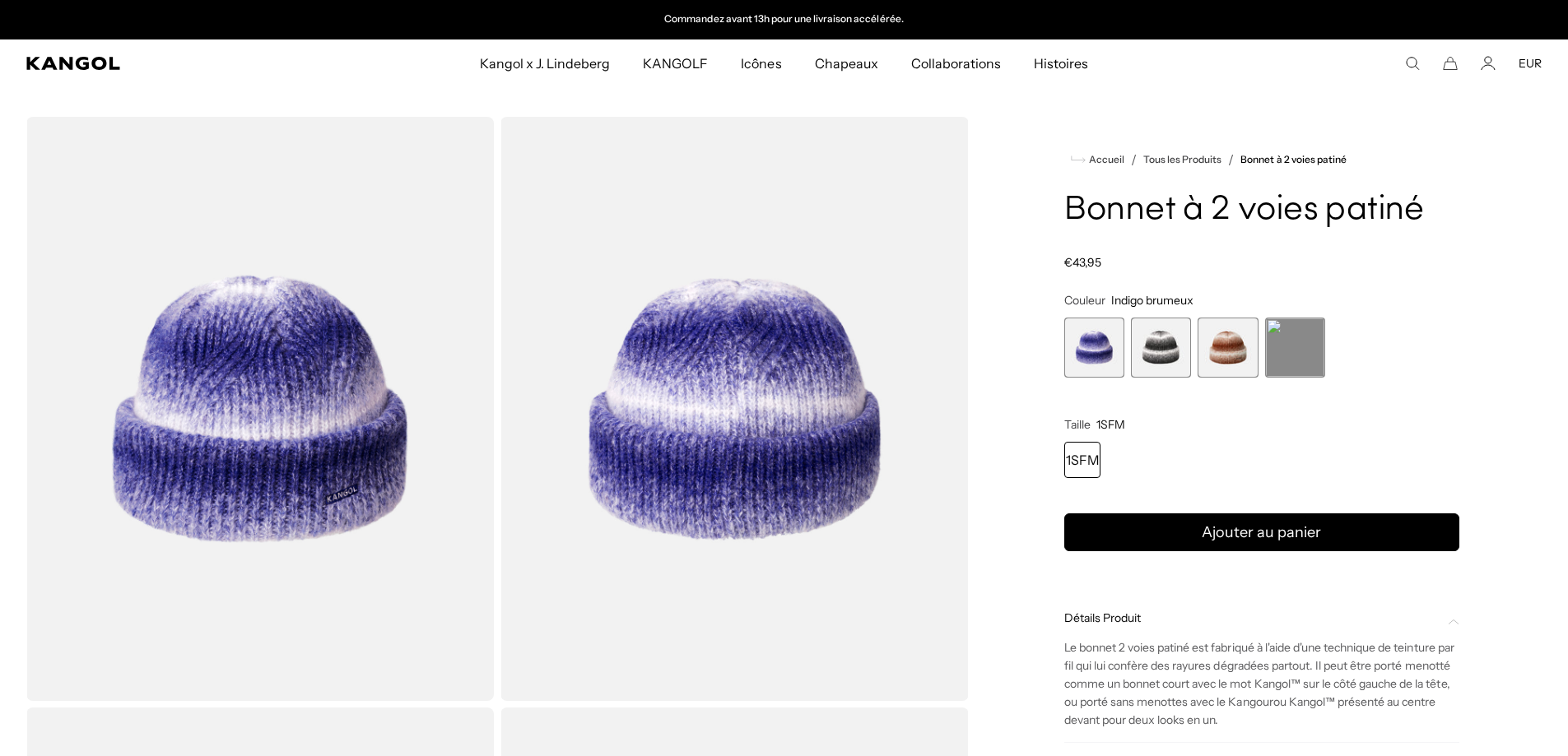
click at [1405, 60] on icon "Rechercher ici" at bounding box center [1412, 63] width 14 height 14
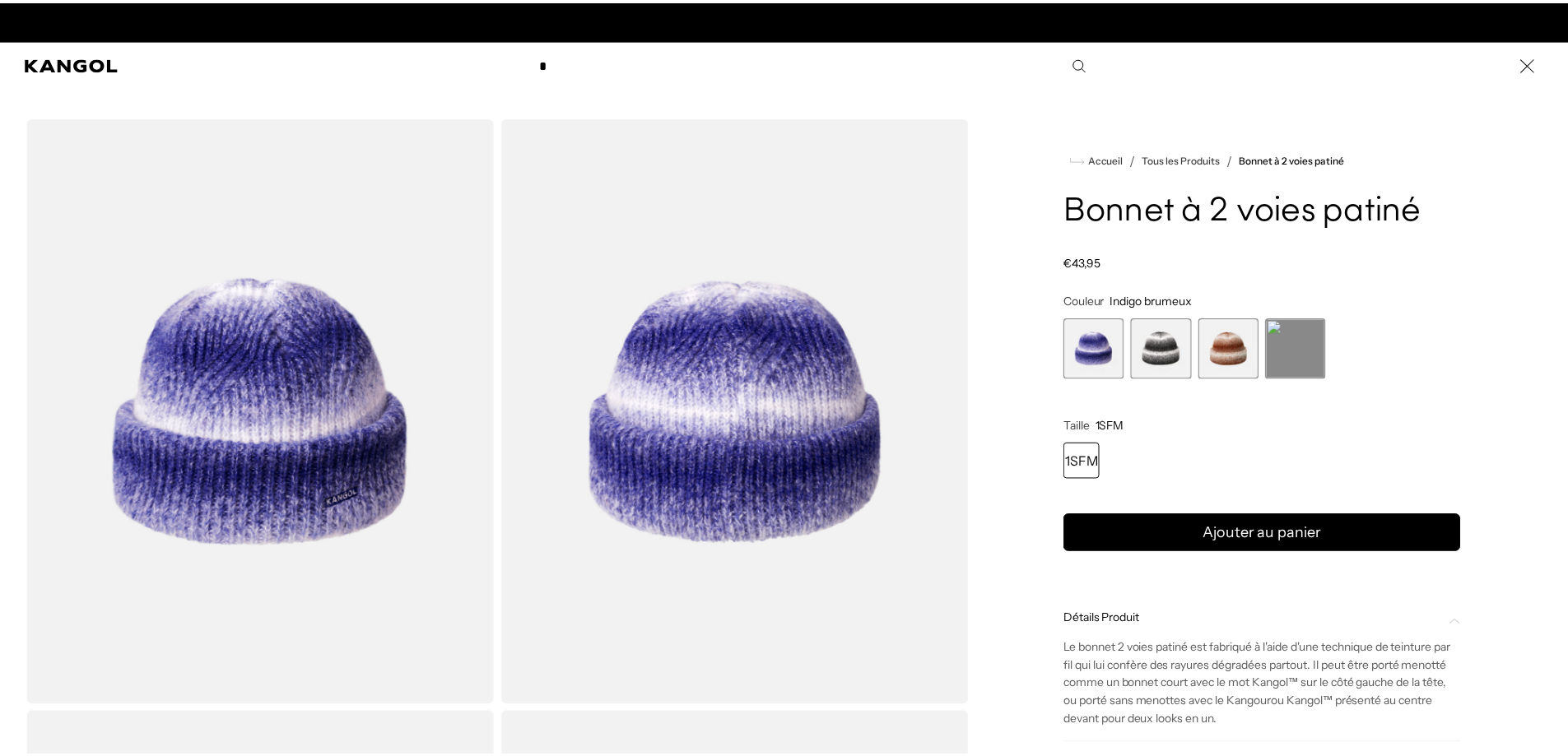
scroll to position [0, 339]
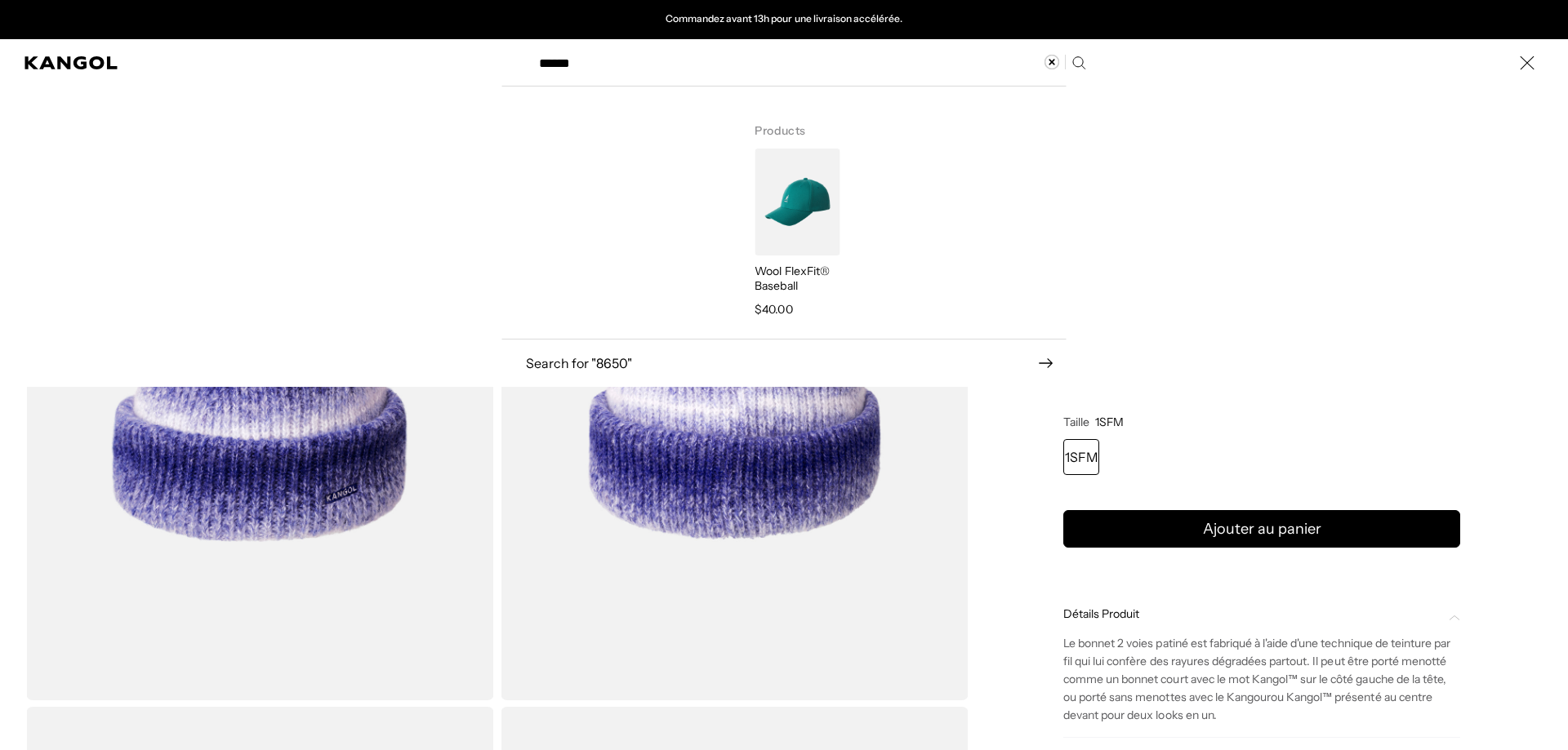
type input "******"
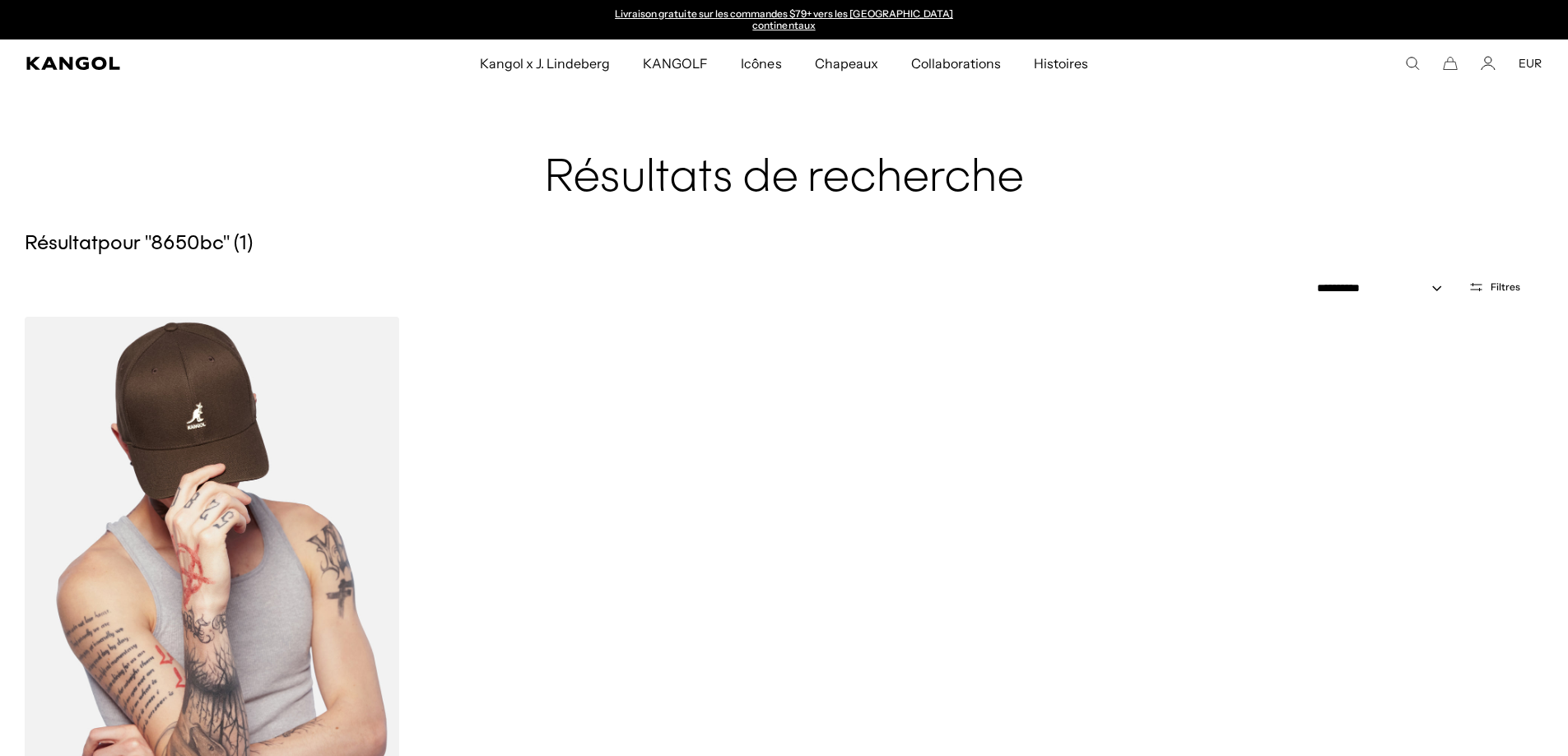
click at [269, 490] on img at bounding box center [211, 552] width 374 height 470
